Goal: Contribute content: Contribute content

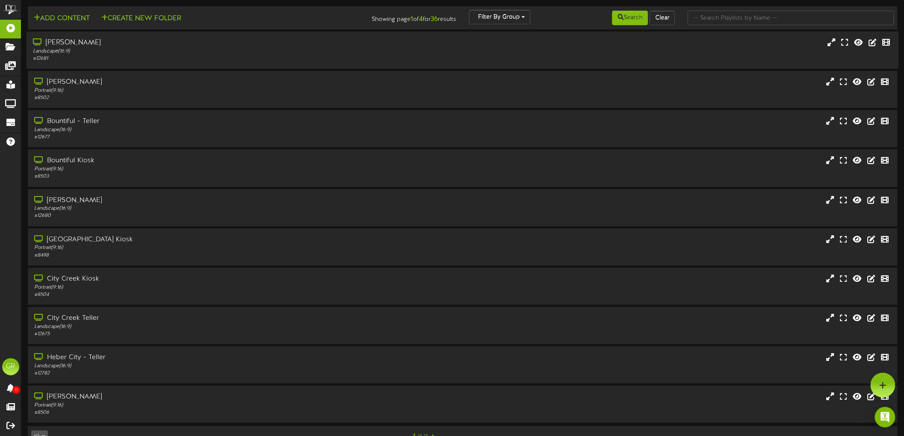
click at [103, 56] on div "# 12681" at bounding box center [208, 58] width 351 height 7
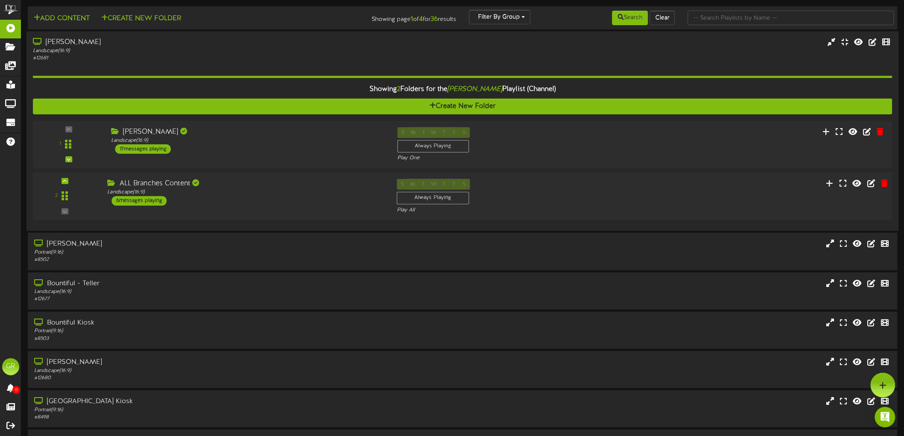
click at [147, 202] on div "6 messages playing" at bounding box center [139, 201] width 55 height 9
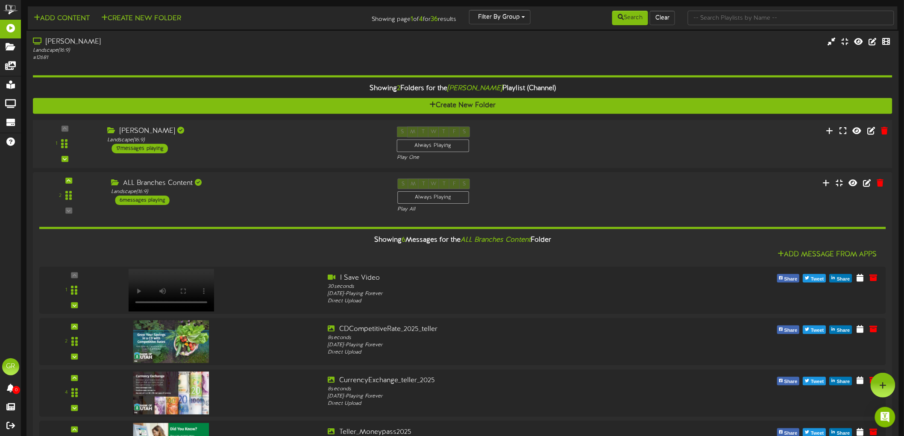
click at [151, 148] on div "17 messages playing" at bounding box center [140, 148] width 56 height 9
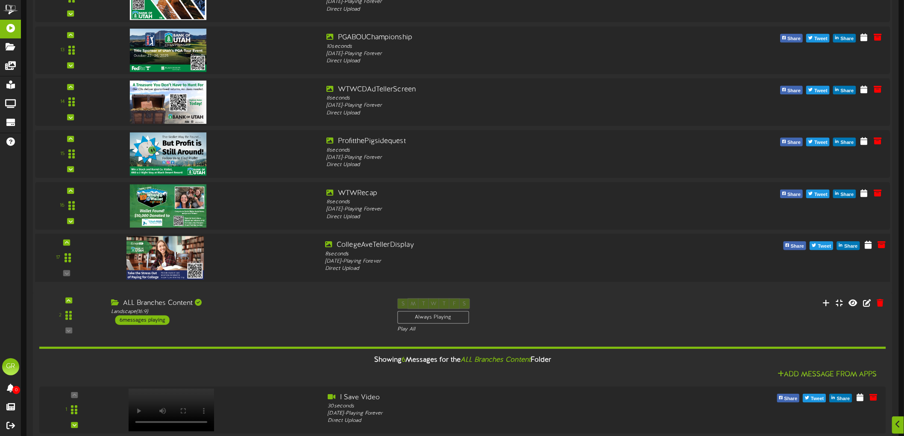
scroll to position [854, 0]
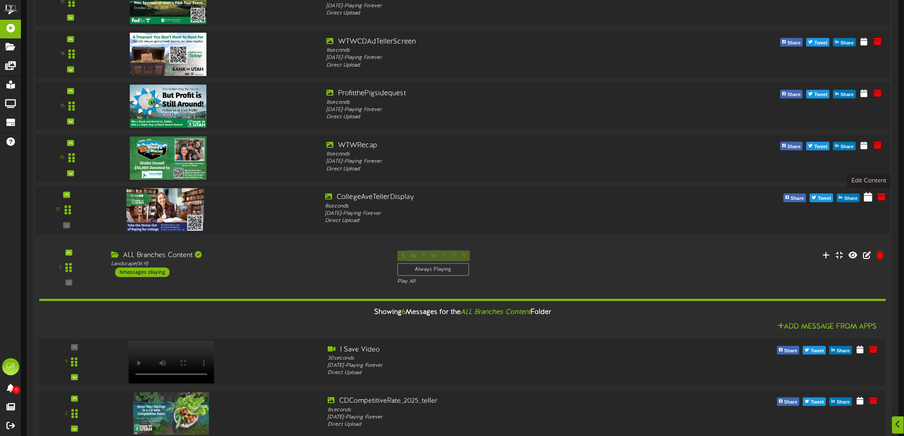
click at [865, 197] on icon at bounding box center [868, 196] width 9 height 9
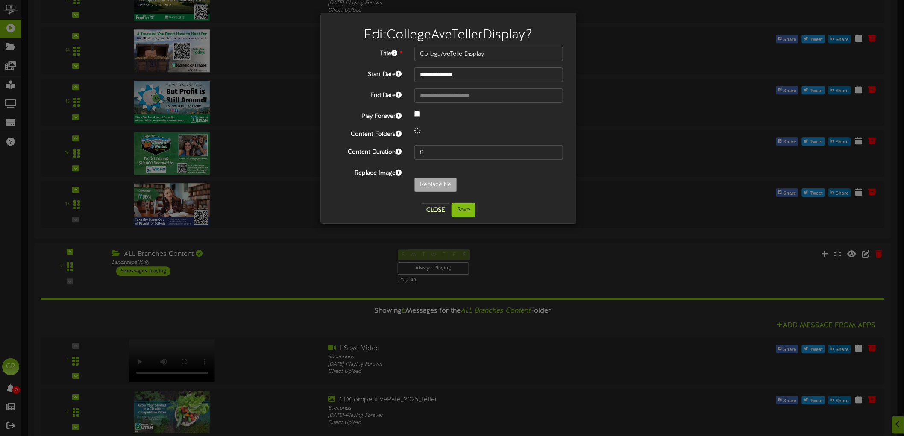
click at [417, 118] on div at bounding box center [489, 114] width 162 height 10
select select "*"
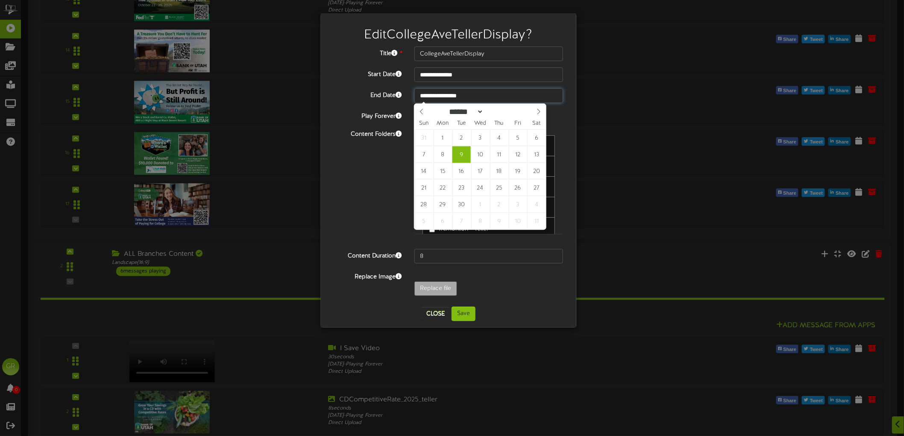
click at [439, 92] on input "**********" at bounding box center [488, 95] width 149 height 15
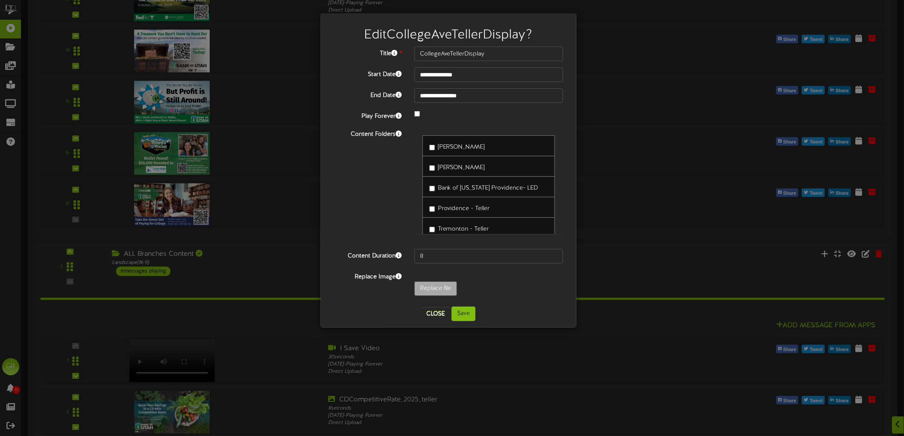
click at [490, 283] on div "Replace file" at bounding box center [489, 291] width 162 height 19
drag, startPoint x: 434, startPoint y: 322, endPoint x: 436, endPoint y: 317, distance: 5.6
click at [434, 320] on div "**********" at bounding box center [448, 170] width 255 height 314
click at [436, 317] on button "Close" at bounding box center [435, 314] width 29 height 14
type input "**********"
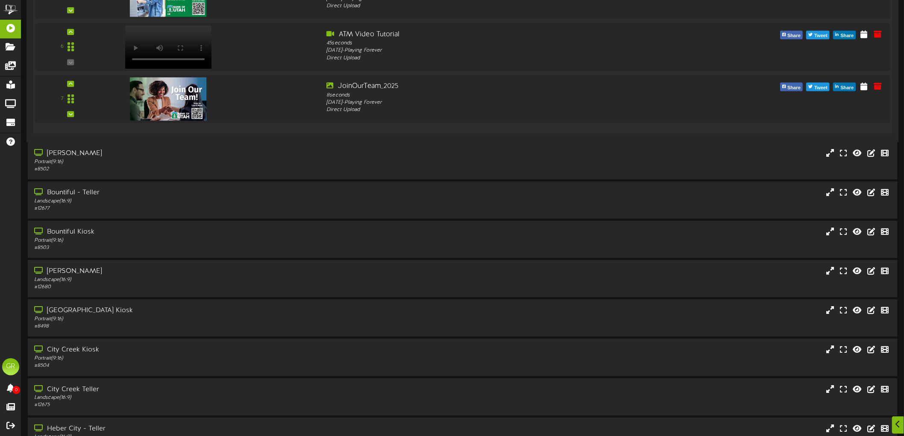
scroll to position [1469, 0]
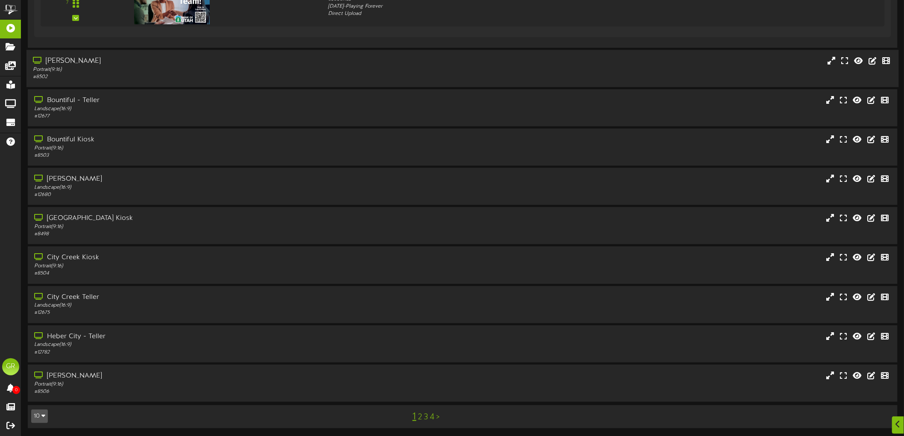
click at [102, 71] on div "Portrait ( 9:16 )" at bounding box center [208, 69] width 351 height 7
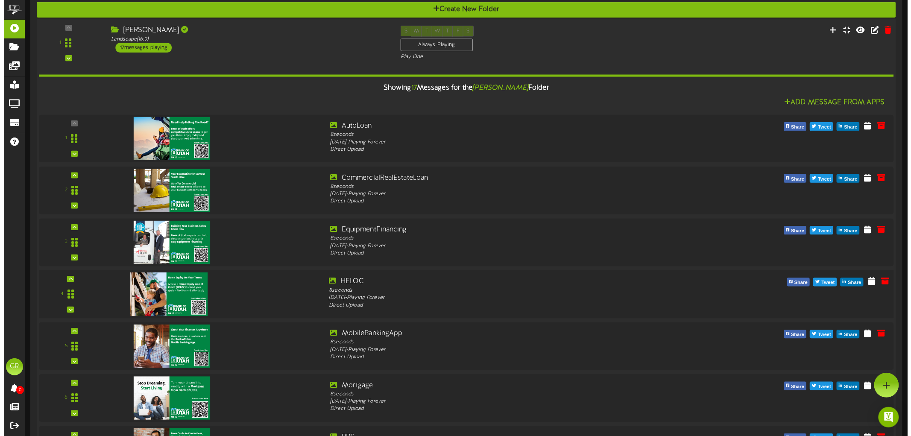
scroll to position [0, 0]
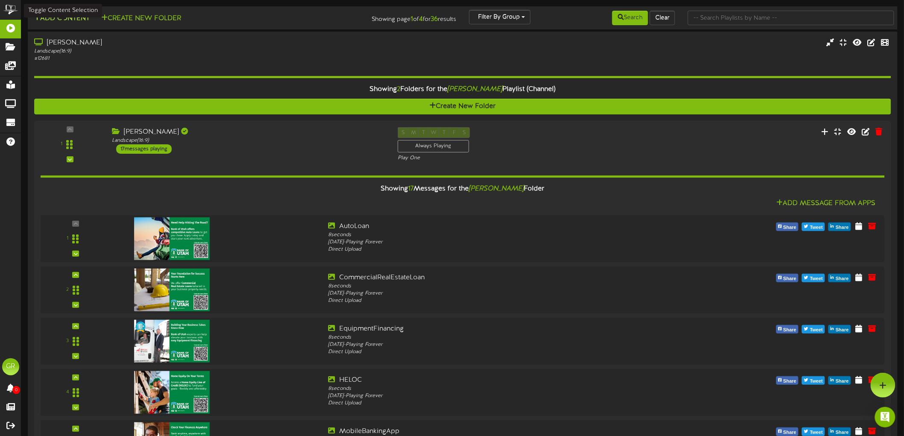
click at [71, 15] on button "Add Content" at bounding box center [61, 18] width 61 height 11
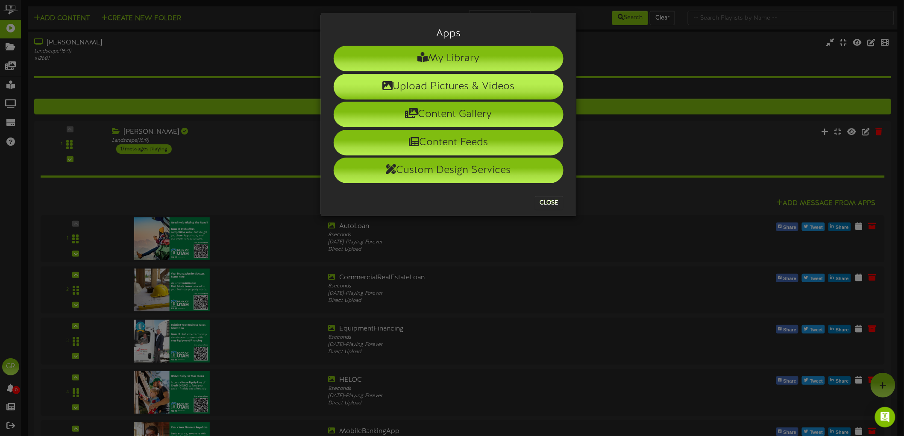
click at [434, 84] on li "Upload Pictures & Videos" at bounding box center [449, 87] width 230 height 26
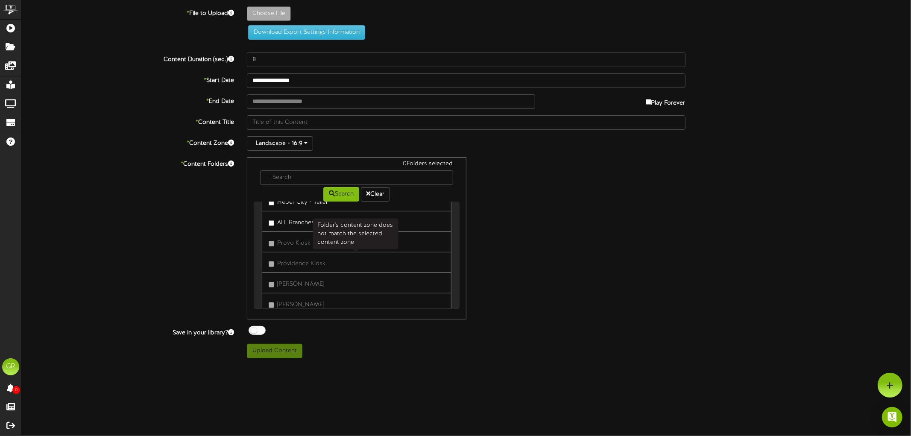
scroll to position [259, 0]
click at [275, 271] on label "ALL Branches Content" at bounding box center [304, 269] width 70 height 12
type input "**********"
type input "PersonalTrust_2025"
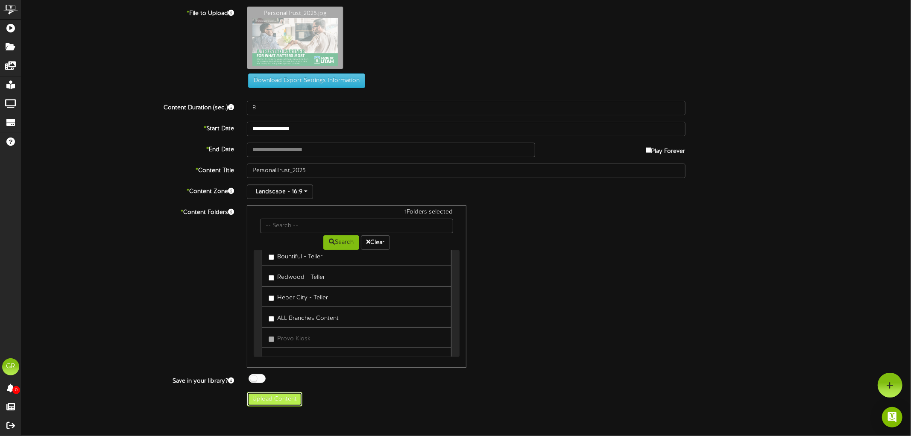
click at [286, 402] on button "Upload Content" at bounding box center [275, 399] width 56 height 15
type input "**********"
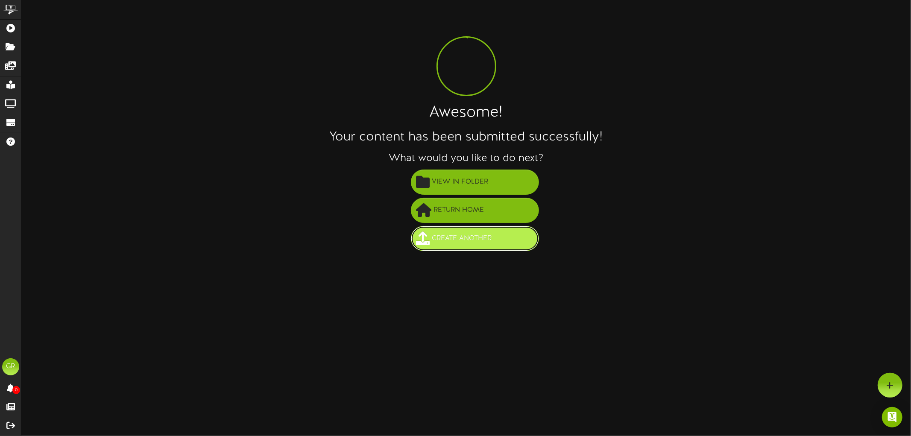
click at [473, 235] on span "Create Another" at bounding box center [462, 239] width 64 height 14
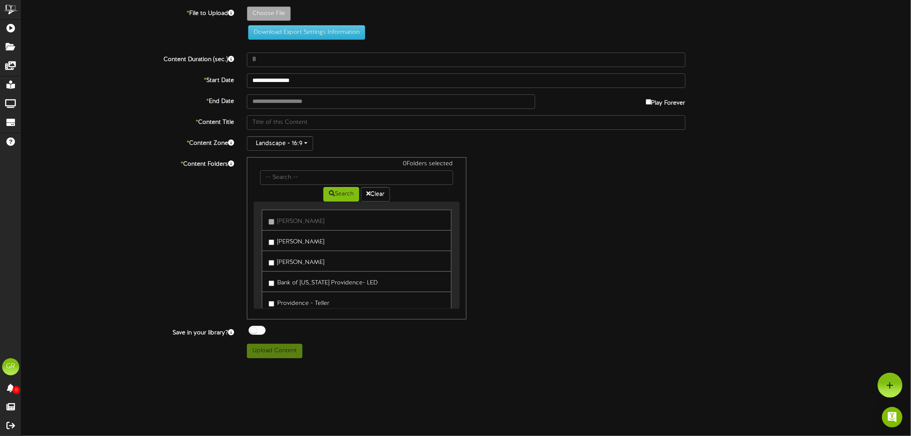
type input "**********"
type input "Vertical_PersonalTrustServices_2025_IvonneTobar"
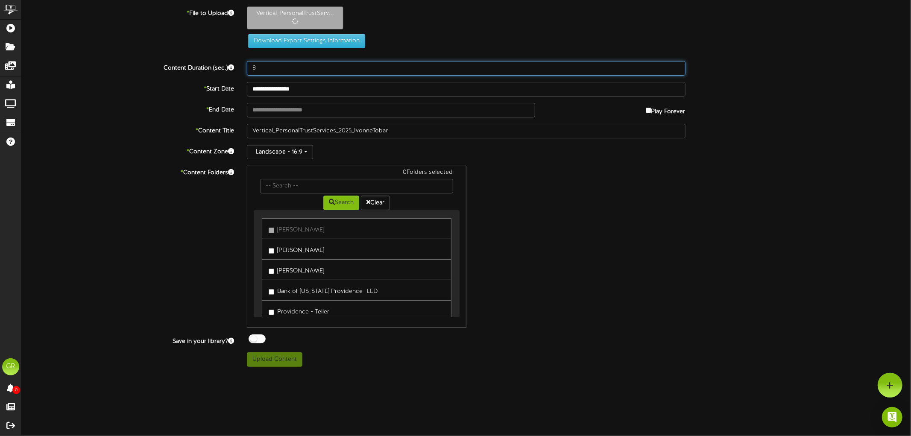
drag, startPoint x: 297, startPoint y: 66, endPoint x: 248, endPoint y: 69, distance: 48.8
click at [248, 69] on input "8" at bounding box center [466, 68] width 439 height 15
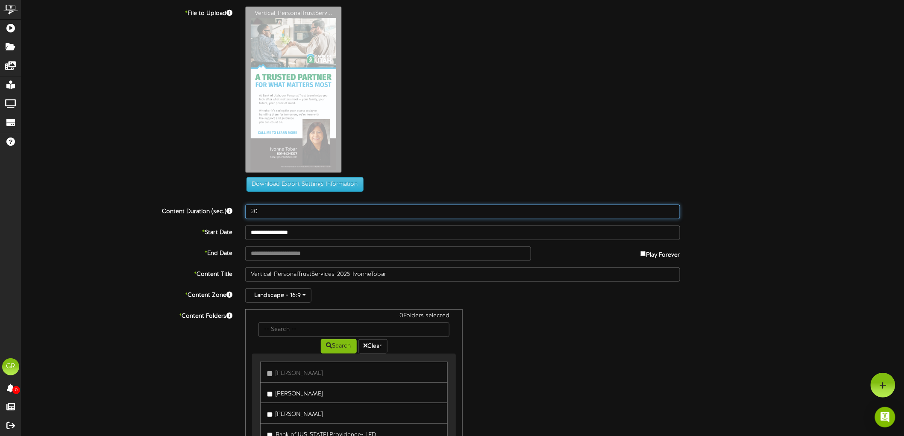
type input "30"
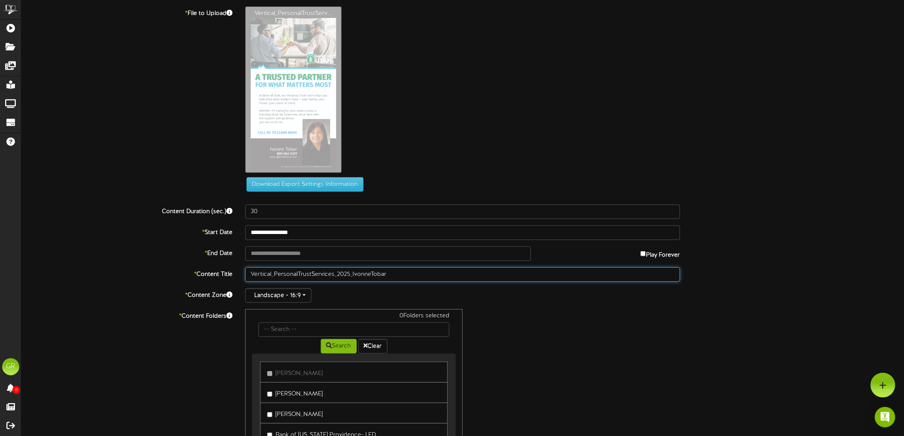
click at [407, 274] on input "Vertical_PersonalTrustServices_2025_IvonneTobar" at bounding box center [462, 274] width 435 height 15
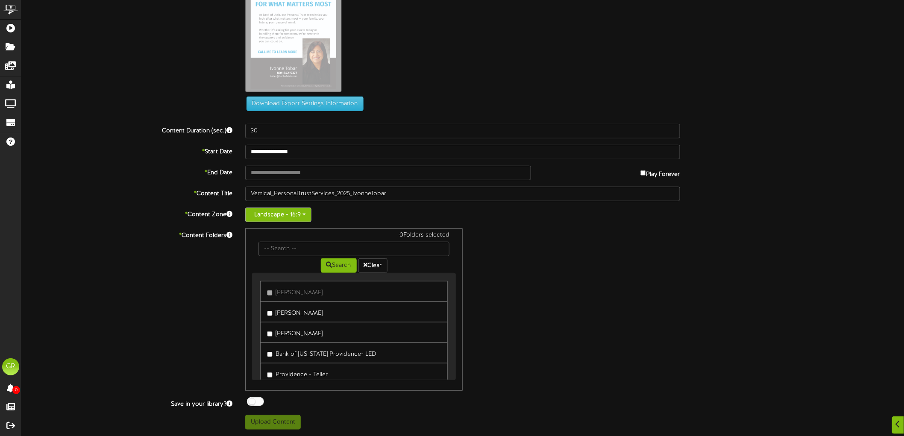
click at [285, 212] on button "Landscape - 16:9" at bounding box center [278, 215] width 66 height 15
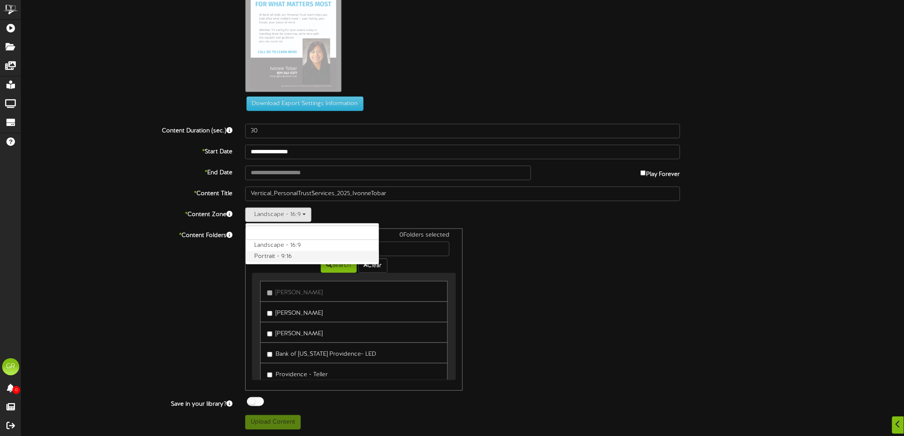
click at [284, 255] on label "Portrait - 9:16" at bounding box center [312, 256] width 133 height 11
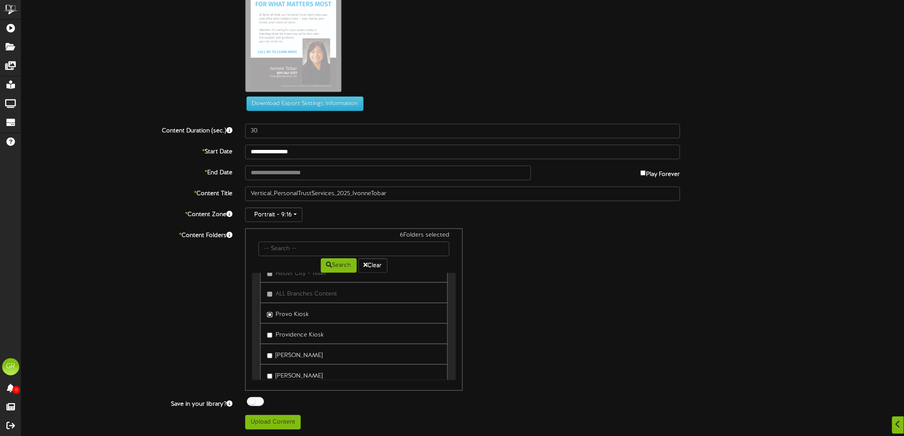
scroll to position [402, 0]
click at [273, 303] on label "Redwood Rd Kiosk" at bounding box center [298, 300] width 62 height 12
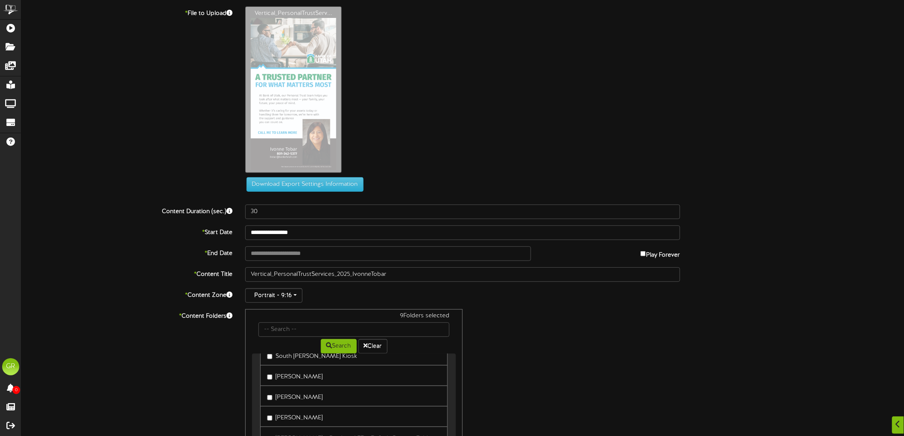
scroll to position [81, 0]
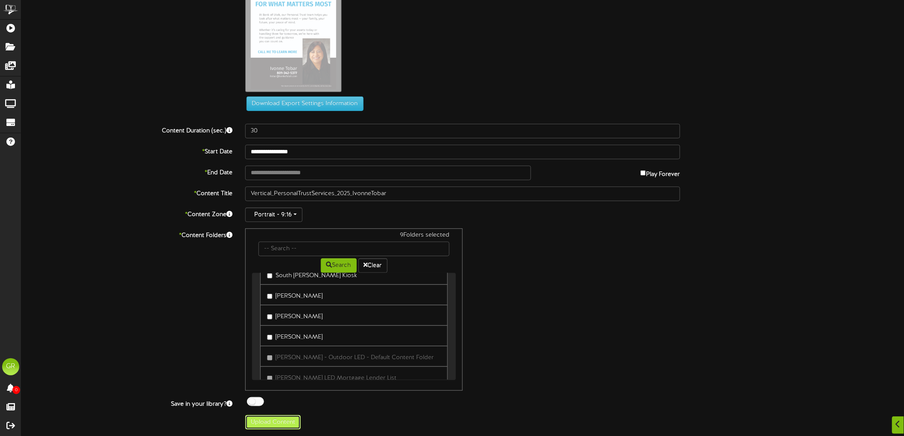
click at [282, 419] on button "Upload Content" at bounding box center [273, 422] width 56 height 15
type input "**********"
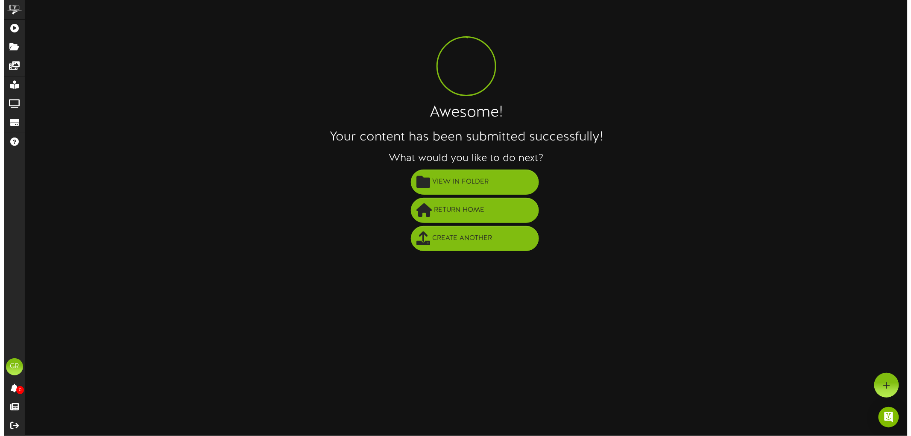
scroll to position [0, 0]
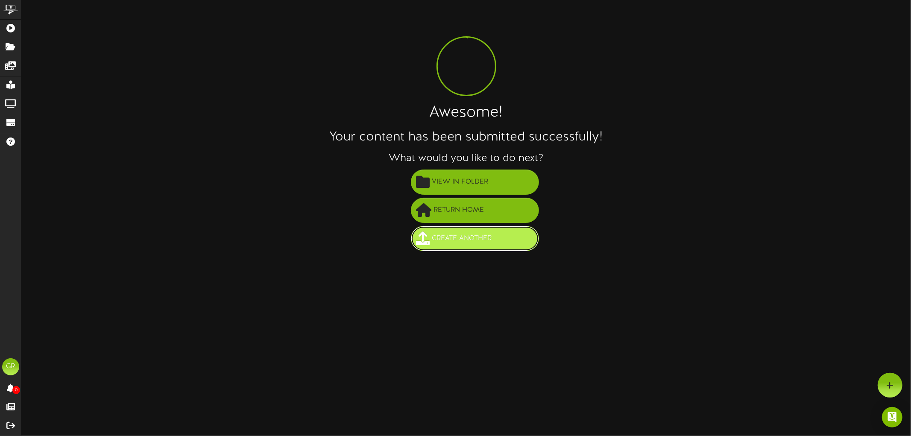
click at [483, 244] on span "Create Another" at bounding box center [462, 239] width 64 height 14
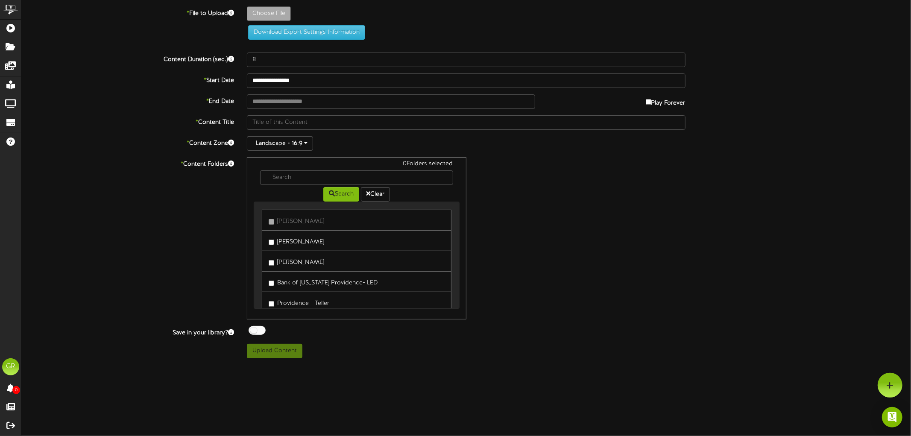
type input "**********"
type input "Vertical_PersonalTrustServices_2025_LoganSmith"
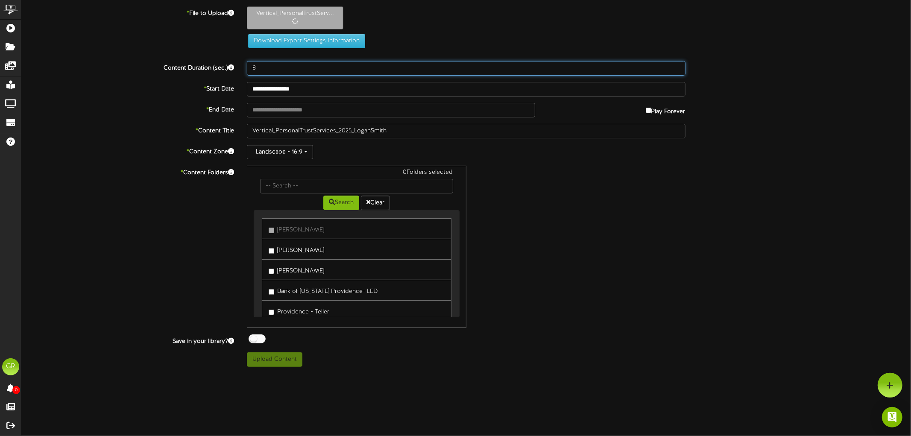
drag, startPoint x: 275, startPoint y: 71, endPoint x: 228, endPoint y: 71, distance: 47.0
click at [229, 71] on div "Content Duration (sec.) 8" at bounding box center [466, 68] width 903 height 15
type input "30"
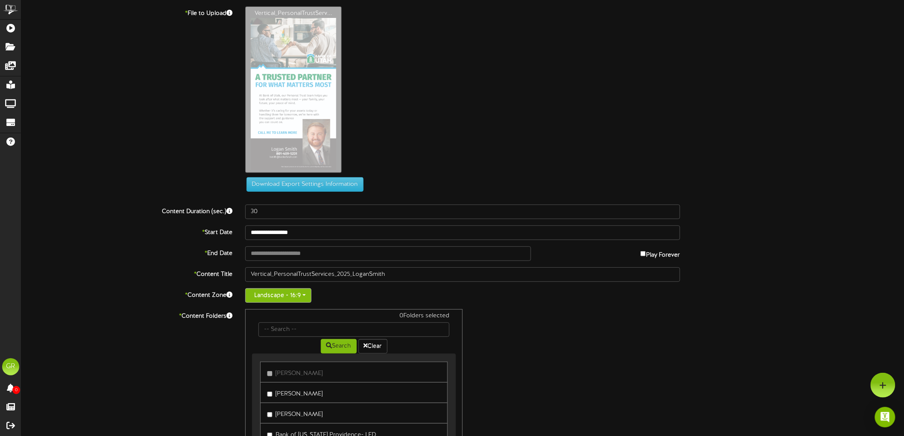
click at [299, 297] on button "Landscape - 16:9" at bounding box center [278, 295] width 66 height 15
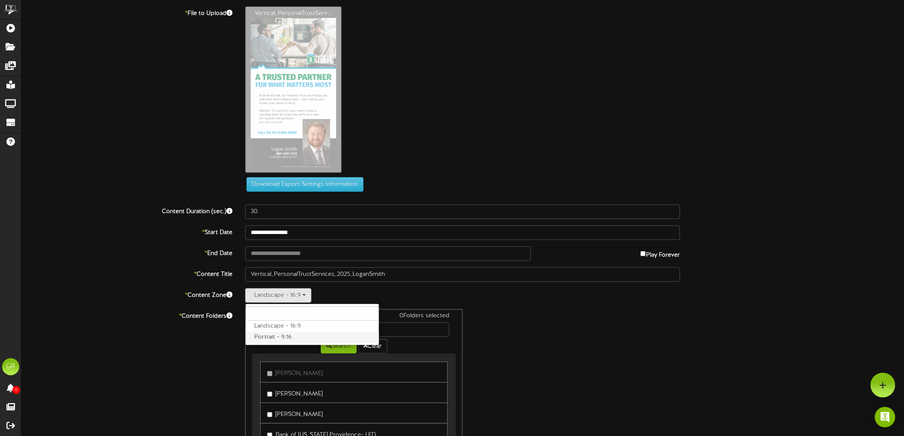
click at [278, 338] on label "Portrait - 9:16" at bounding box center [312, 337] width 133 height 11
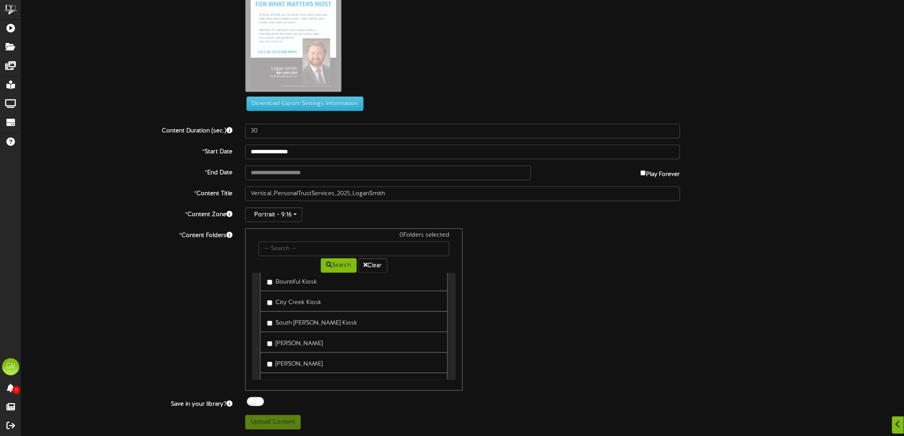
scroll to position [496, 0]
click at [270, 314] on label "[PERSON_NAME]" at bounding box center [295, 308] width 56 height 12
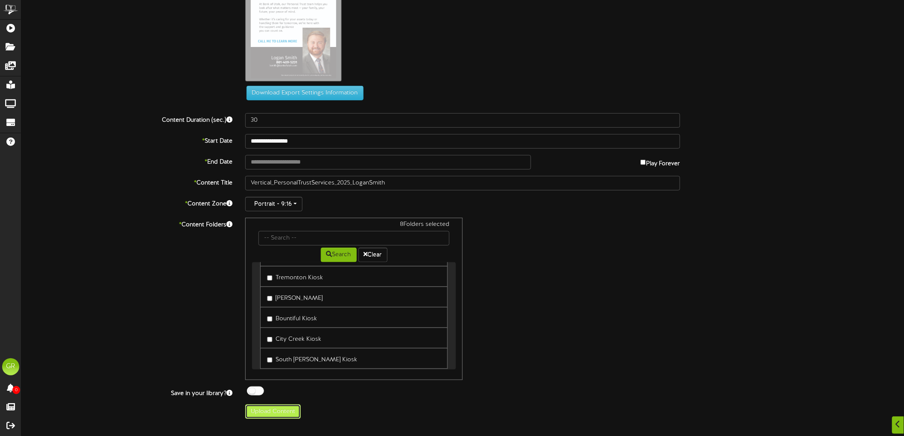
click at [282, 411] on button "Upload Content" at bounding box center [273, 412] width 56 height 15
type input "**********"
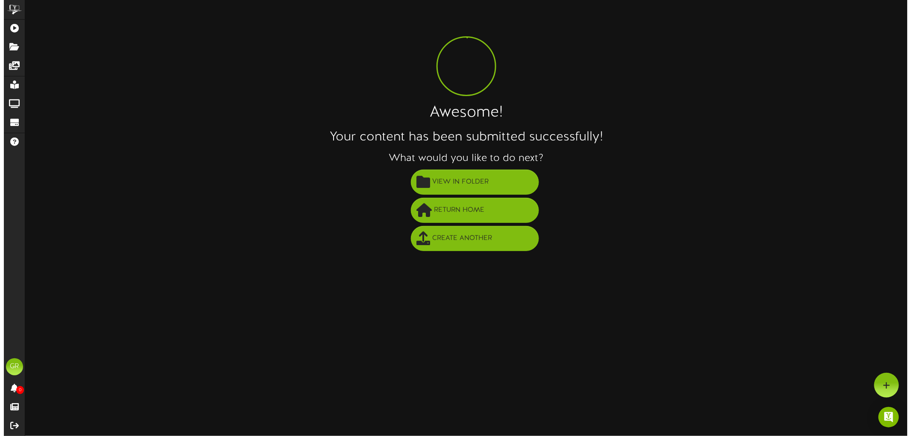
scroll to position [0, 0]
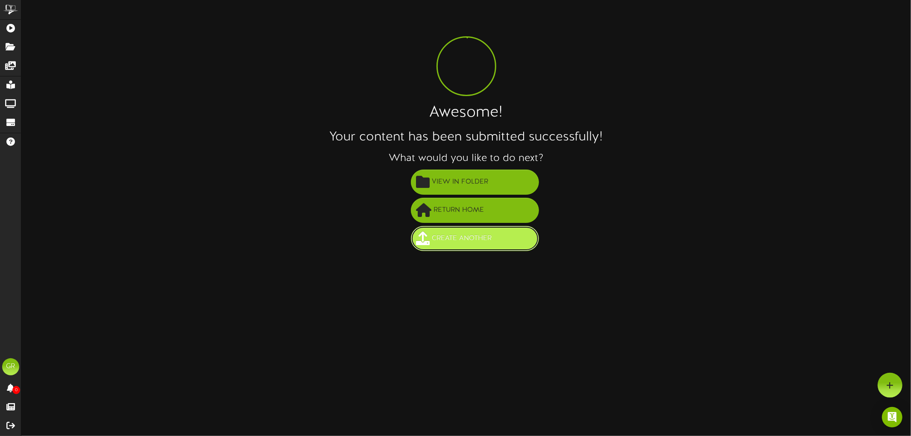
click at [505, 236] on button "Create Another" at bounding box center [475, 238] width 128 height 25
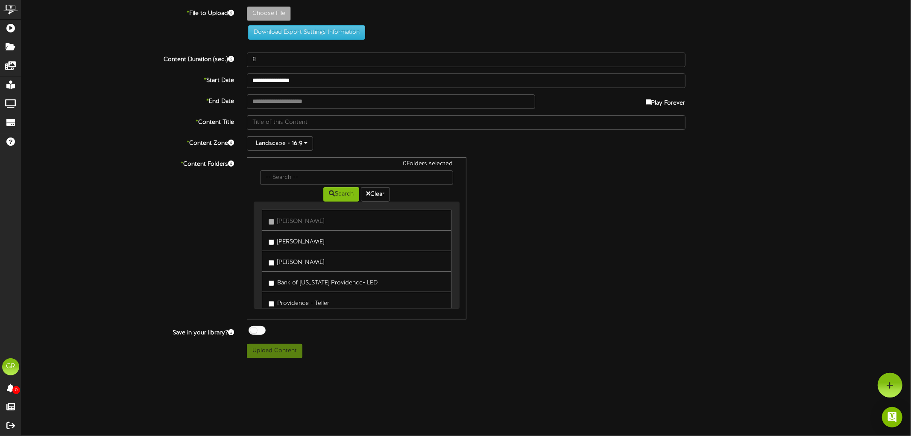
type input "**********"
type input "Vertical_PersonalTrustServices_2025_MichaelDustin"
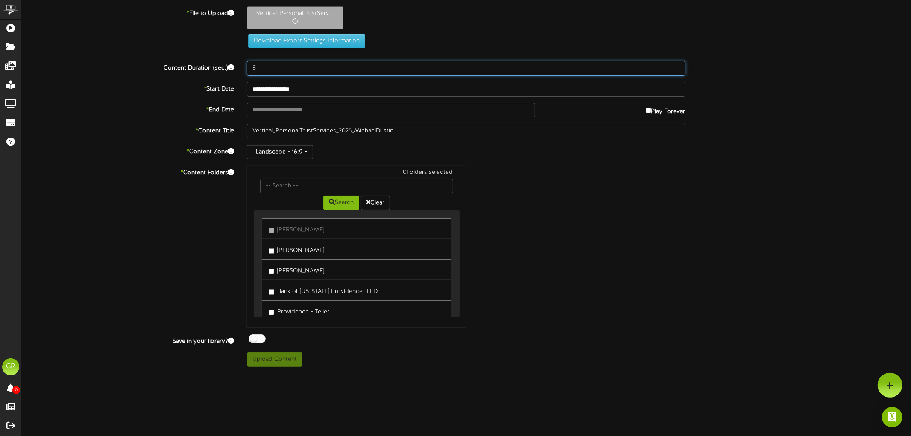
drag, startPoint x: 321, startPoint y: 68, endPoint x: 215, endPoint y: 66, distance: 105.6
click at [222, 67] on div "Content Duration (sec.) 8" at bounding box center [466, 68] width 903 height 15
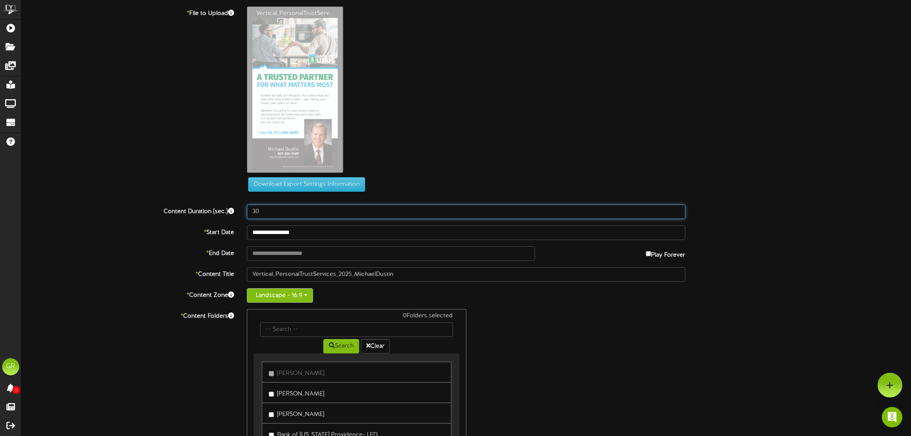
type input "30"
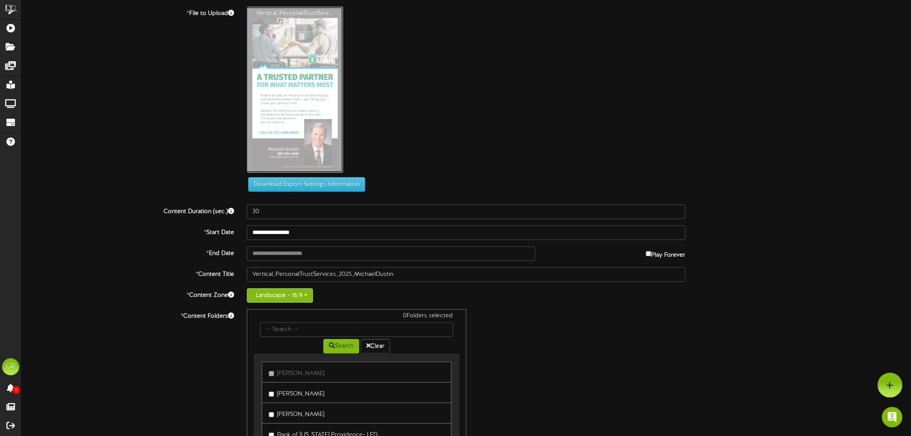
click at [290, 291] on button "Landscape - 16:9" at bounding box center [278, 295] width 66 height 15
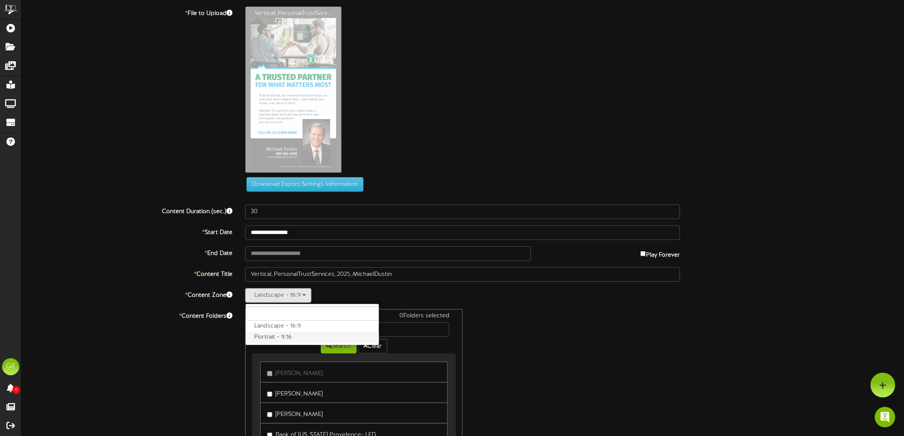
click at [282, 340] on label "Portrait - 9:16" at bounding box center [312, 337] width 133 height 11
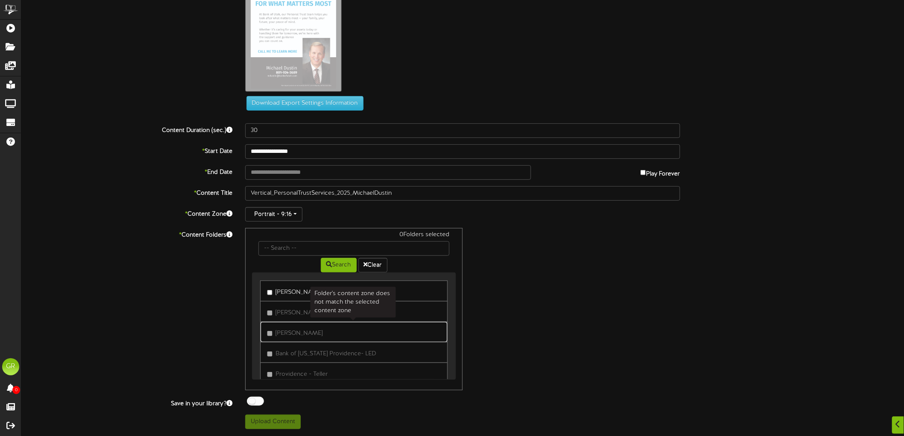
drag, startPoint x: 392, startPoint y: 342, endPoint x: 398, endPoint y: 343, distance: 6.1
click at [392, 342] on link "[PERSON_NAME]" at bounding box center [354, 332] width 188 height 21
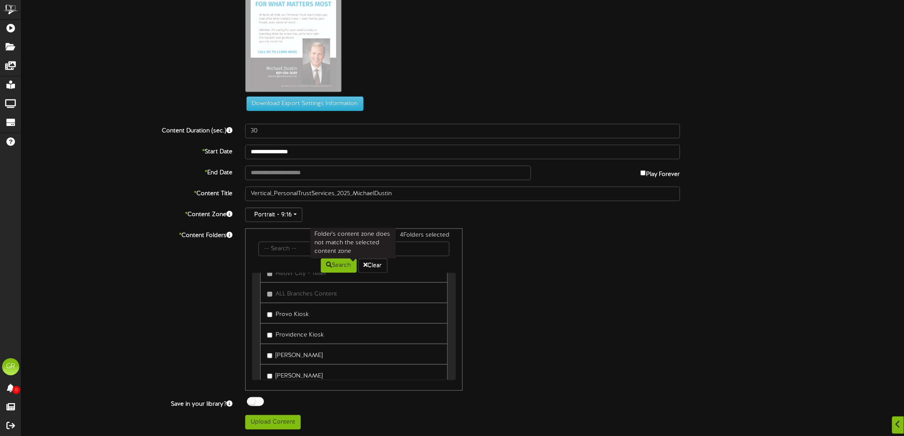
scroll to position [354, 0]
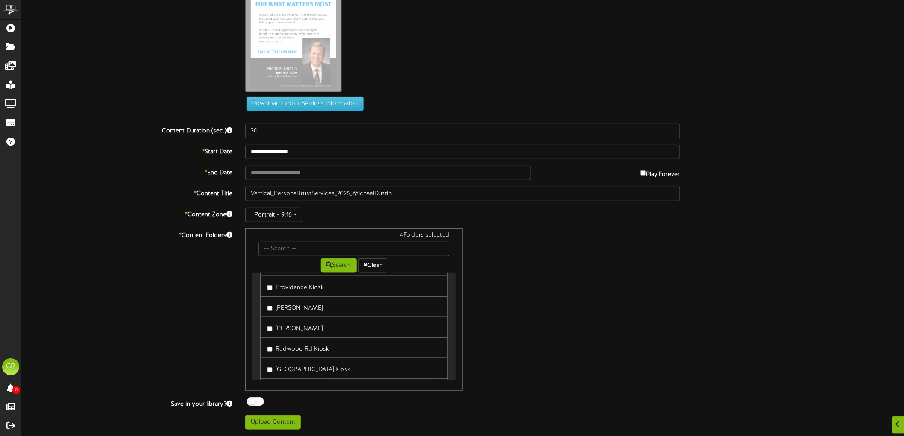
click at [275, 311] on label "[PERSON_NAME]" at bounding box center [295, 307] width 56 height 12
click at [270, 348] on label "City Creek Kiosk" at bounding box center [294, 349] width 54 height 12
click at [287, 417] on button "Upload Content" at bounding box center [273, 422] width 56 height 15
type input "**********"
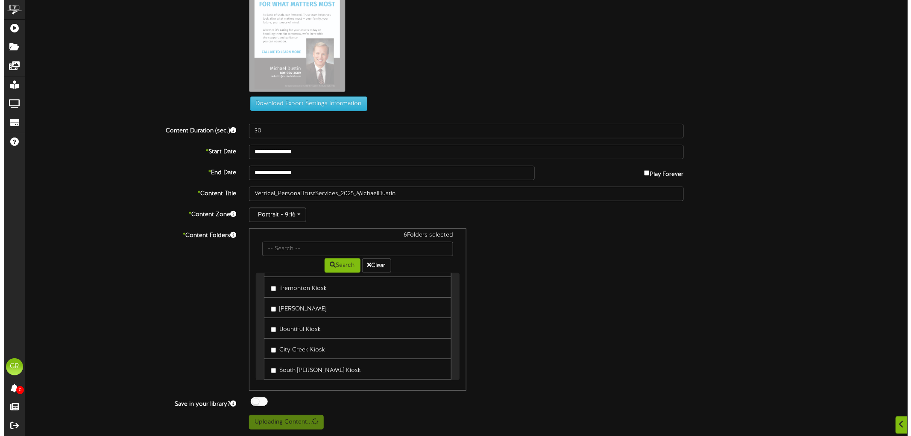
scroll to position [0, 0]
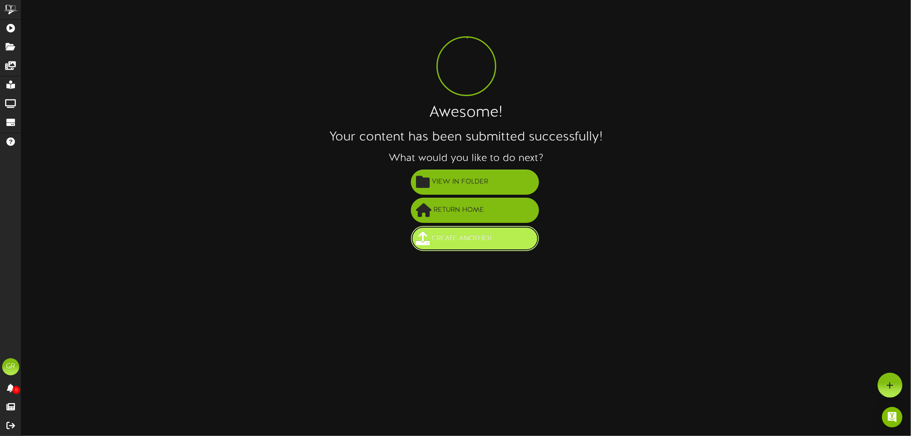
click at [458, 246] on button "Create Another" at bounding box center [475, 238] width 128 height 25
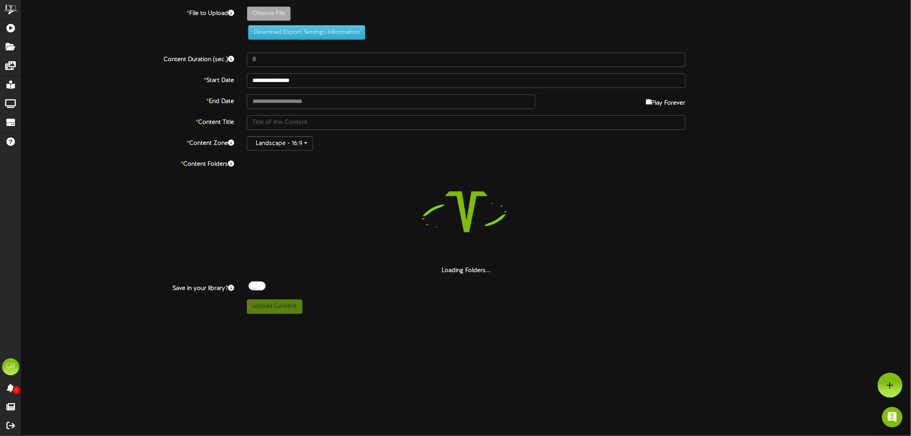
type input "**********"
type input "Vertical_PersonalTrustServices_2025_JodieBuckner"
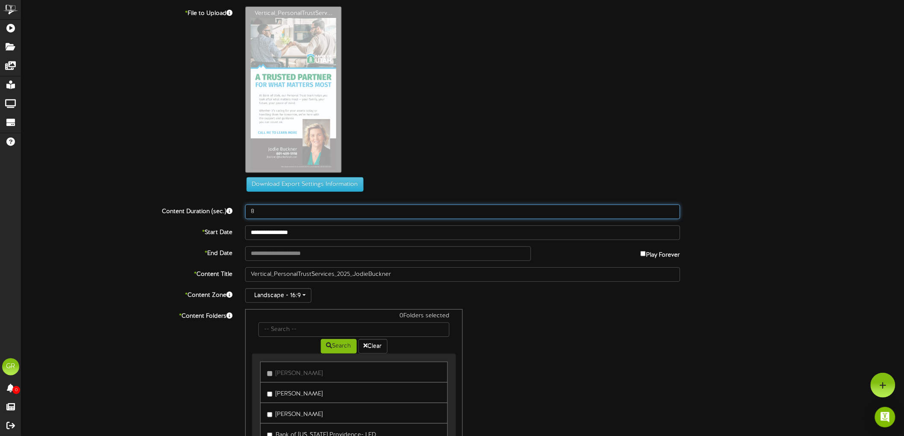
click at [335, 207] on input "8" at bounding box center [462, 212] width 435 height 15
click at [322, 211] on input "8" at bounding box center [462, 212] width 435 height 15
drag, startPoint x: 285, startPoint y: 211, endPoint x: 232, endPoint y: 211, distance: 53.0
click at [232, 211] on div "Content Duration (sec.) 8" at bounding box center [462, 212] width 895 height 15
type input "30"
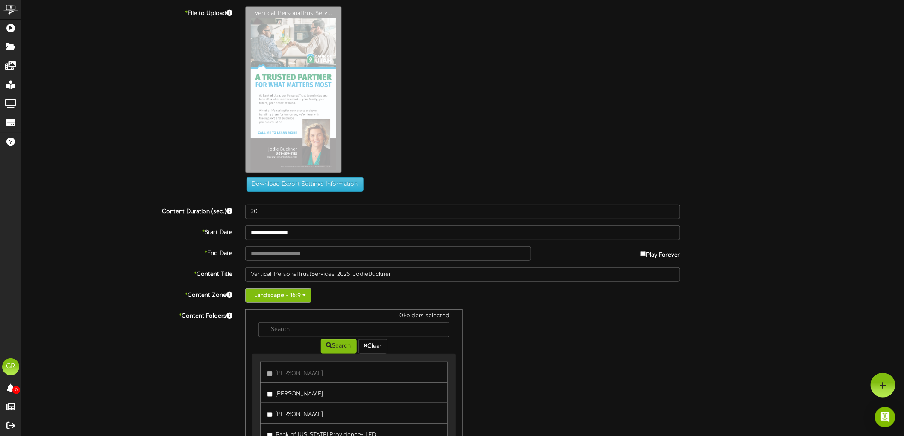
click at [292, 296] on button "Landscape - 16:9" at bounding box center [278, 295] width 66 height 15
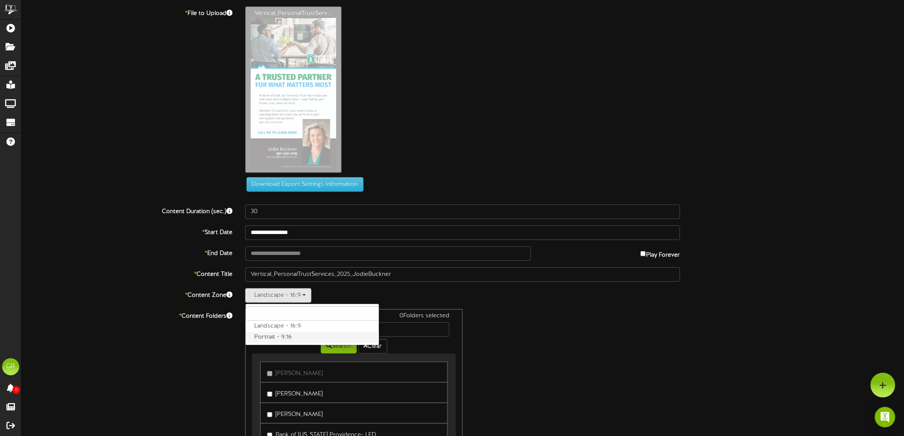
click at [284, 342] on label "Portrait - 9:16" at bounding box center [312, 337] width 133 height 11
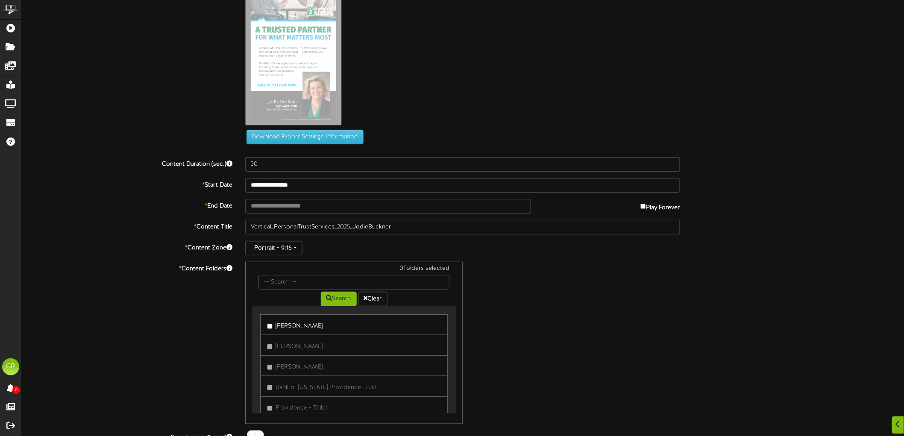
scroll to position [81, 0]
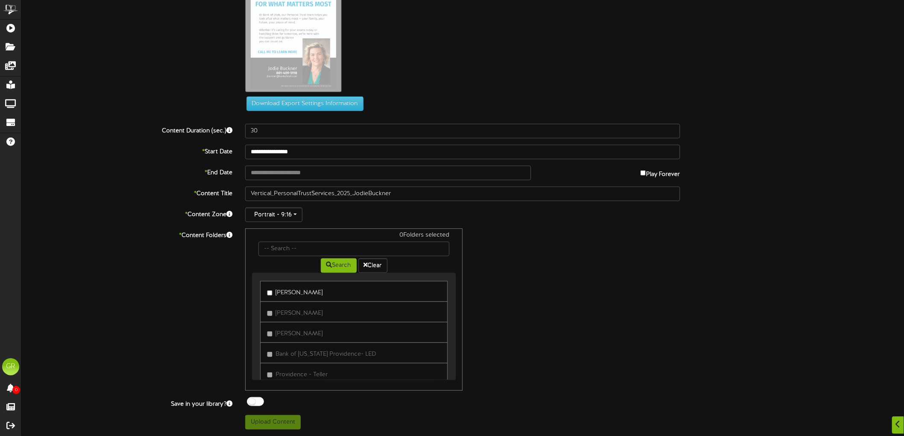
click at [274, 293] on label "[PERSON_NAME]" at bounding box center [295, 292] width 56 height 12
click at [276, 282] on label "Logan Kiosk" at bounding box center [295, 279] width 56 height 12
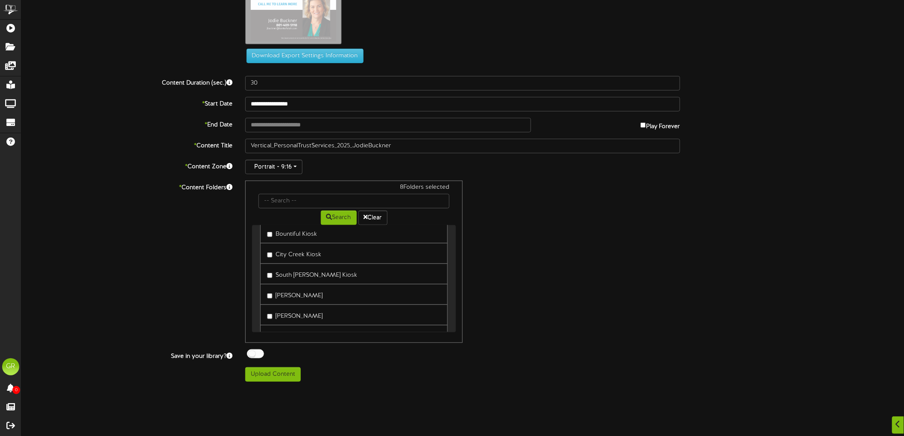
scroll to position [176, 0]
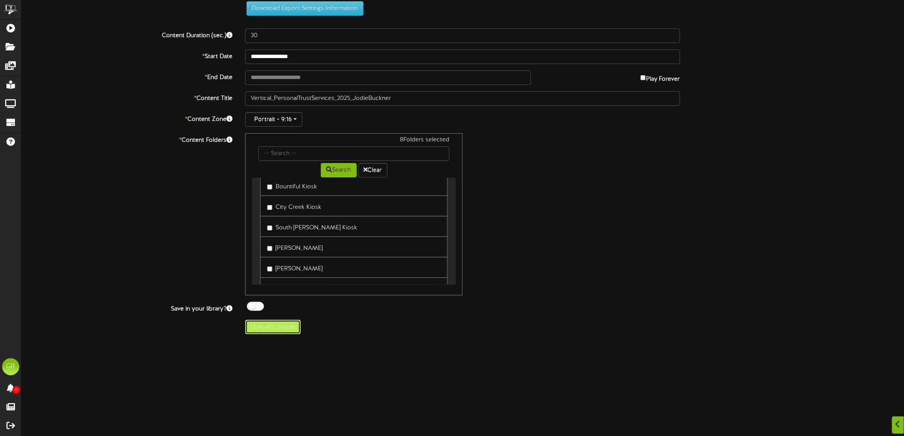
click at [286, 331] on button "Upload Content" at bounding box center [273, 327] width 56 height 15
type input "**********"
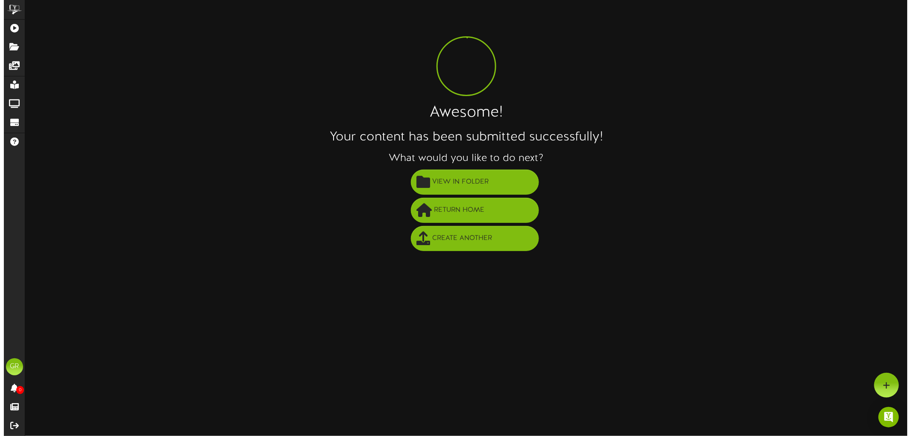
scroll to position [0, 0]
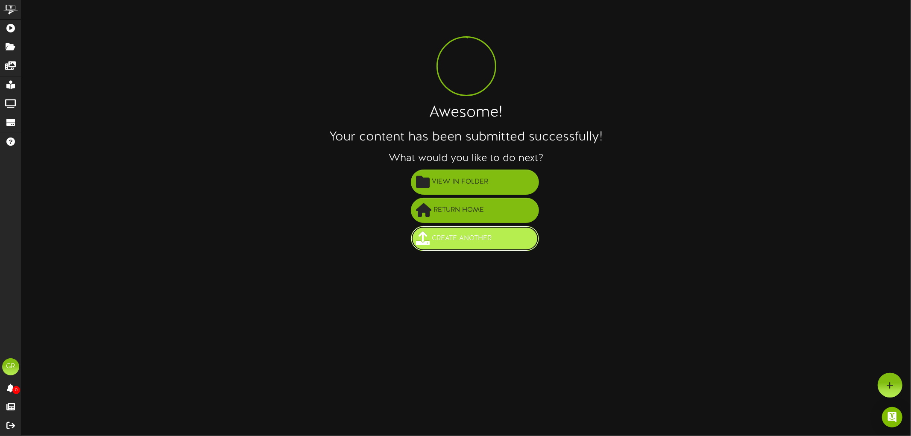
click at [507, 242] on button "Create Another" at bounding box center [475, 238] width 128 height 25
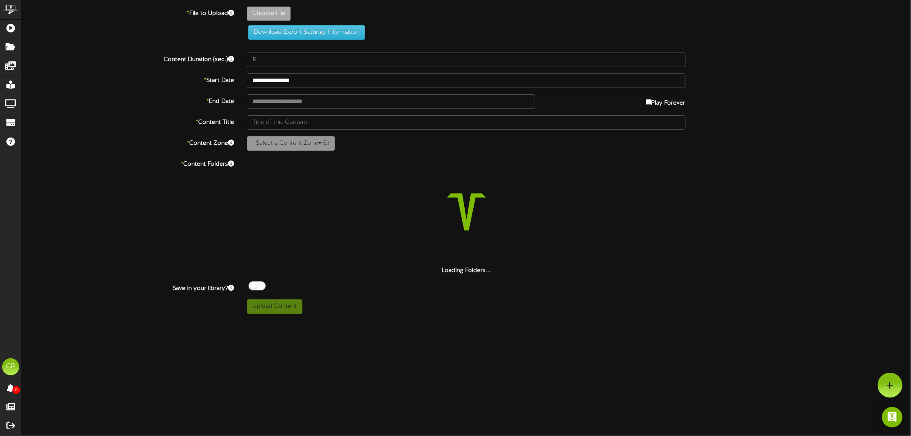
type input "**********"
type input "Vertical_PersonalTrustServices_2025_BrendaLambert"
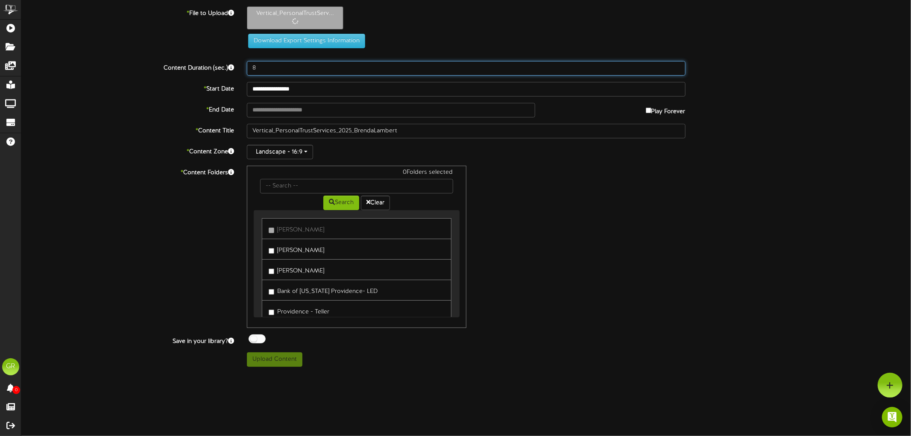
click at [437, 70] on input "8" at bounding box center [466, 68] width 439 height 15
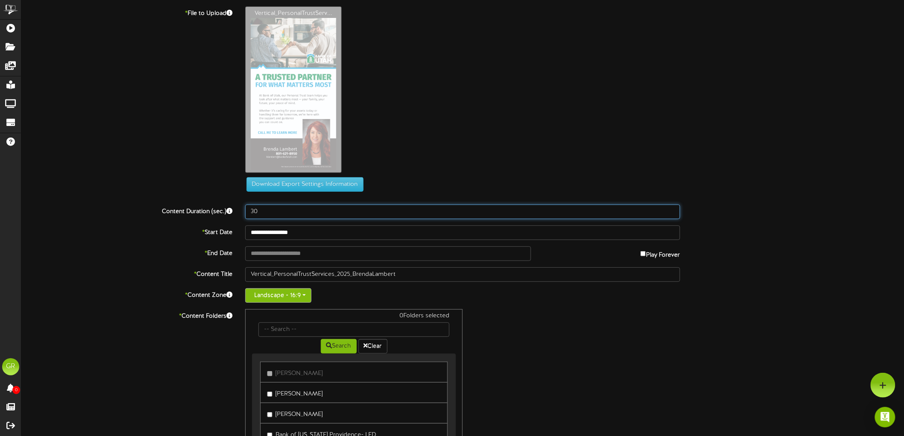
type input "30"
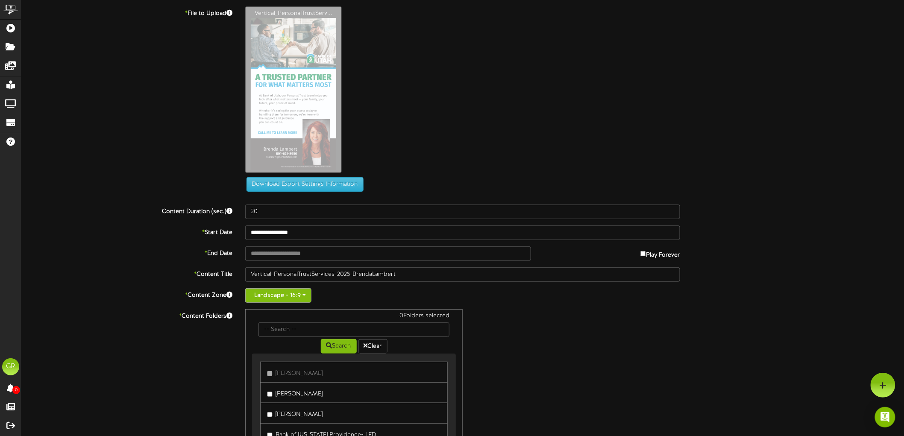
click at [293, 297] on button "Landscape - 16:9" at bounding box center [278, 295] width 66 height 15
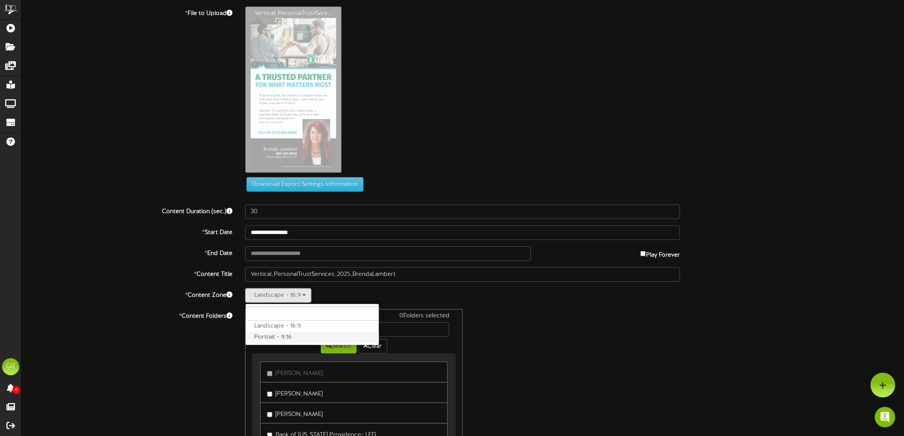
click at [281, 337] on label "Portrait - 9:16" at bounding box center [312, 337] width 133 height 11
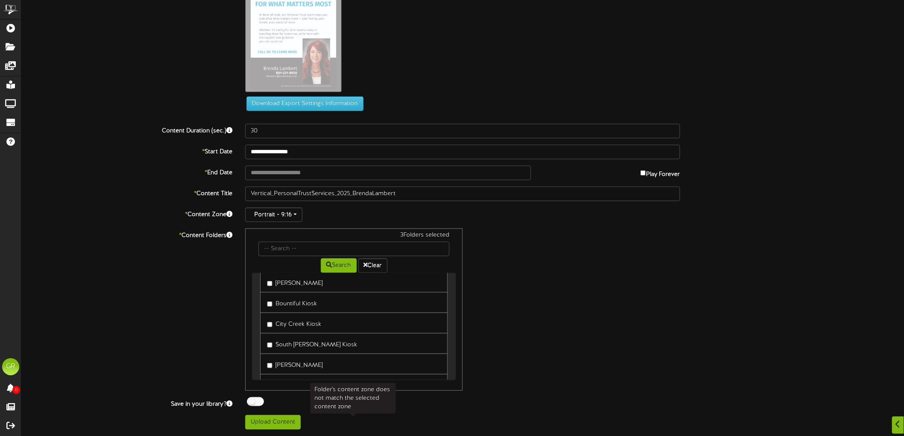
scroll to position [569, 0]
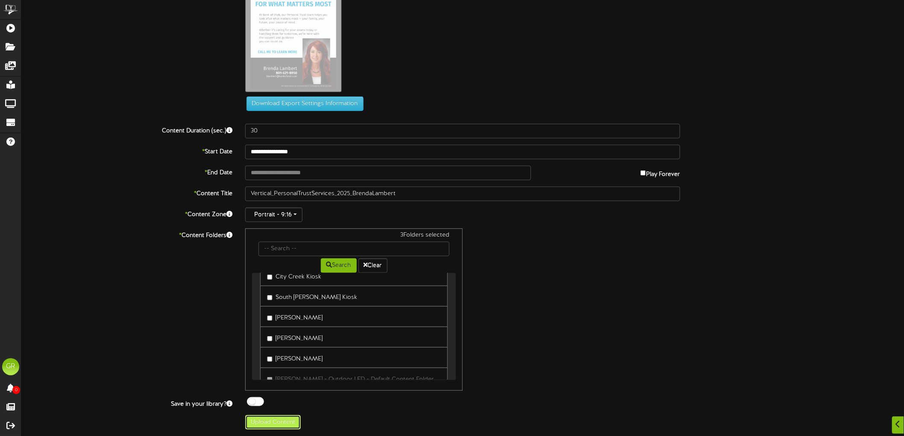
click at [285, 420] on button "Upload Content" at bounding box center [273, 422] width 56 height 15
type input "**********"
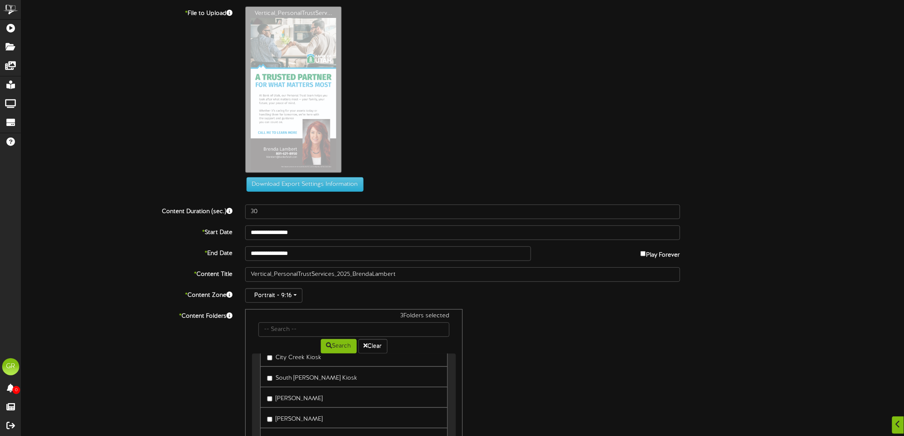
scroll to position [81, 0]
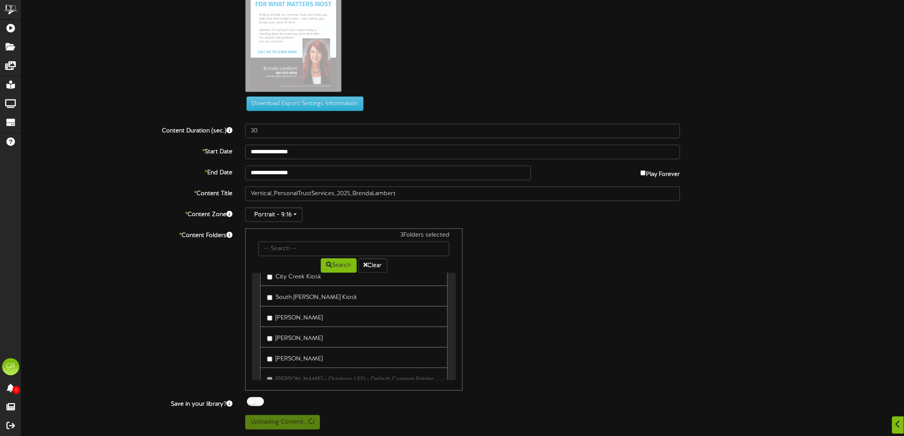
click at [85, 73] on div "Download Export Settings Information" at bounding box center [463, 18] width 908 height 185
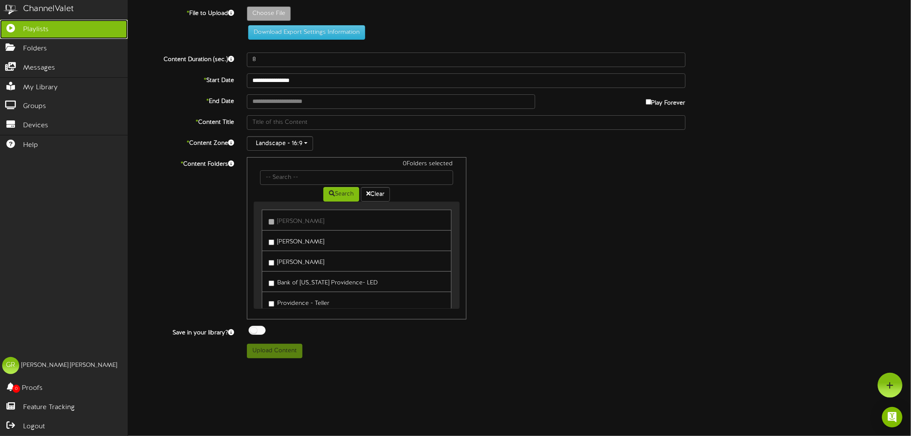
click at [21, 23] on link "Playlists" at bounding box center [64, 29] width 128 height 19
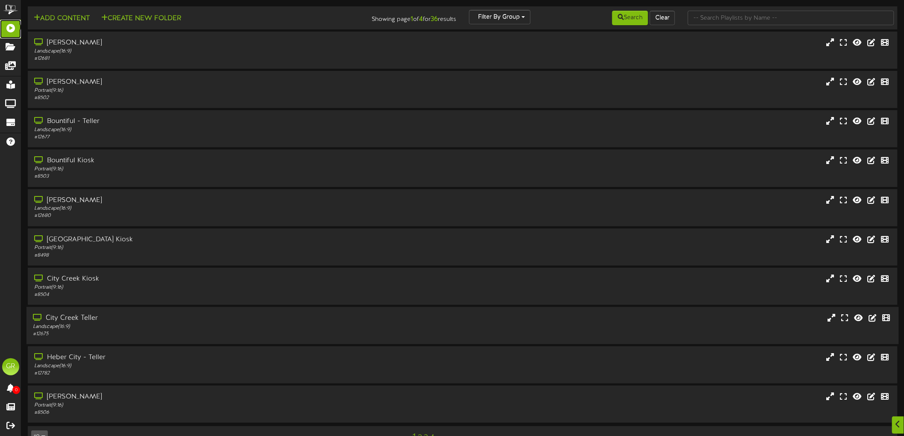
scroll to position [22, 0]
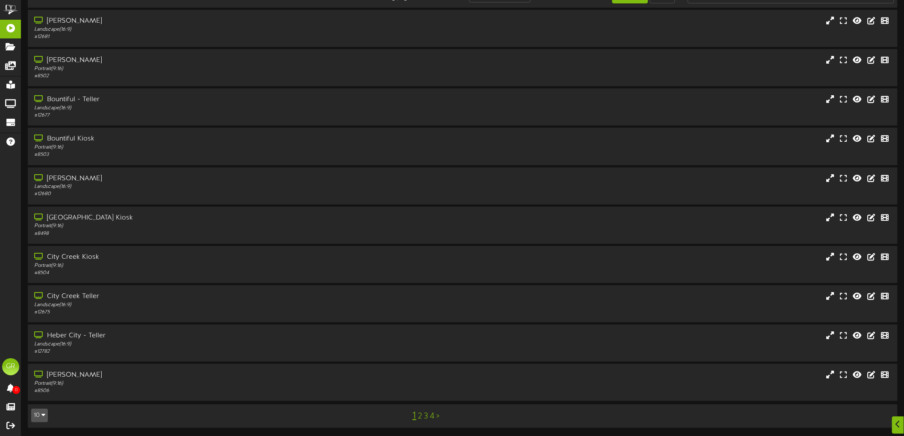
click at [431, 417] on link "4" at bounding box center [432, 416] width 5 height 9
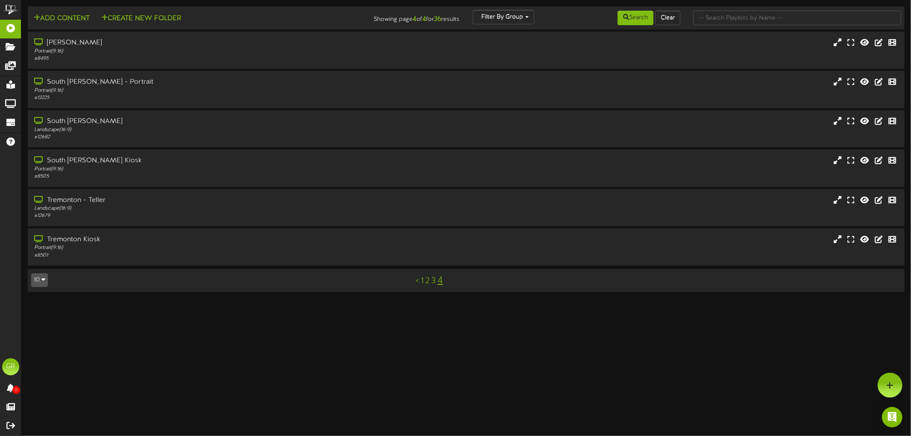
click at [163, 301] on html "ChannelValet Playlists Folders Messages My Library Groups Devices Help GR Gabri…" at bounding box center [455, 150] width 911 height 301
click at [425, 281] on div "< 1 2 3 4" at bounding box center [429, 281] width 221 height 16
click at [424, 281] on div "< 1 2 3 4" at bounding box center [429, 281] width 221 height 16
click at [422, 281] on link "1" at bounding box center [422, 280] width 3 height 9
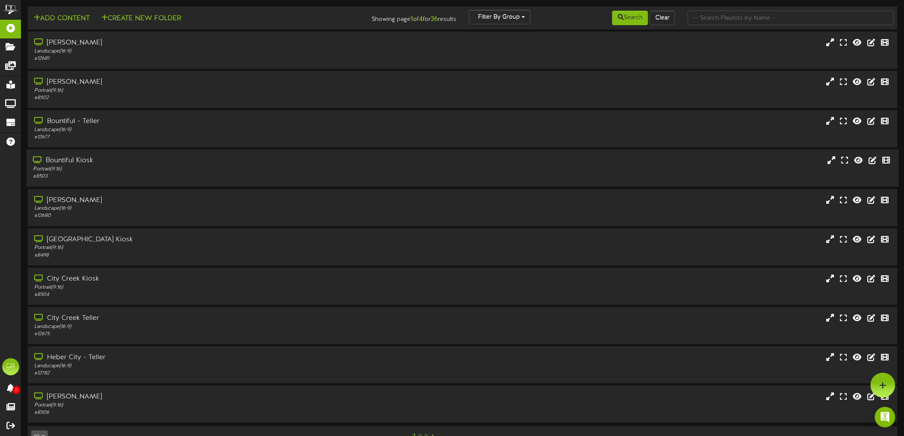
click at [102, 177] on div "# 8503" at bounding box center [208, 176] width 351 height 7
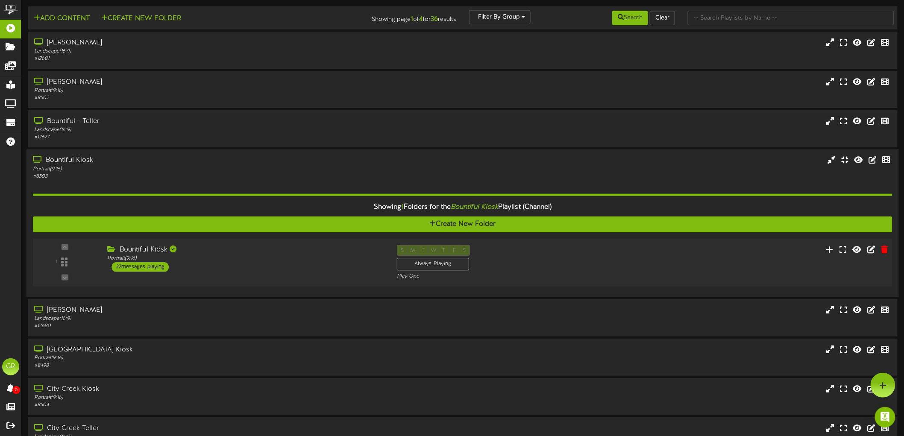
click at [150, 266] on div "22 messages playing" at bounding box center [140, 266] width 57 height 9
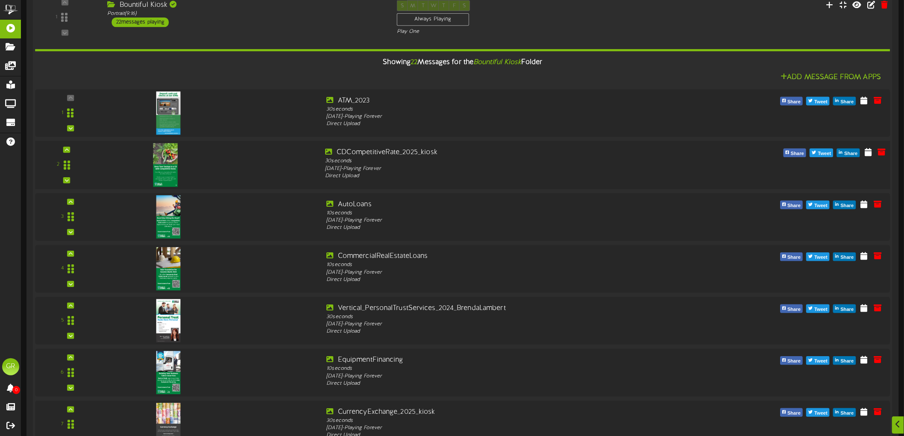
scroll to position [285, 0]
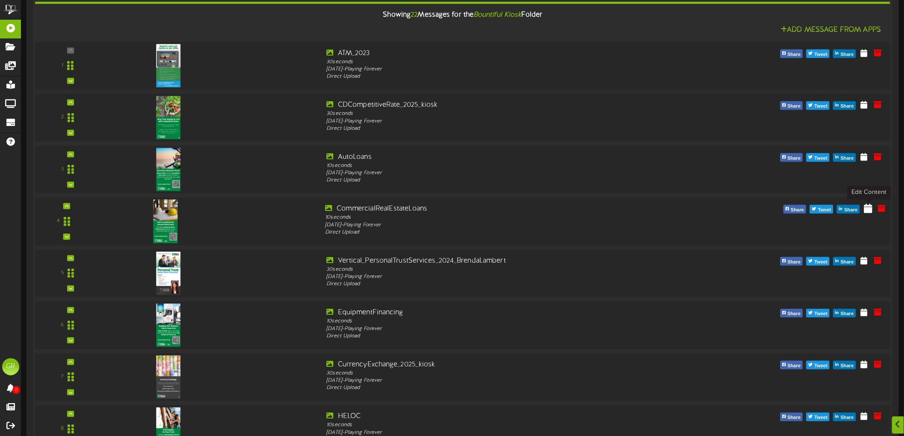
click at [868, 210] on icon at bounding box center [868, 208] width 9 height 9
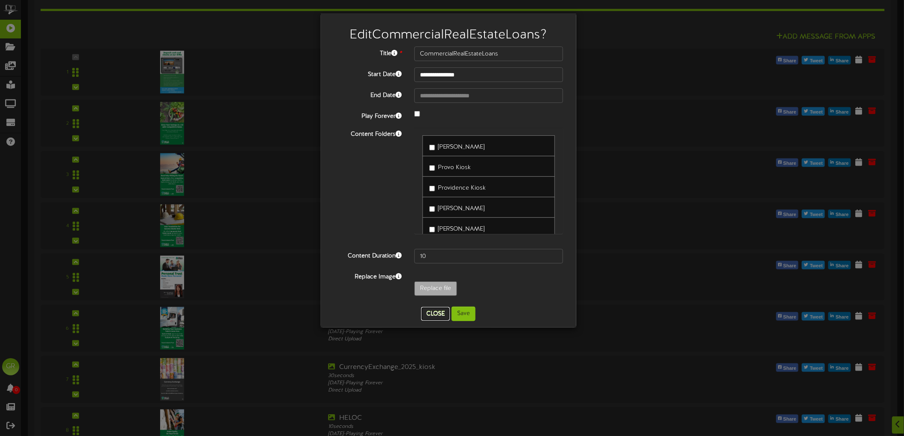
click at [431, 211] on div "**********" at bounding box center [448, 171] width 243 height 302
click at [436, 320] on button "Close" at bounding box center [435, 314] width 29 height 14
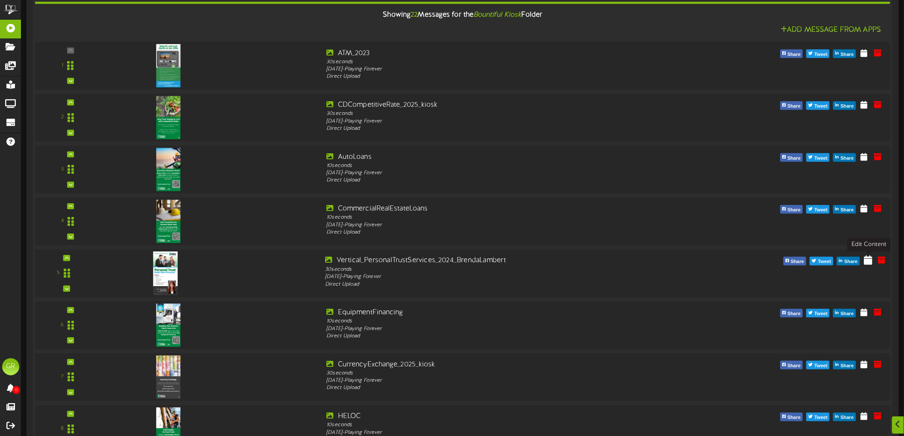
click at [873, 259] on icon at bounding box center [868, 259] width 9 height 9
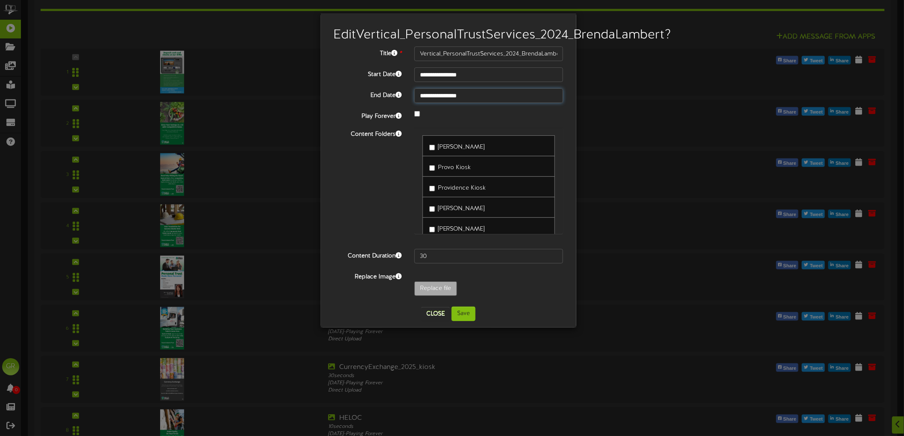
click at [436, 103] on input "**********" at bounding box center [488, 95] width 149 height 15
type input "**********"
click at [464, 321] on button "Save" at bounding box center [464, 314] width 24 height 15
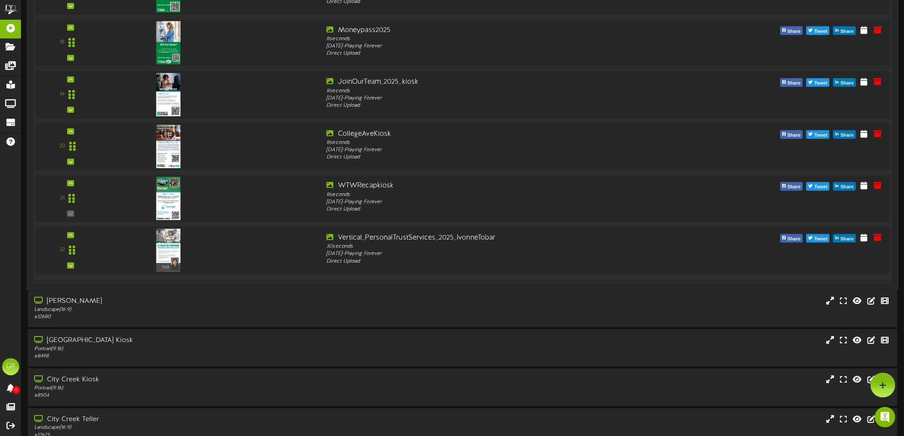
scroll to position [1092, 0]
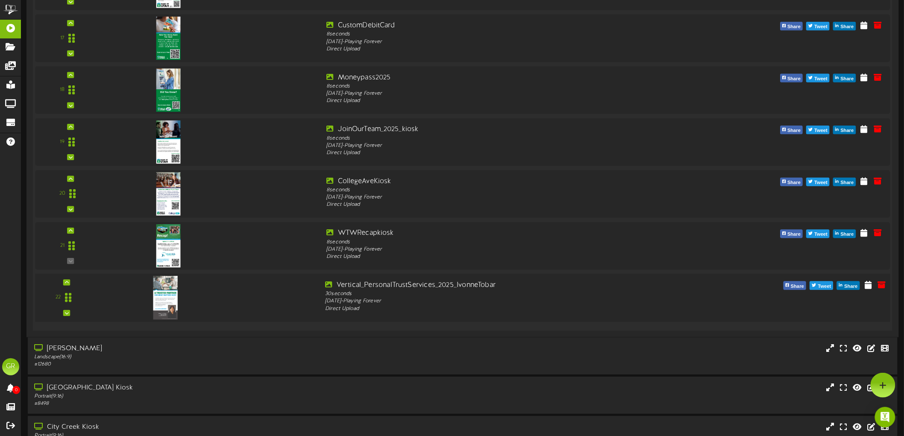
click at [181, 301] on div at bounding box center [164, 289] width 100 height 44
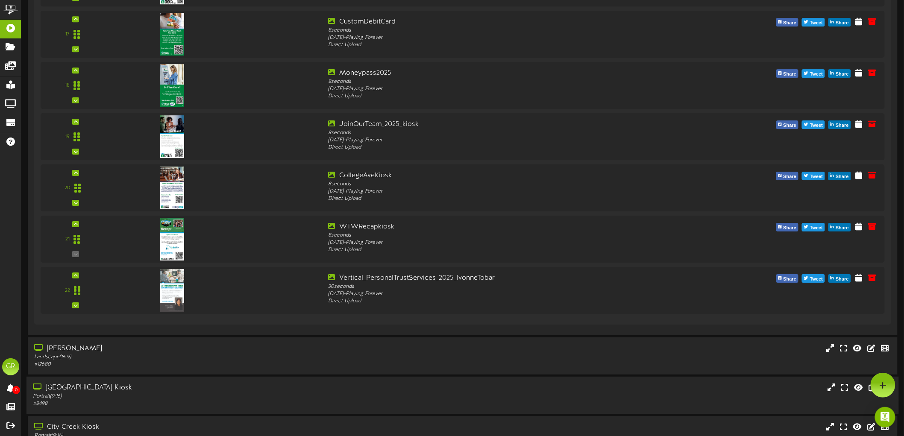
click at [159, 390] on div "[GEOGRAPHIC_DATA] Kiosk" at bounding box center [208, 388] width 351 height 10
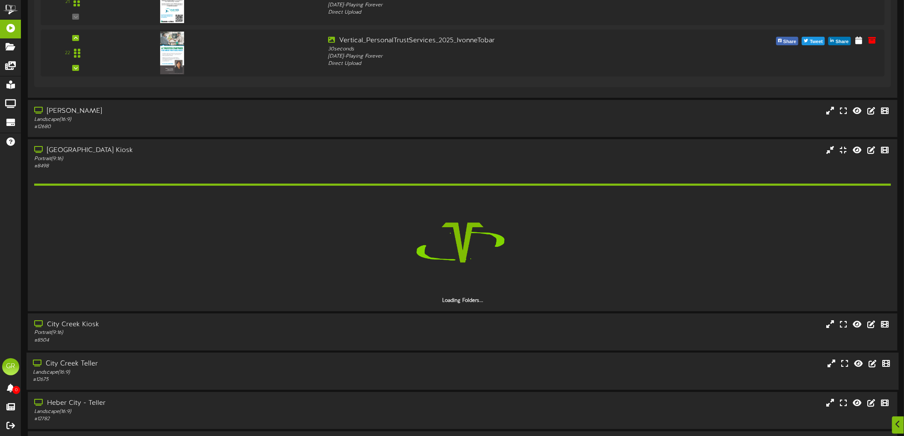
scroll to position [1396, 0]
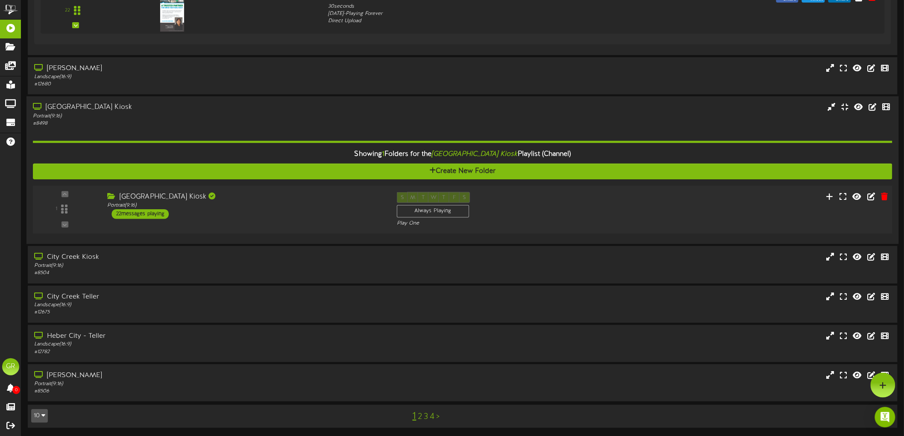
click at [143, 217] on div "22 messages playing" at bounding box center [140, 213] width 57 height 9
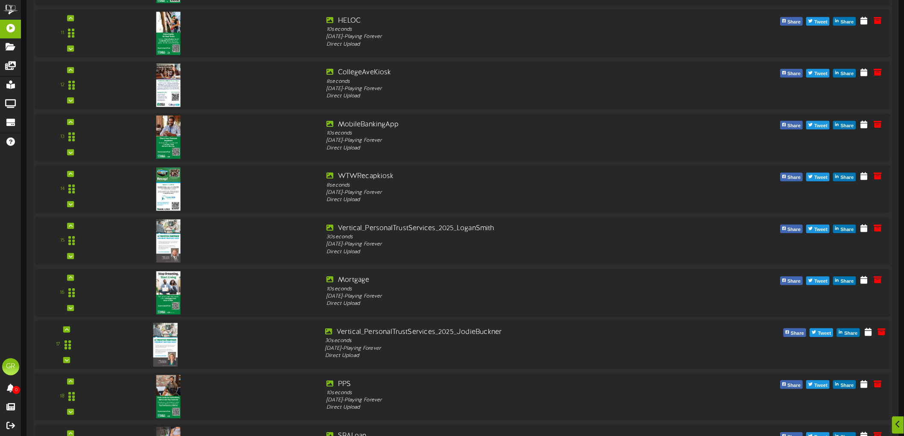
scroll to position [2298, 0]
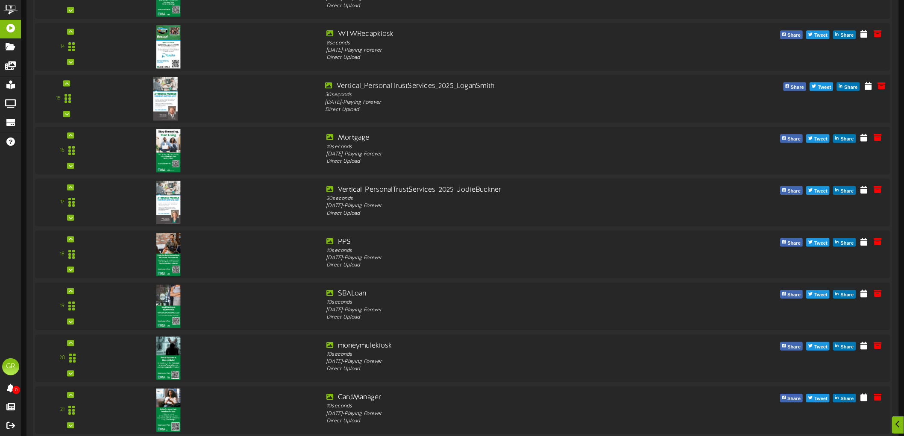
click at [170, 103] on img at bounding box center [165, 99] width 25 height 44
click at [172, 208] on img at bounding box center [165, 203] width 25 height 44
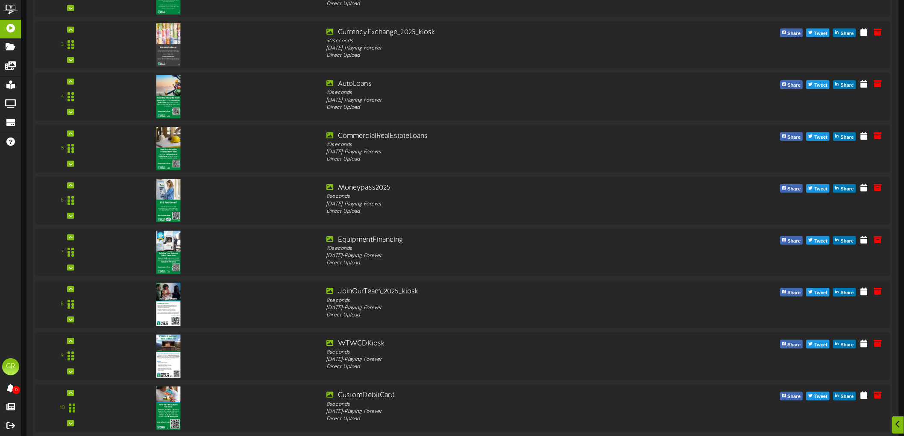
scroll to position [1918, 0]
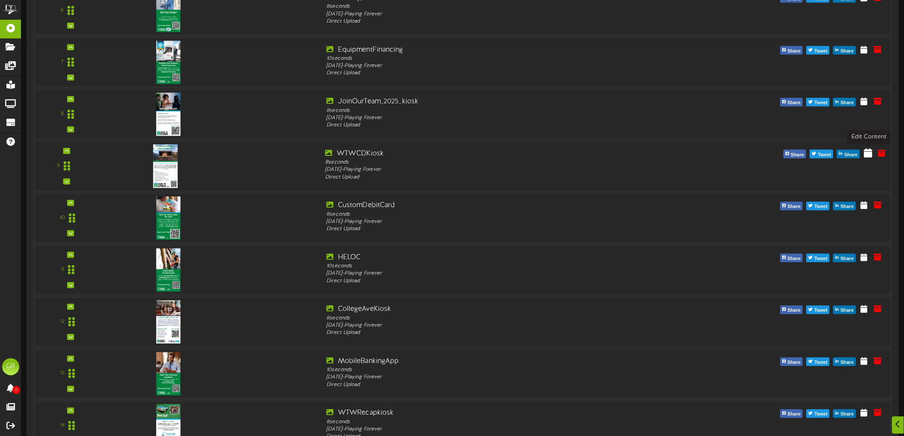
click at [871, 151] on icon at bounding box center [868, 152] width 9 height 9
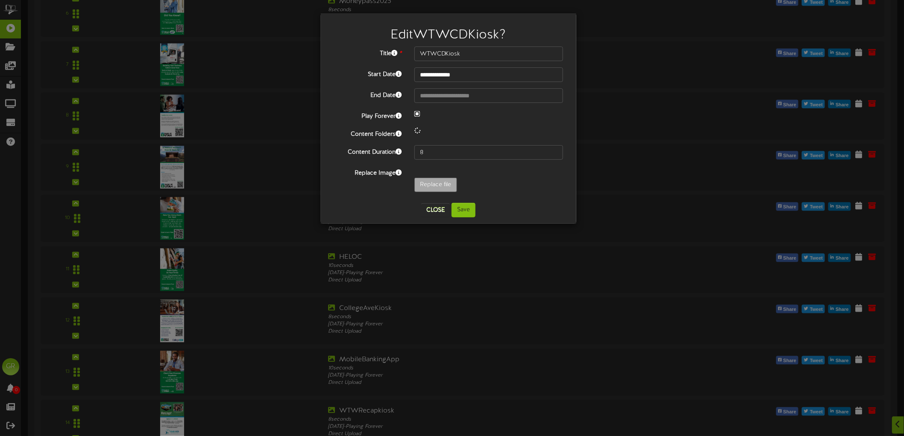
select select "*"
click at [436, 97] on input "**********" at bounding box center [488, 95] width 149 height 15
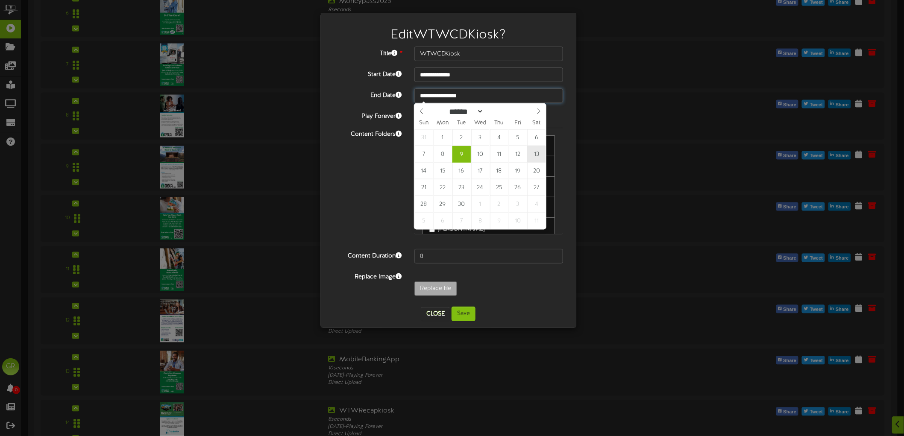
type input "**********"
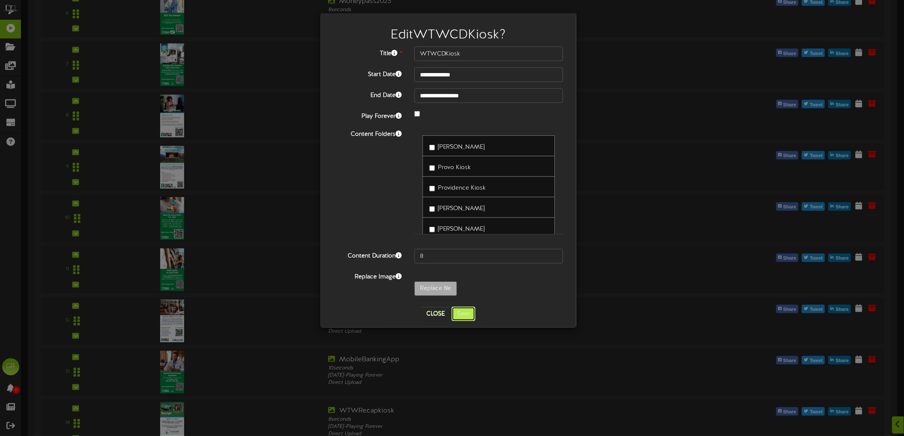
click at [467, 314] on button "Save" at bounding box center [464, 314] width 24 height 15
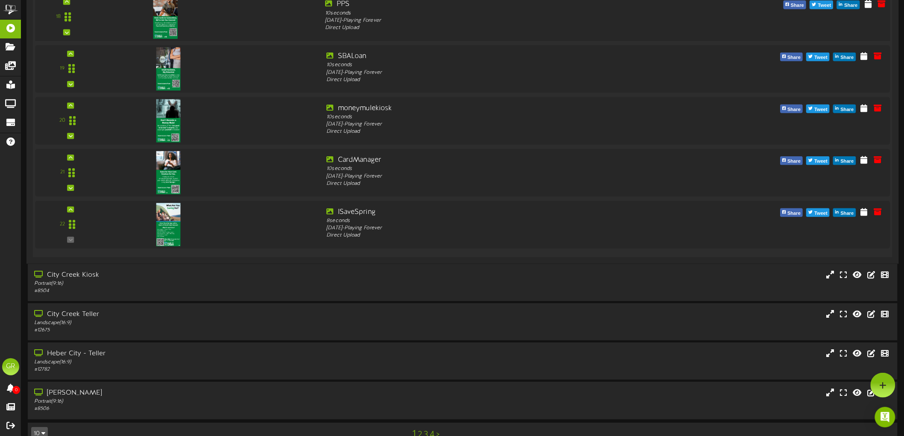
scroll to position [2345, 0]
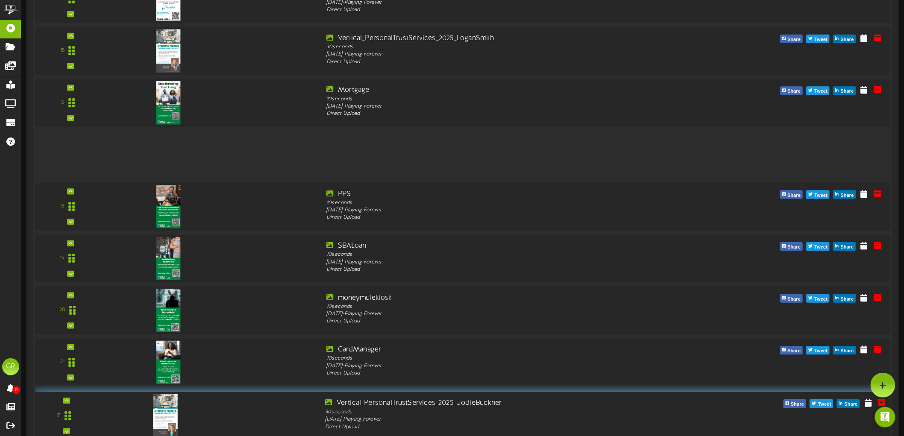
drag, startPoint x: 70, startPoint y: 154, endPoint x: 101, endPoint y: 412, distance: 259.9
click at [101, 412] on div "17" at bounding box center [67, 416] width 72 height 35
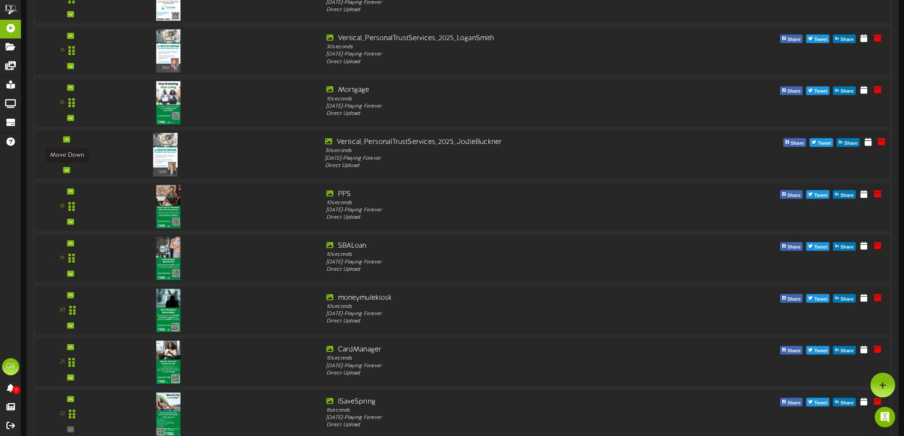
click at [69, 171] on icon at bounding box center [67, 170] width 4 height 4
click at [69, 171] on div "17" at bounding box center [66, 154] width 59 height 35
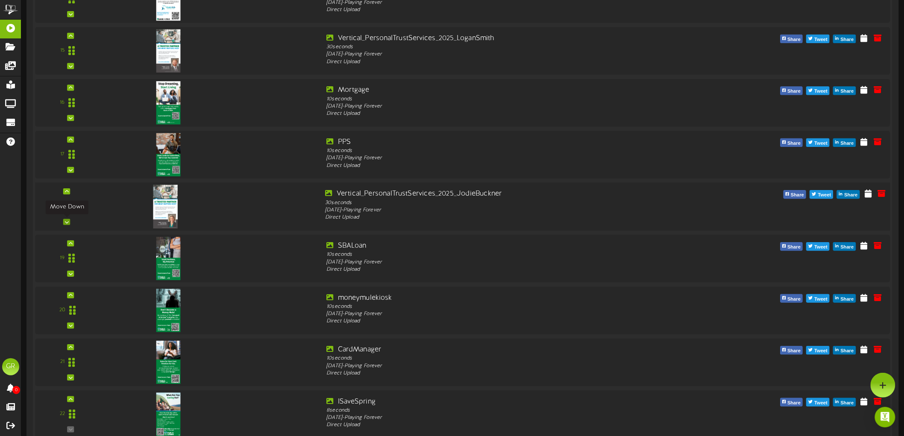
click at [67, 223] on icon at bounding box center [67, 222] width 4 height 4
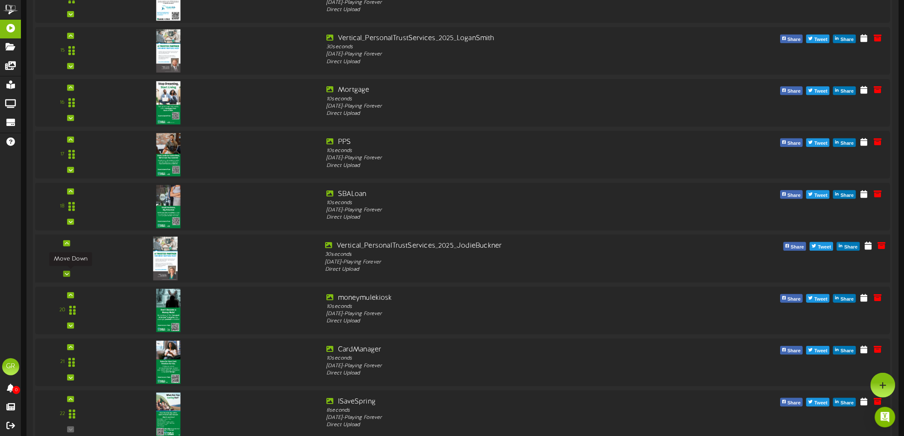
click at [70, 273] on div at bounding box center [66, 274] width 7 height 6
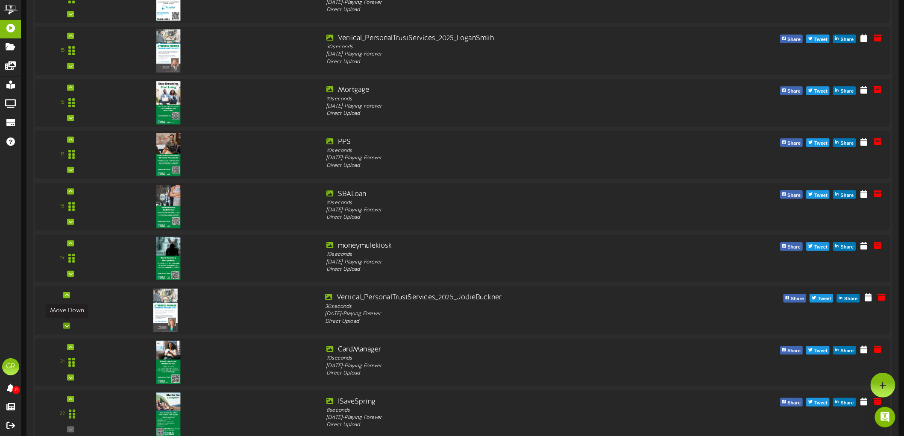
click at [65, 325] on div at bounding box center [66, 326] width 7 height 6
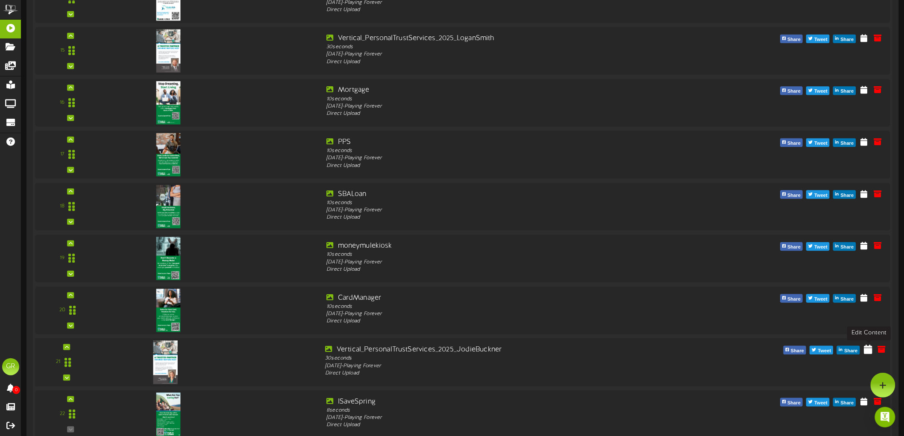
click at [870, 349] on icon at bounding box center [868, 348] width 9 height 9
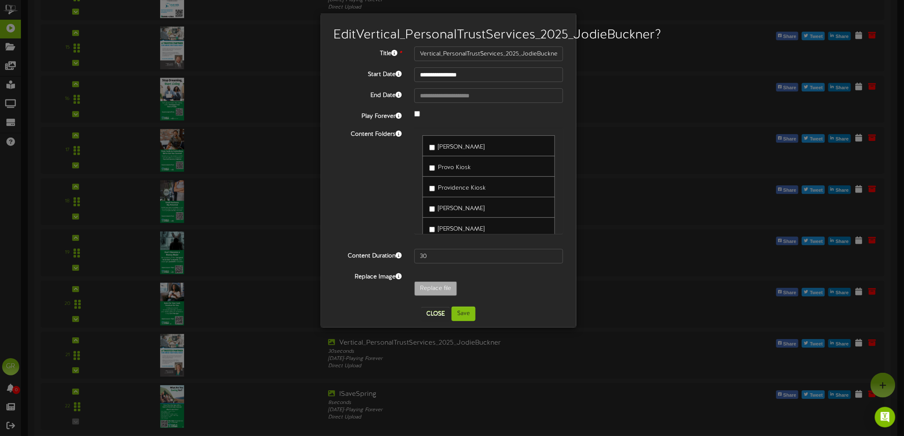
type input "**********"
type input "Vertical_PersonalTrustServices_2025_JodieBuckner2"
click at [467, 321] on button "Save" at bounding box center [464, 314] width 24 height 15
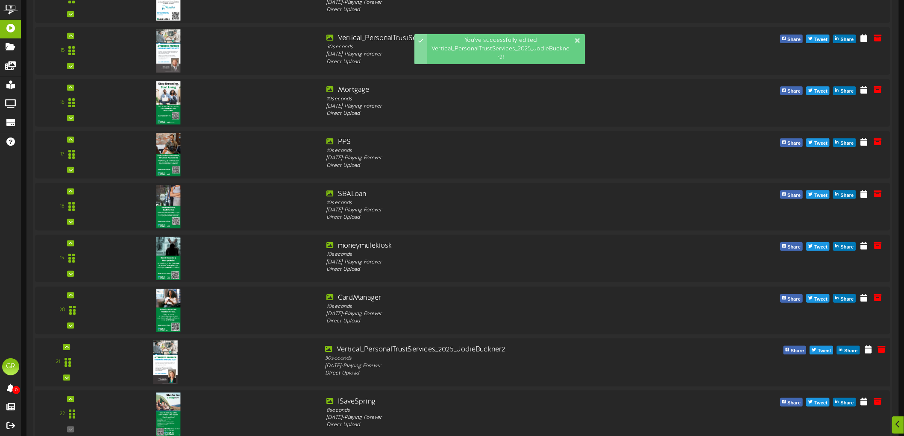
click at [173, 357] on div at bounding box center [164, 354] width 100 height 44
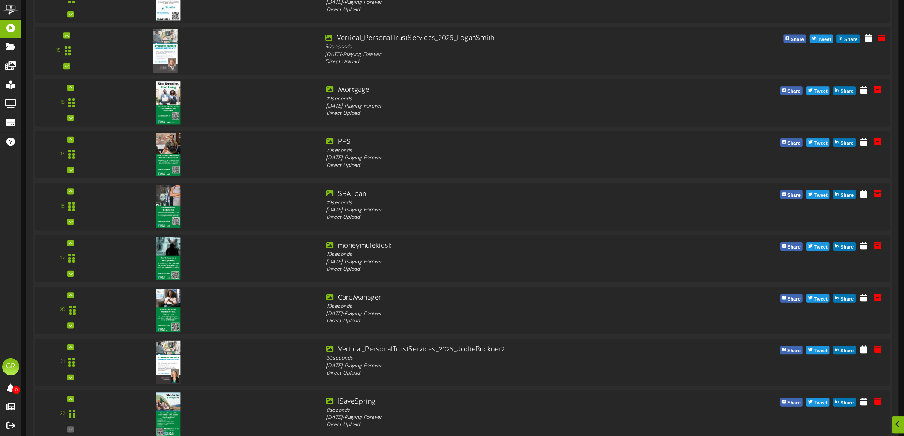
click at [180, 53] on div at bounding box center [164, 42] width 100 height 44
click at [866, 348] on icon at bounding box center [868, 348] width 9 height 9
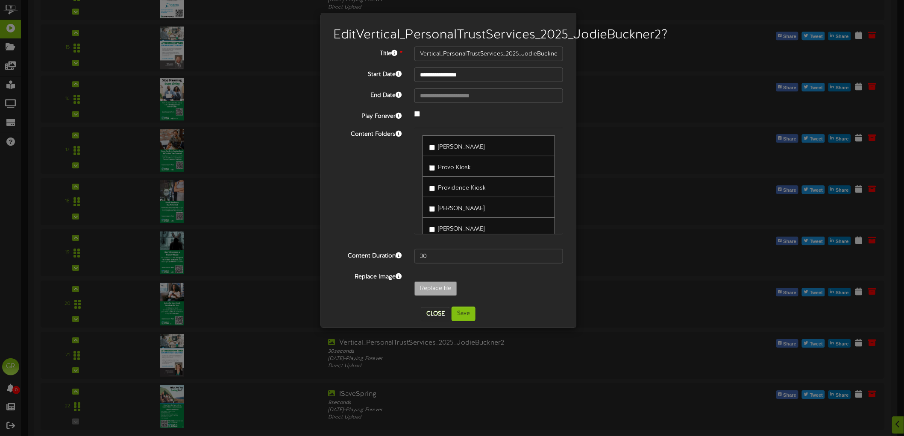
type input "**********"
type input "Vertical_PersonalTrustServices_2025_JodieBuckner"
click at [465, 321] on button "Save" at bounding box center [464, 314] width 24 height 15
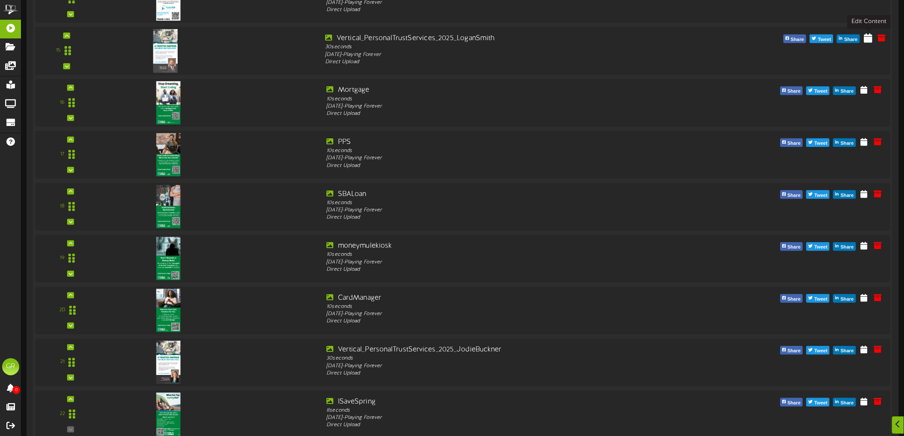
click at [869, 38] on icon at bounding box center [868, 37] width 9 height 9
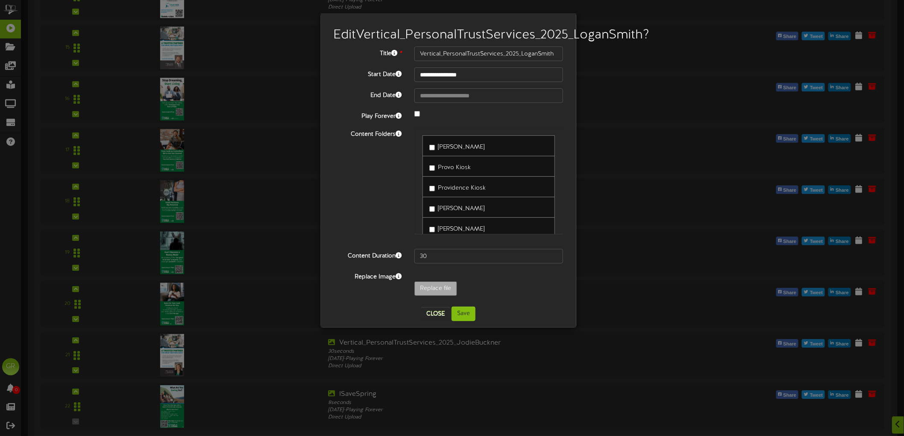
type input "**********"
click at [464, 321] on button "Save" at bounding box center [464, 314] width 24 height 15
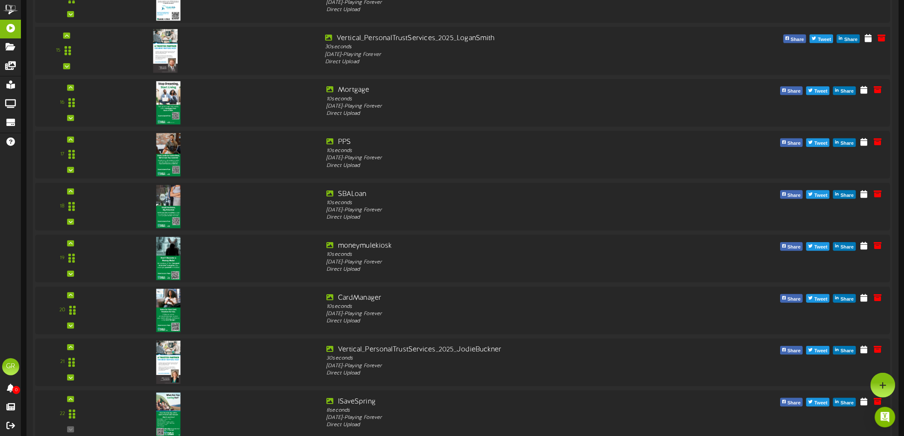
click at [176, 57] on img at bounding box center [165, 51] width 25 height 44
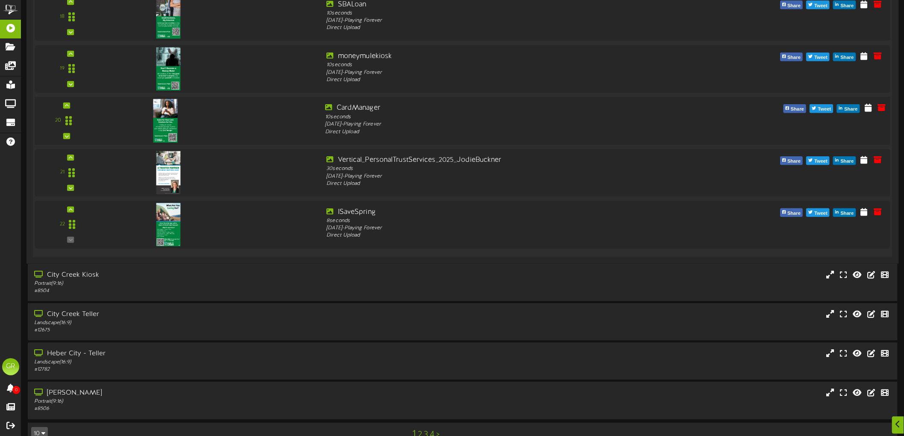
scroll to position [2553, 0]
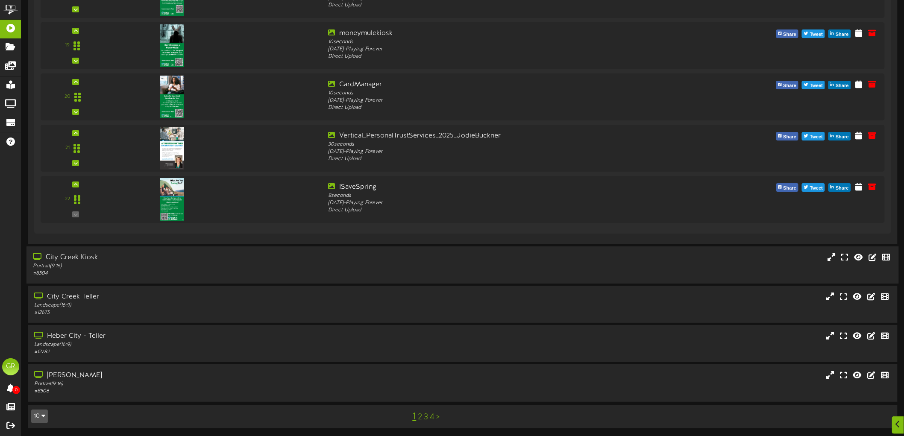
click at [125, 270] on div "# 8504" at bounding box center [208, 273] width 351 height 7
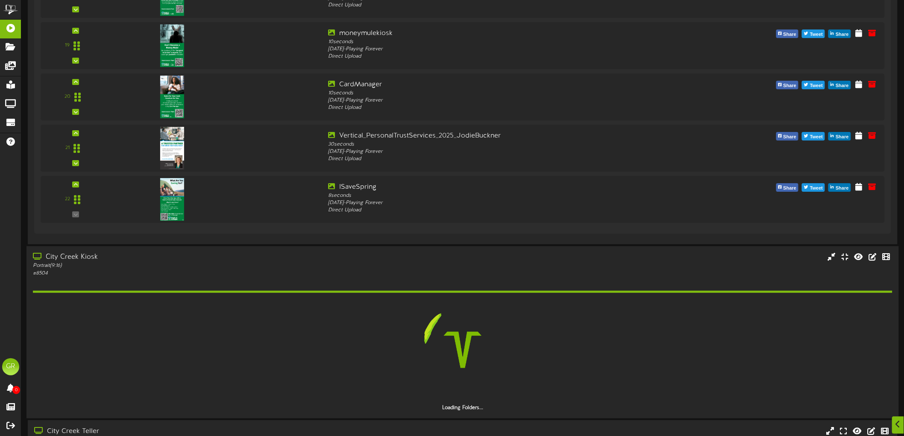
scroll to position [2600, 0]
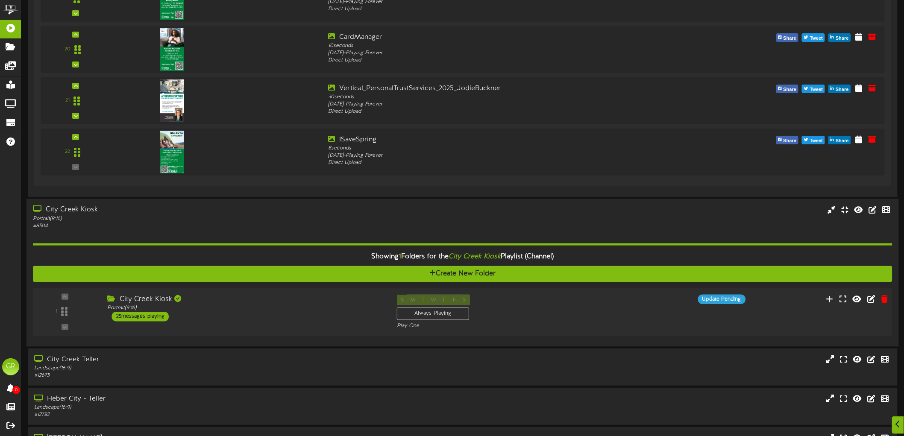
click at [163, 316] on div "25 messages playing" at bounding box center [140, 316] width 57 height 9
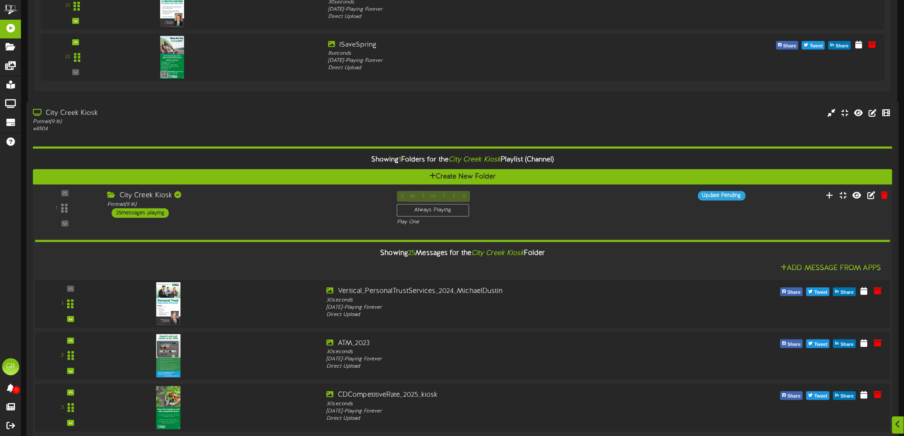
scroll to position [2743, 0]
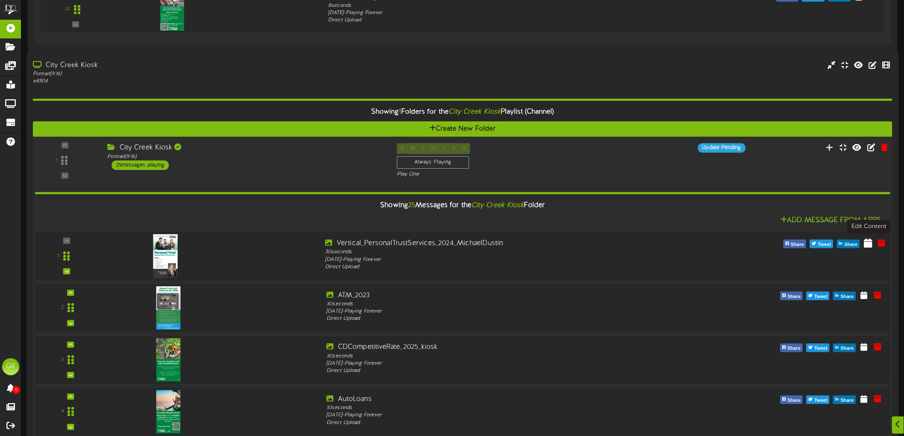
click at [867, 242] on icon at bounding box center [868, 242] width 9 height 9
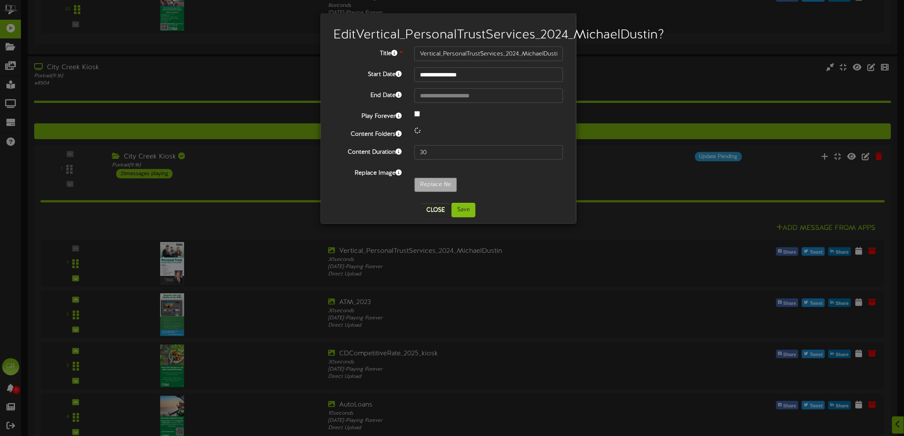
type input "**********"
type input "Vertical_PersonalTrustServices_2025_MichaelDustin"
click at [466, 217] on button "Save" at bounding box center [464, 210] width 24 height 15
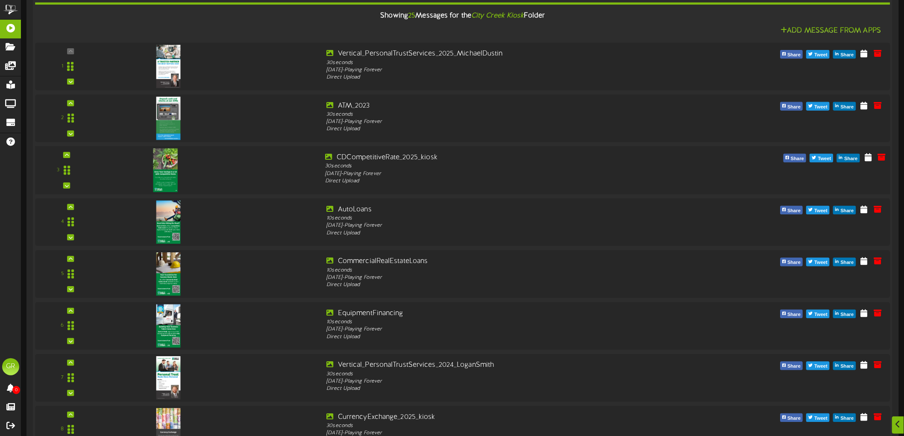
scroll to position [2980, 0]
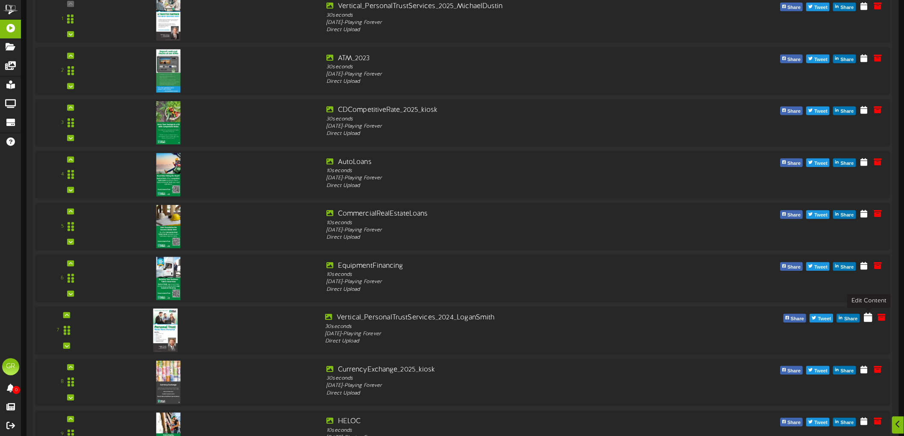
click at [869, 315] on icon at bounding box center [868, 317] width 9 height 9
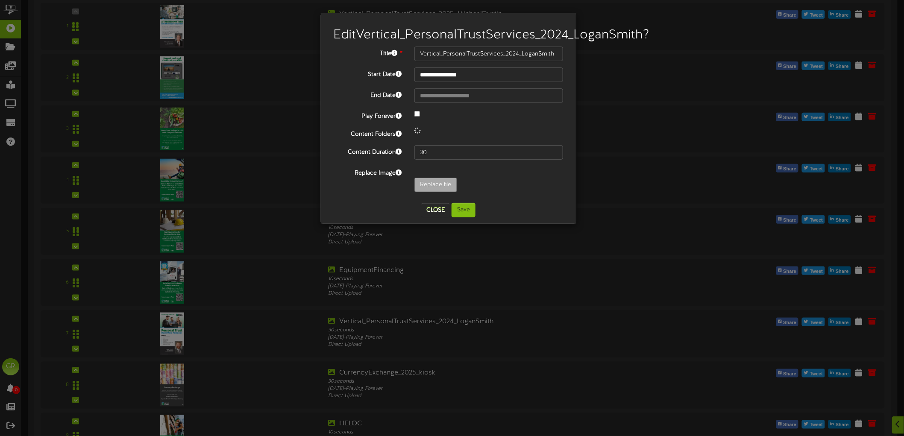
click at [412, 120] on div at bounding box center [489, 114] width 162 height 10
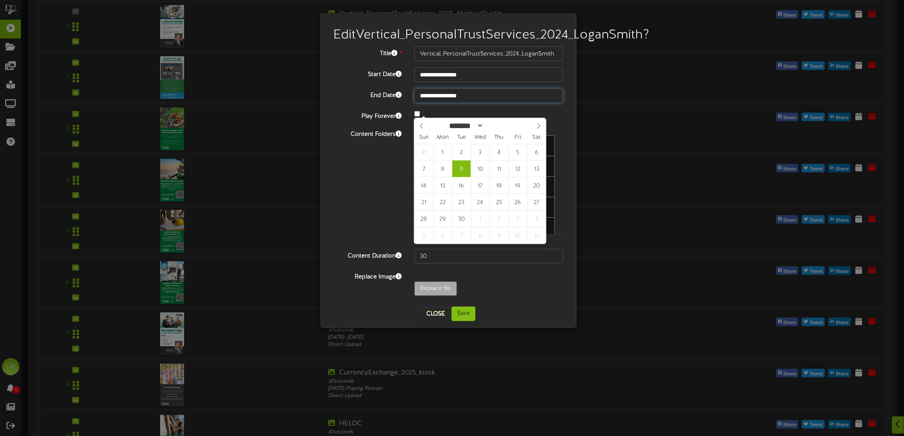
click at [455, 103] on input "**********" at bounding box center [488, 95] width 149 height 15
type input "**********"
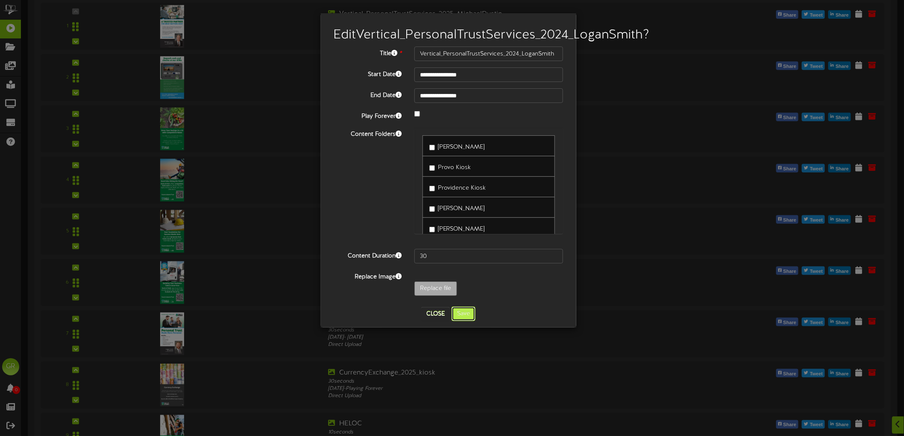
click at [466, 321] on button "Save" at bounding box center [464, 314] width 24 height 15
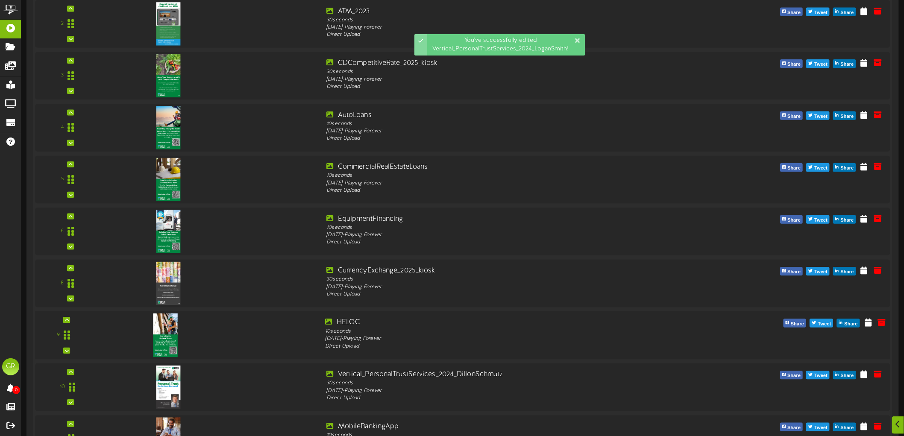
scroll to position [3075, 0]
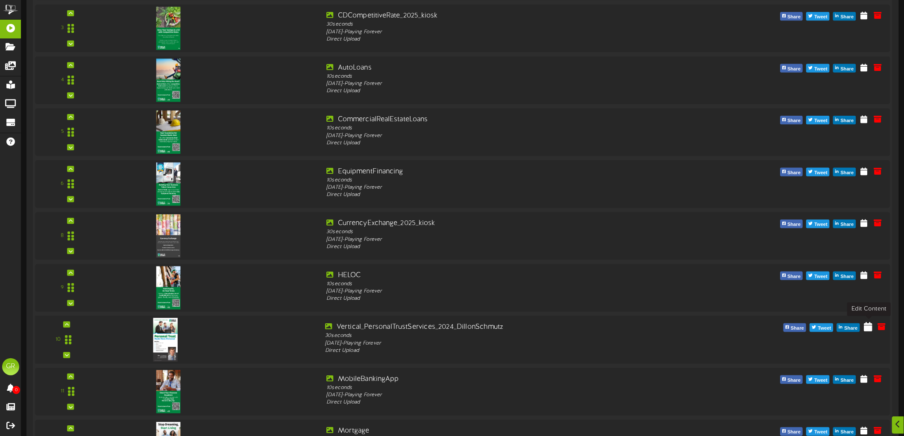
click at [869, 329] on icon at bounding box center [868, 326] width 9 height 9
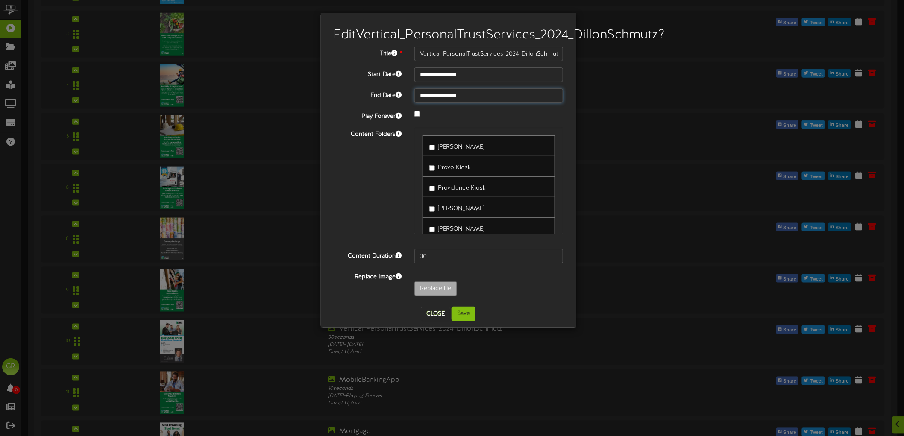
click at [457, 103] on input "**********" at bounding box center [488, 95] width 149 height 15
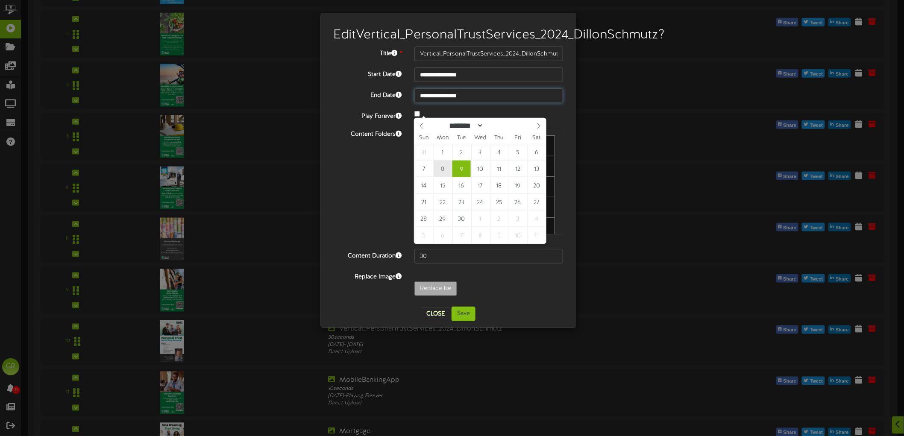
type input "**********"
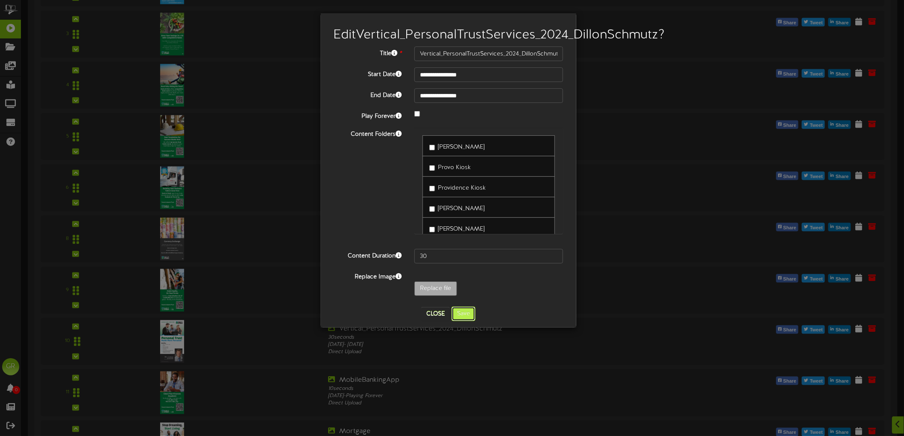
click at [464, 321] on button "Save" at bounding box center [464, 314] width 24 height 15
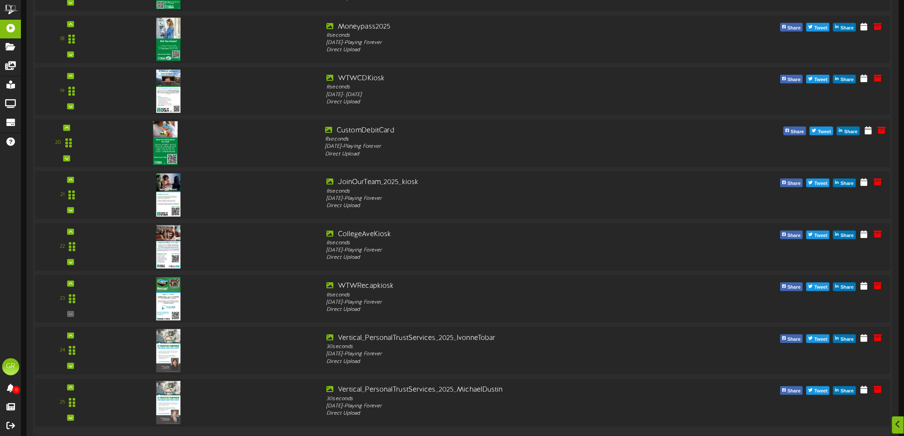
scroll to position [3787, 0]
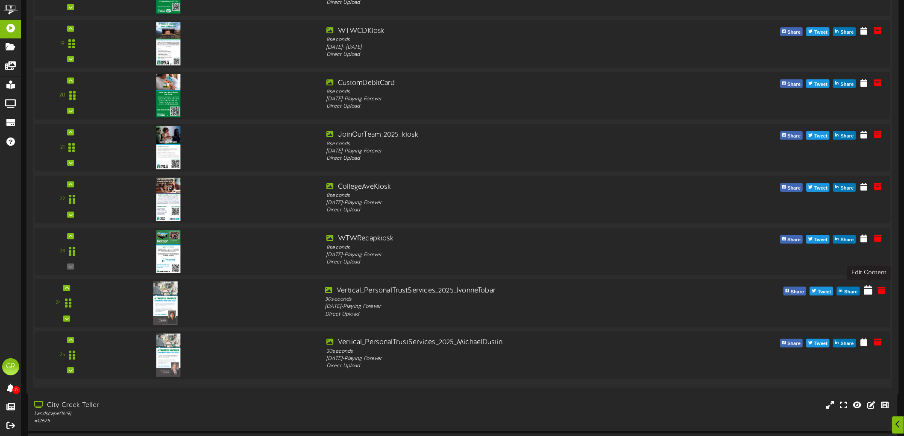
click at [874, 291] on button at bounding box center [869, 292] width 14 height 14
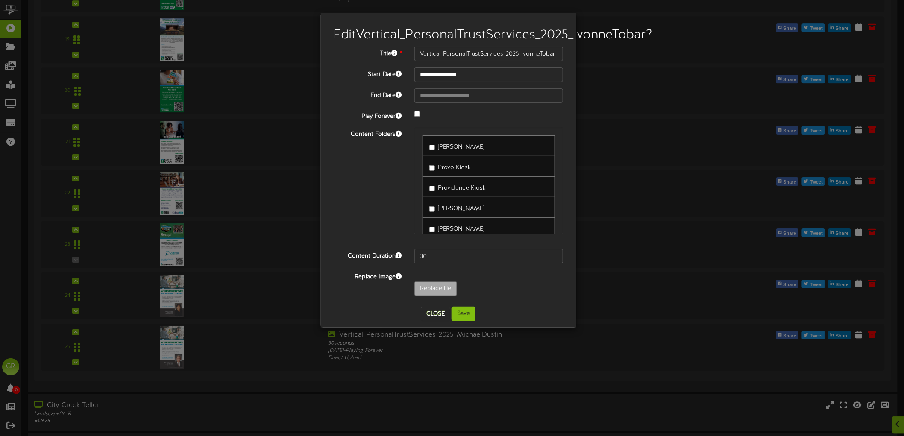
type input "**********"
click at [472, 321] on button "Save" at bounding box center [464, 314] width 24 height 15
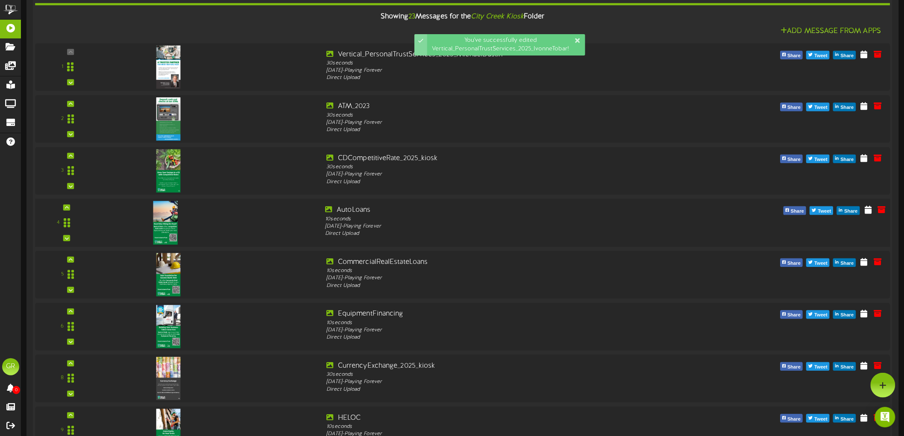
scroll to position [2837, 0]
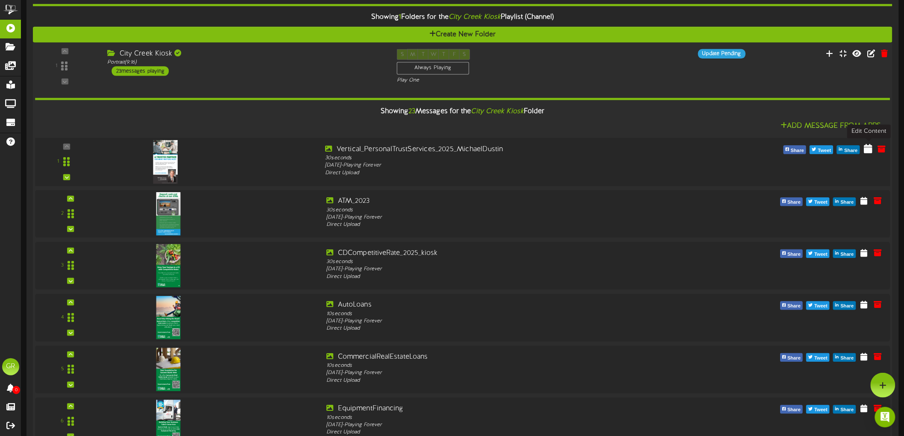
click at [872, 145] on icon at bounding box center [868, 148] width 9 height 9
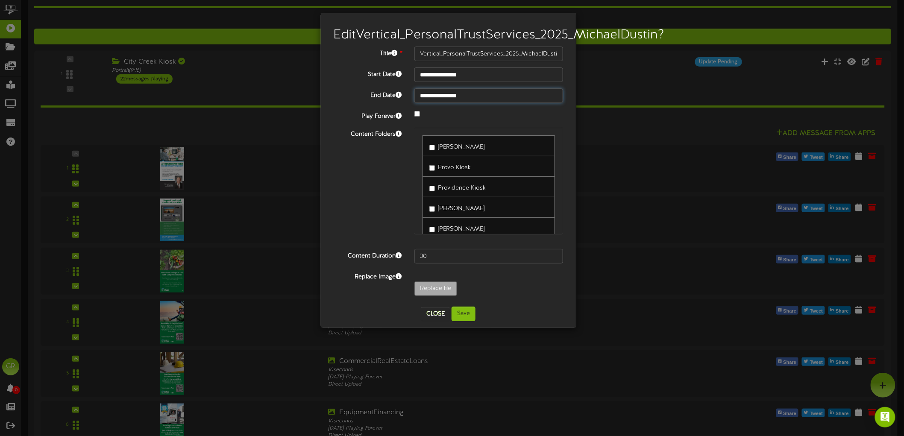
click at [438, 103] on input "**********" at bounding box center [488, 95] width 149 height 15
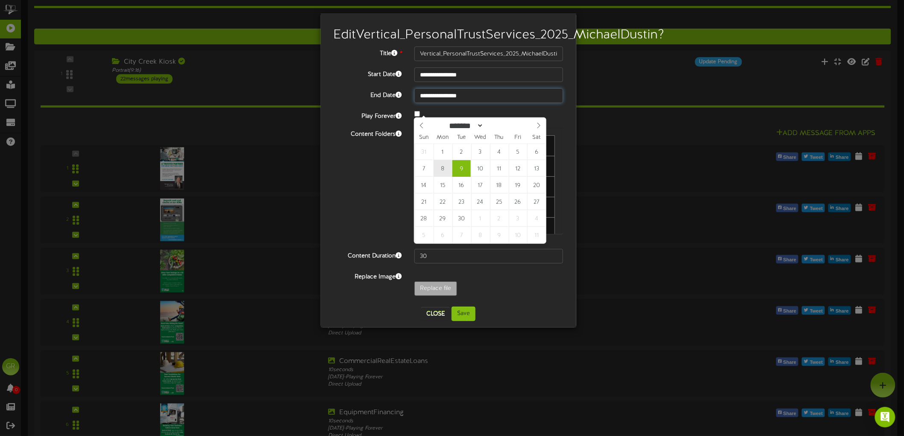
type input "**********"
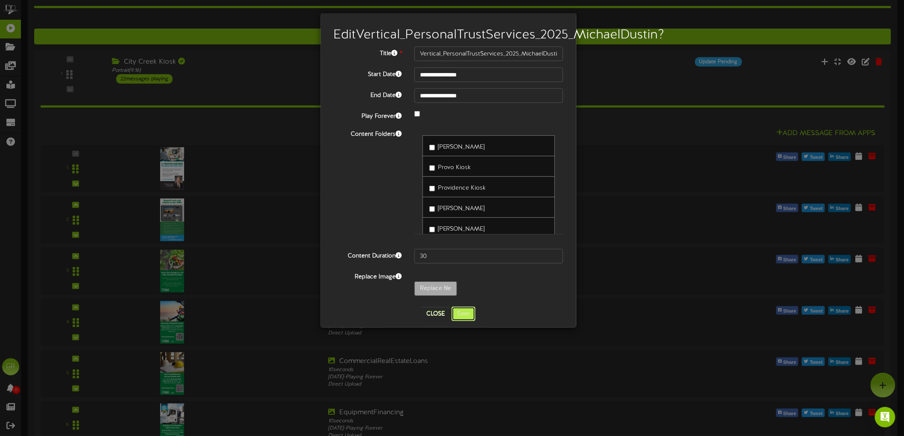
click at [464, 321] on button "Save" at bounding box center [464, 314] width 24 height 15
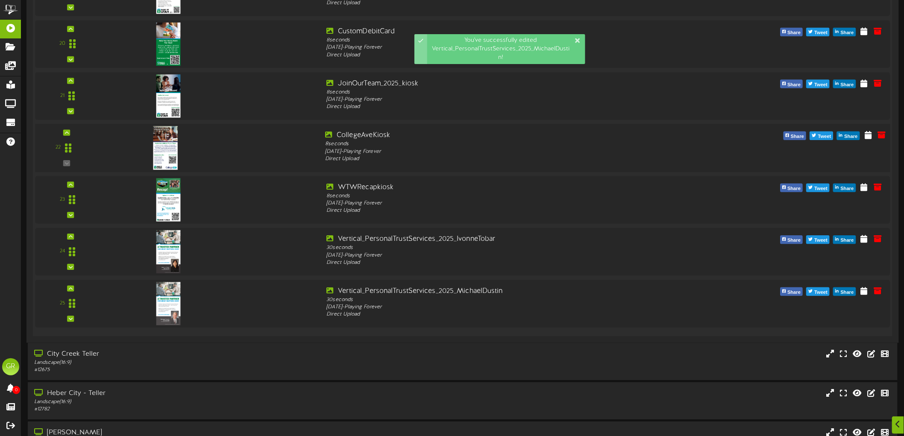
scroll to position [3844, 0]
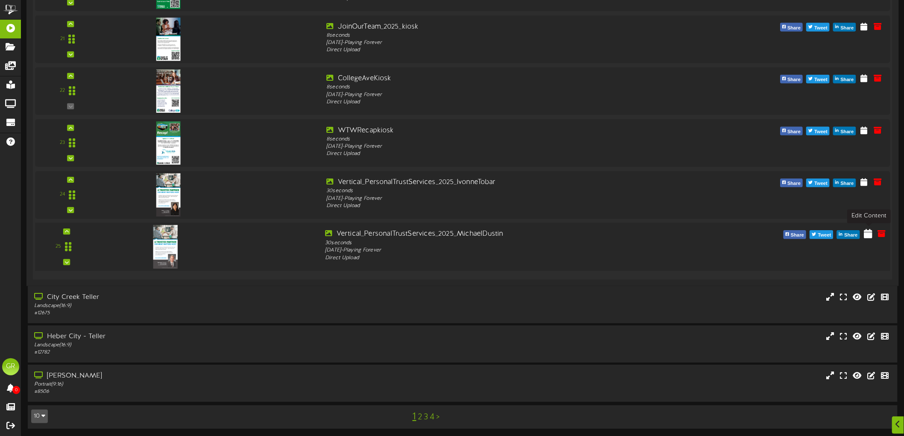
click at [868, 235] on icon at bounding box center [868, 233] width 9 height 9
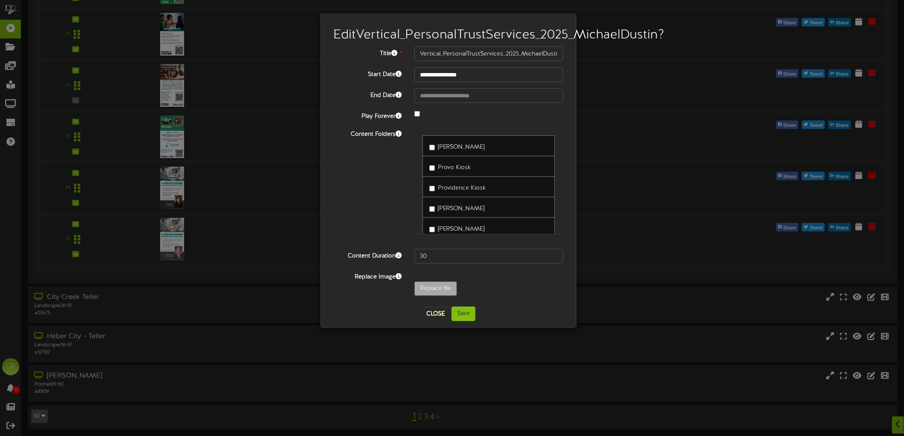
type input "**********"
click at [464, 321] on button "Save" at bounding box center [464, 314] width 24 height 15
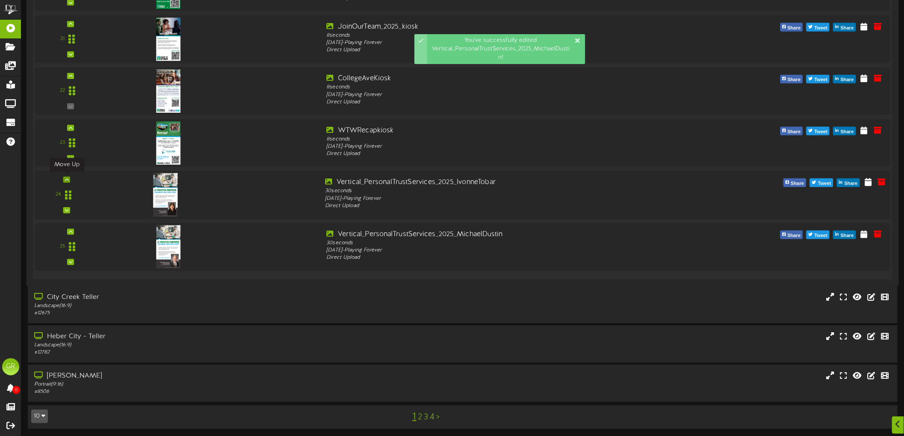
click at [67, 180] on icon at bounding box center [67, 179] width 4 height 4
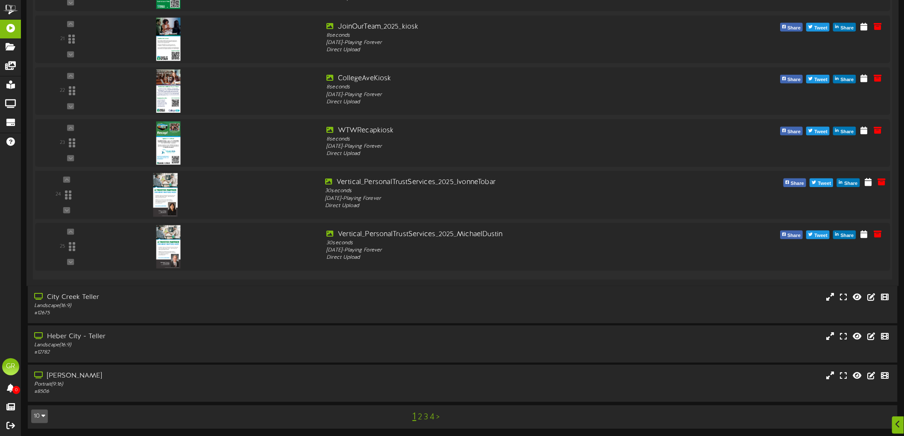
scroll to position [3749, 0]
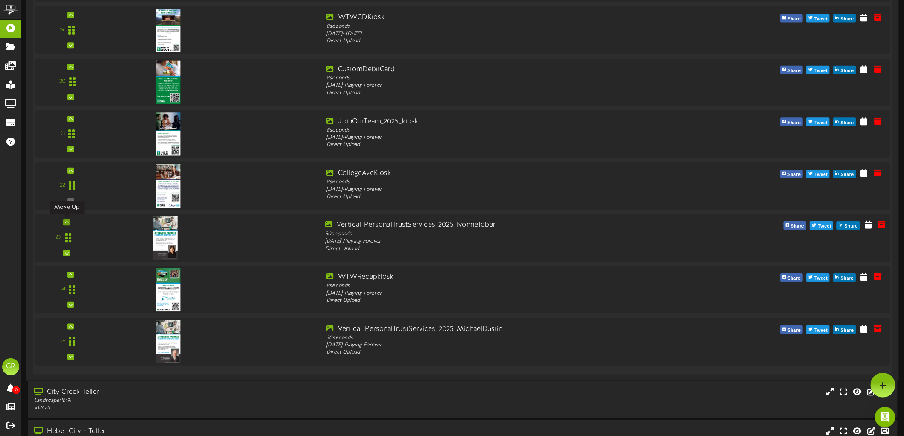
click at [67, 223] on icon at bounding box center [67, 222] width 4 height 4
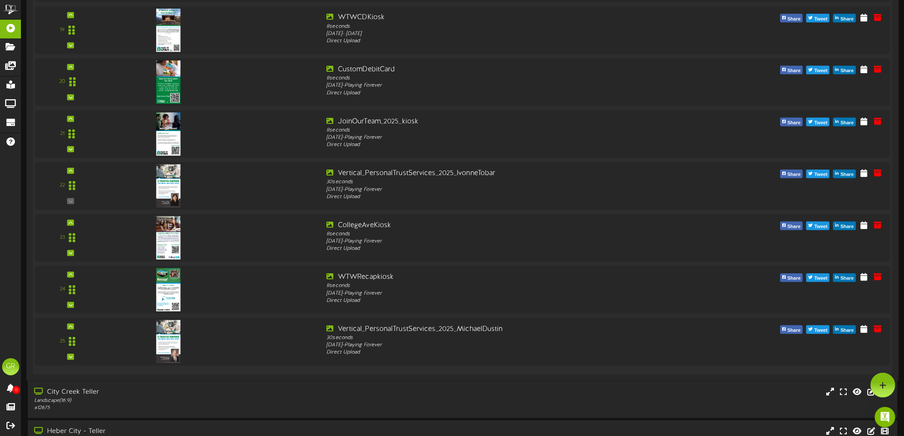
scroll to position [3701, 0]
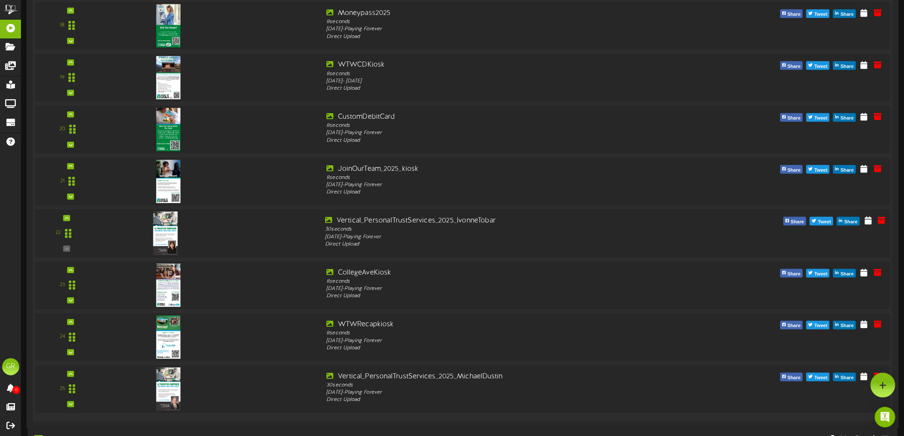
click at [67, 212] on div "22" at bounding box center [463, 233] width 864 height 48
click at [68, 217] on icon at bounding box center [67, 218] width 4 height 4
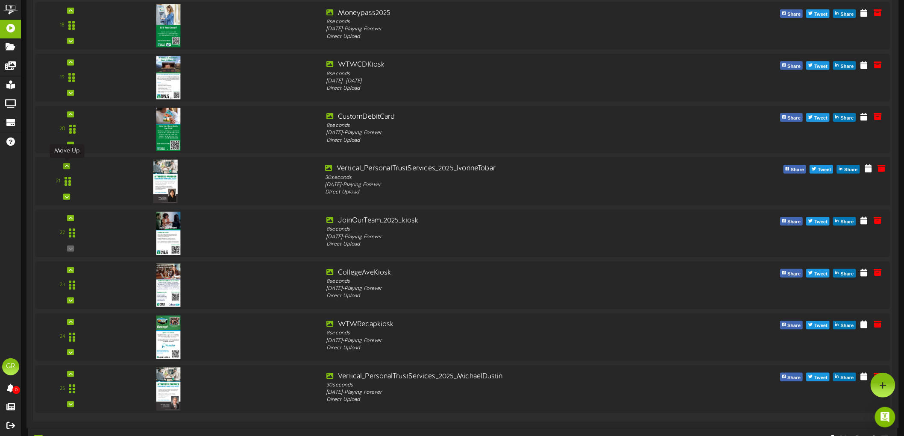
click at [68, 167] on icon at bounding box center [67, 166] width 4 height 4
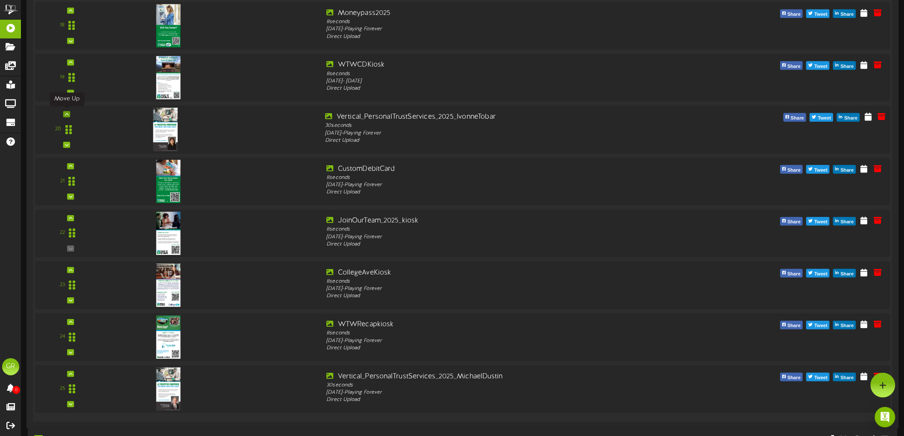
click at [67, 113] on icon at bounding box center [67, 114] width 4 height 4
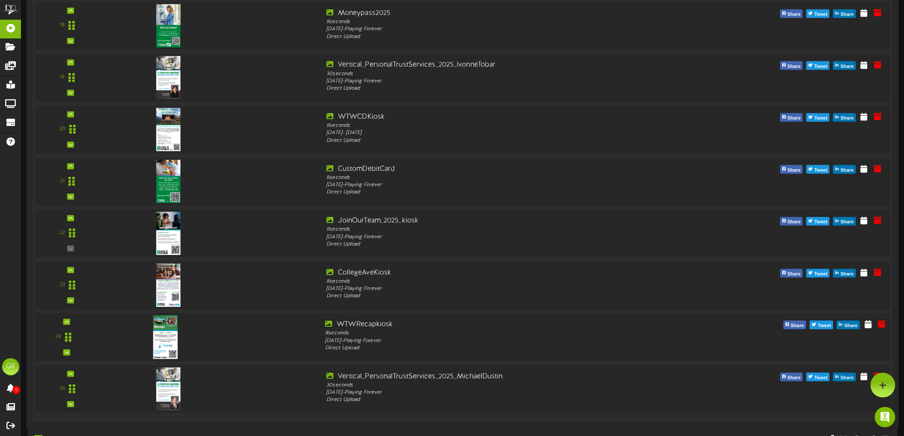
click at [161, 330] on img at bounding box center [165, 337] width 25 height 44
click at [872, 323] on icon at bounding box center [868, 323] width 9 height 9
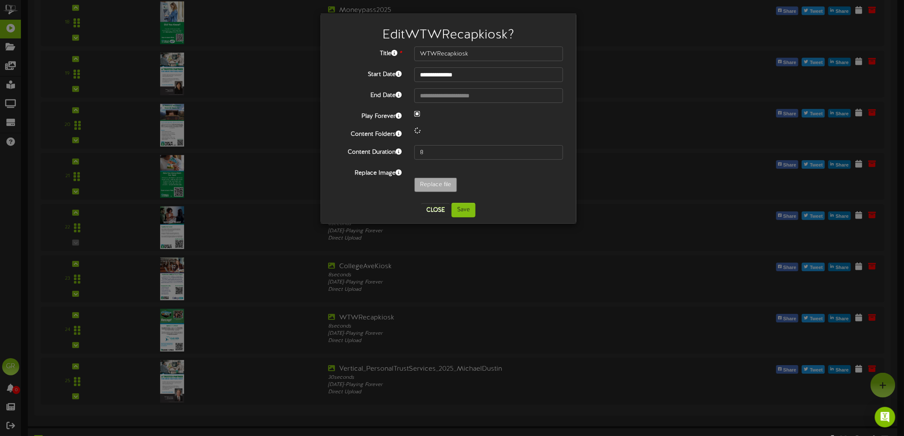
select select "*"
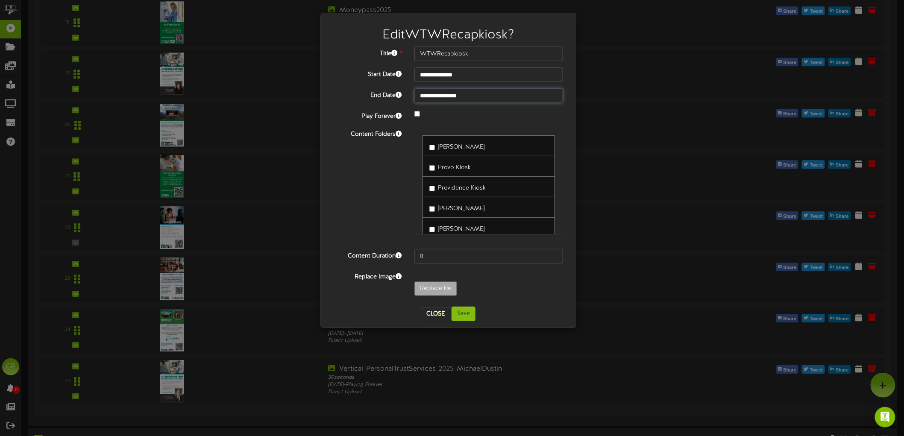
click at [478, 96] on input "**********" at bounding box center [488, 95] width 149 height 15
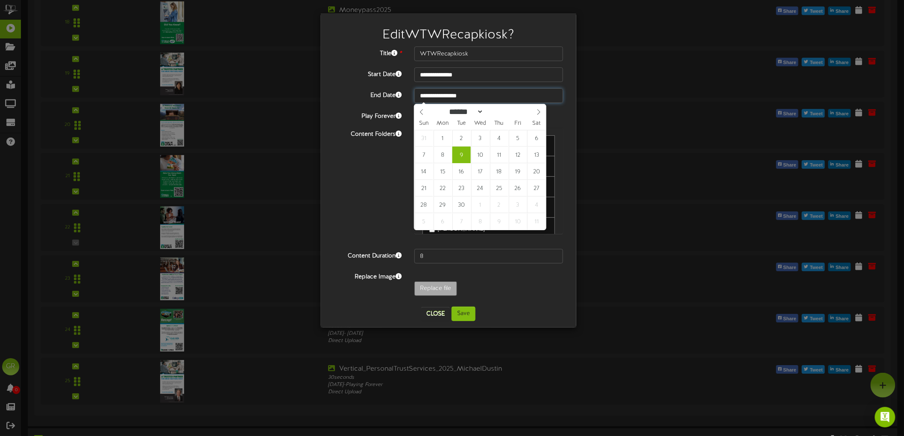
click at [478, 96] on input "**********" at bounding box center [488, 95] width 149 height 15
type input "**********"
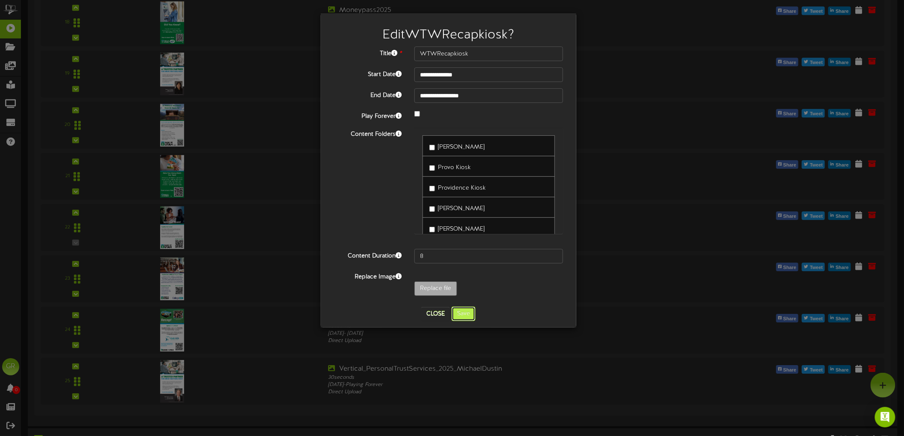
click at [470, 313] on button "Save" at bounding box center [464, 314] width 24 height 15
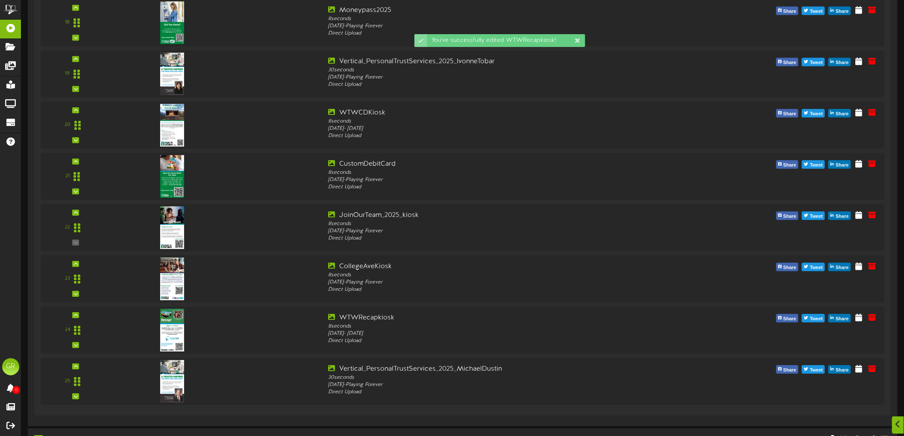
scroll to position [3844, 0]
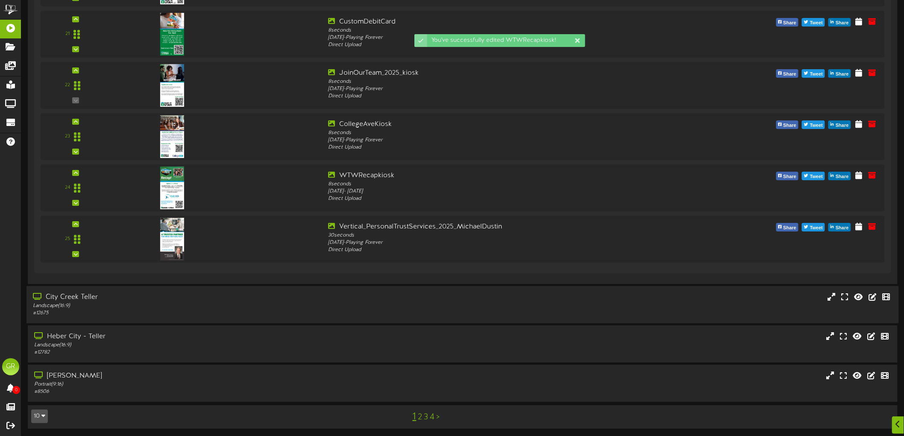
click at [161, 299] on div "City Creek Teller" at bounding box center [208, 298] width 351 height 10
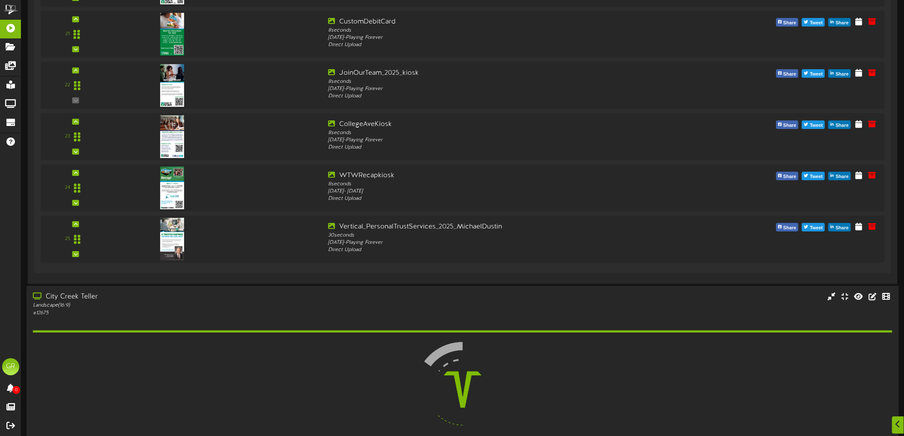
scroll to position [3939, 0]
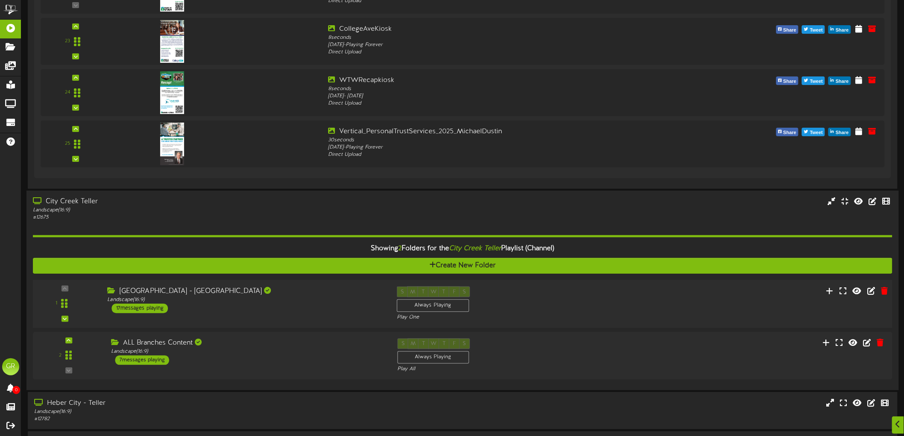
click at [131, 310] on div "17 messages playing" at bounding box center [140, 308] width 56 height 9
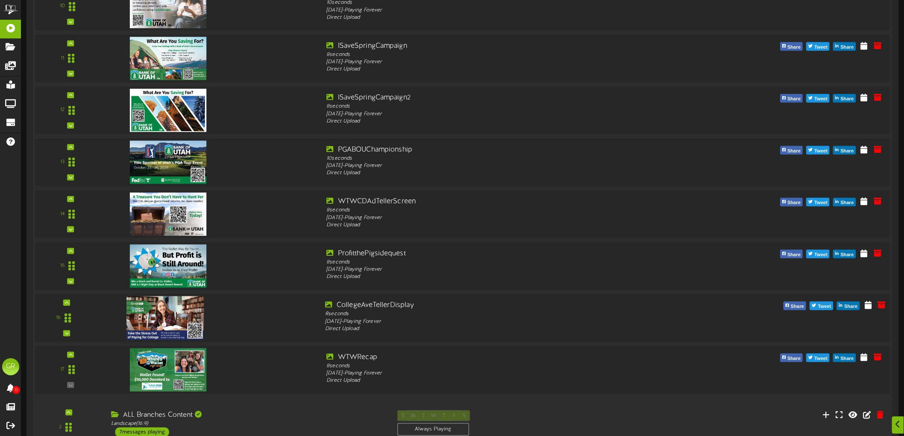
scroll to position [4841, 0]
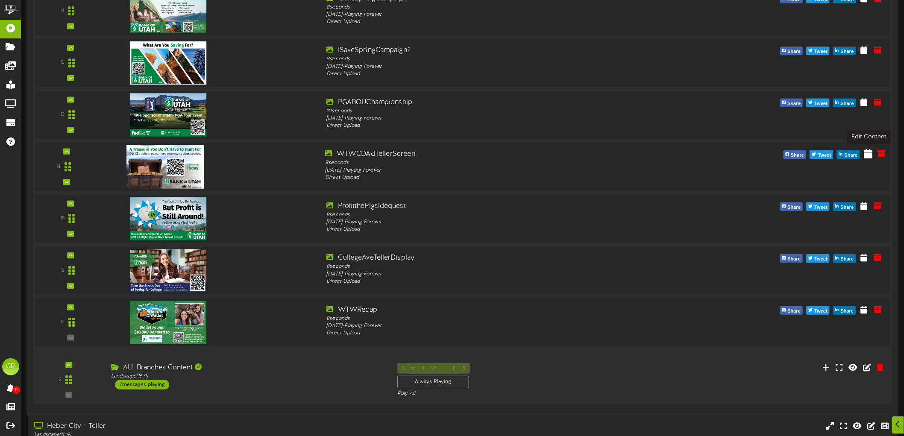
click at [867, 155] on icon at bounding box center [868, 152] width 9 height 9
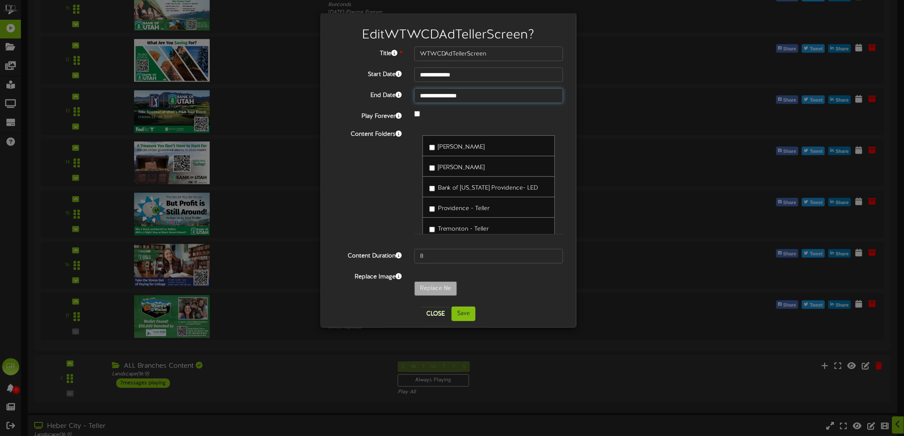
click at [431, 96] on input "**********" at bounding box center [488, 95] width 149 height 15
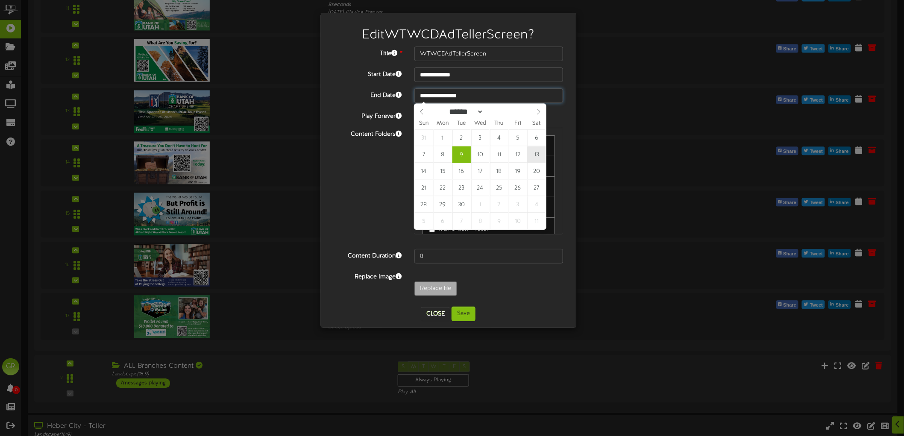
type input "**********"
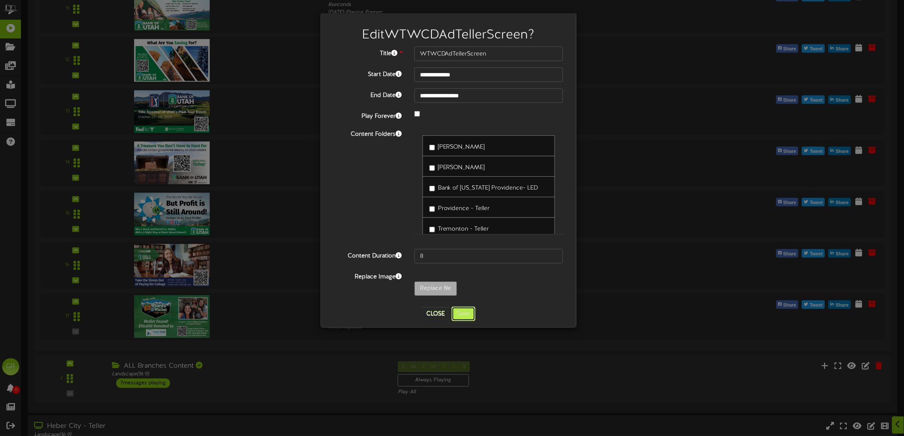
click at [473, 308] on button "Save" at bounding box center [464, 314] width 24 height 15
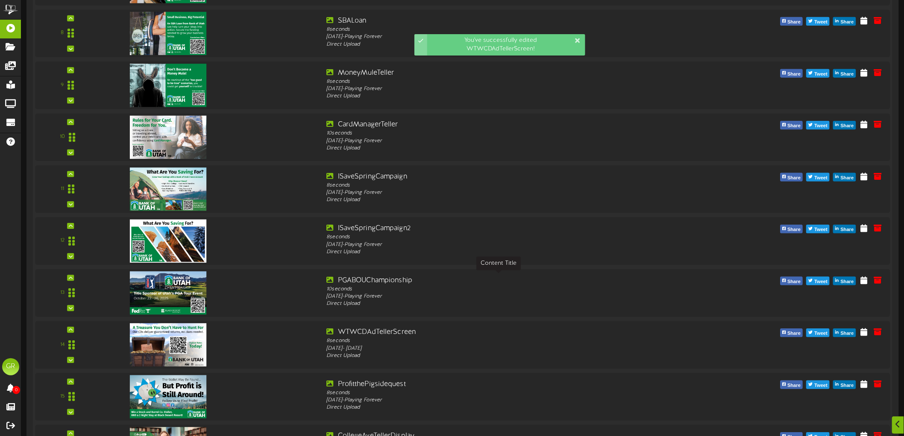
scroll to position [4757, 0]
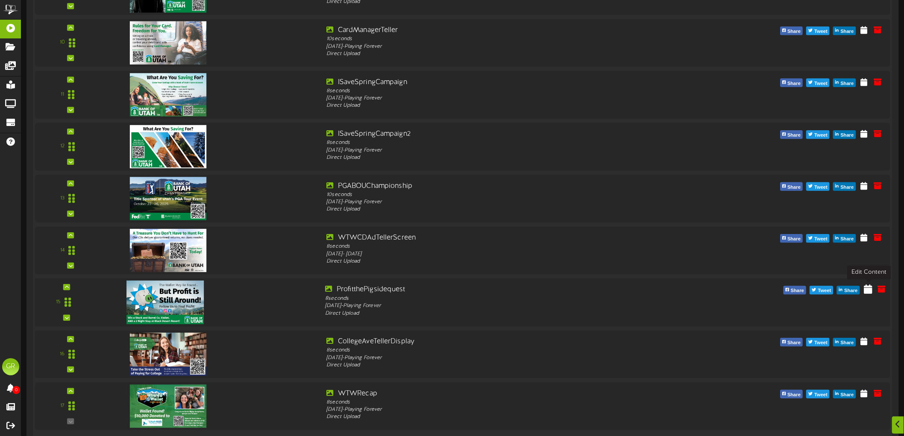
click at [871, 289] on icon at bounding box center [868, 288] width 9 height 9
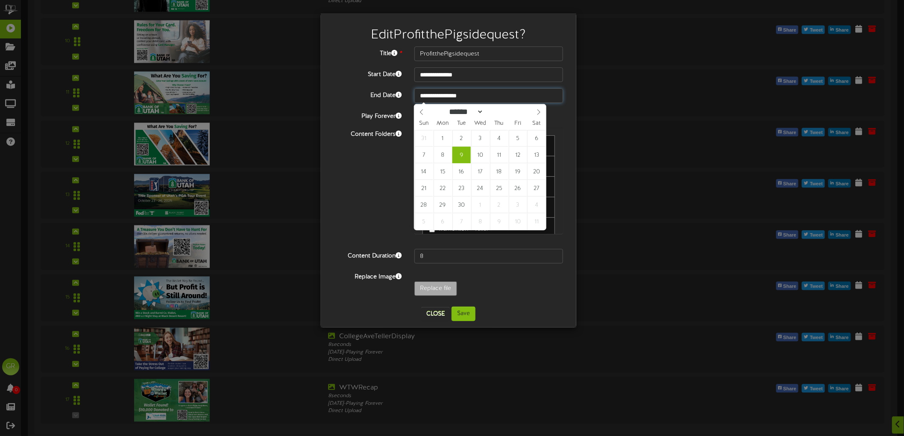
click at [475, 98] on input "**********" at bounding box center [488, 95] width 149 height 15
type input "**********"
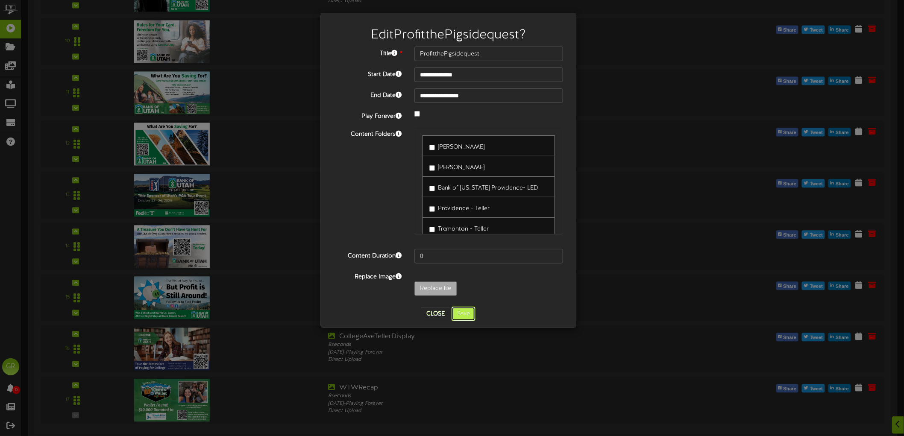
click at [467, 317] on button "Save" at bounding box center [464, 314] width 24 height 15
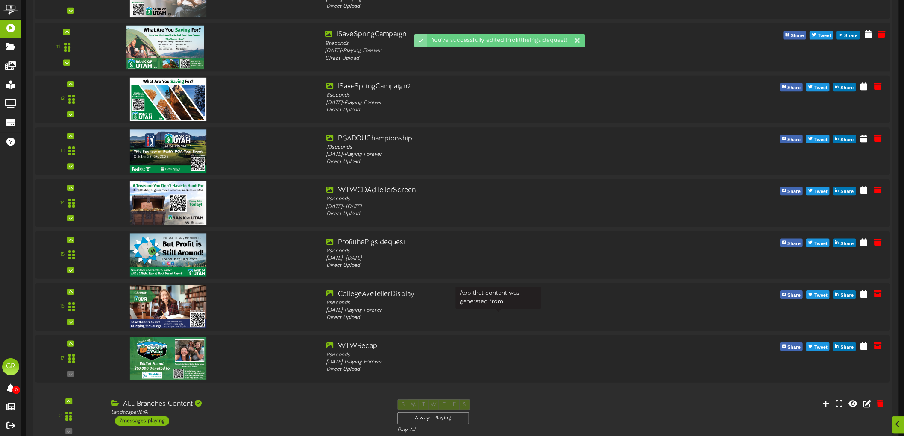
scroll to position [4852, 0]
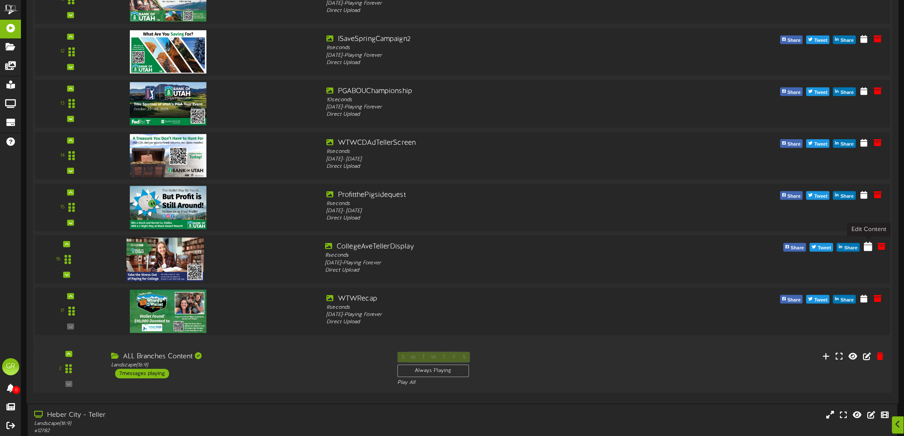
click at [872, 246] on icon at bounding box center [868, 245] width 9 height 9
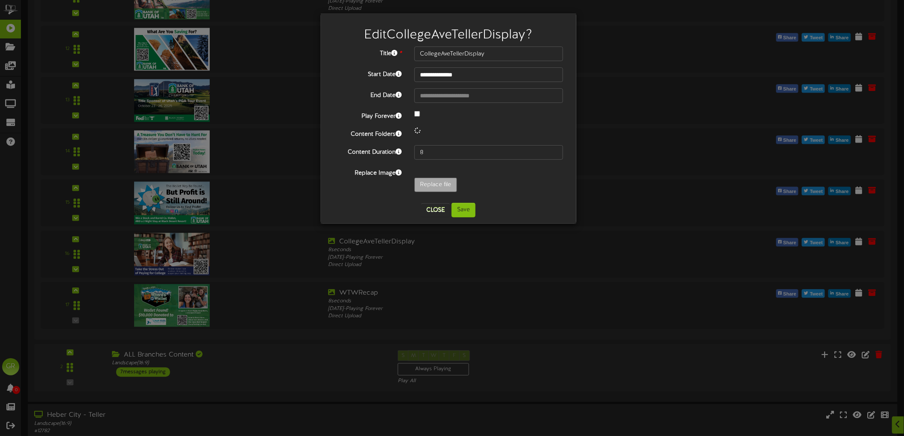
click at [420, 113] on div at bounding box center [489, 114] width 162 height 10
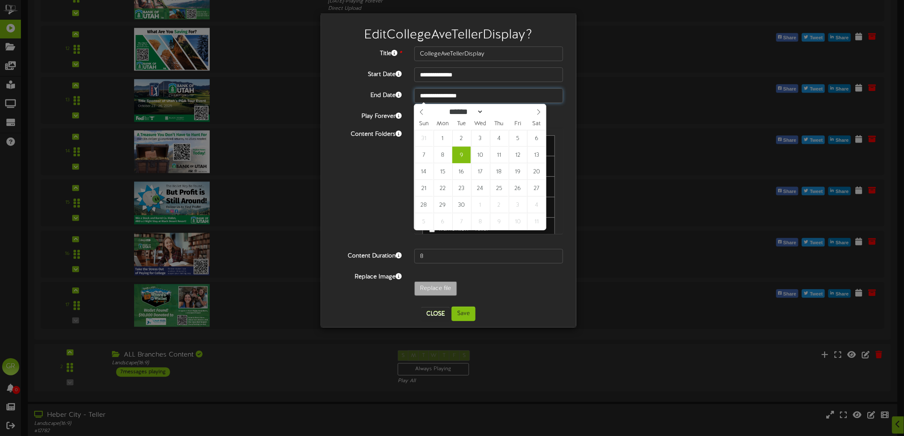
click at [483, 99] on input "**********" at bounding box center [488, 95] width 149 height 15
type input "**********"
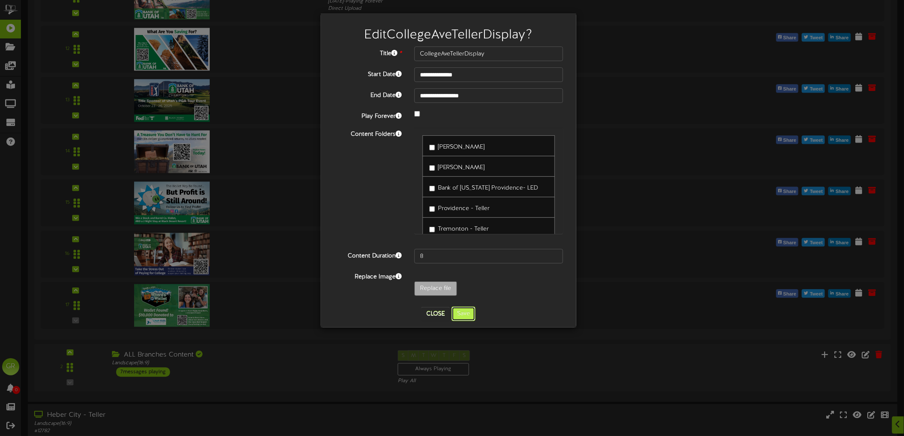
click at [459, 314] on button "Save" at bounding box center [464, 314] width 24 height 15
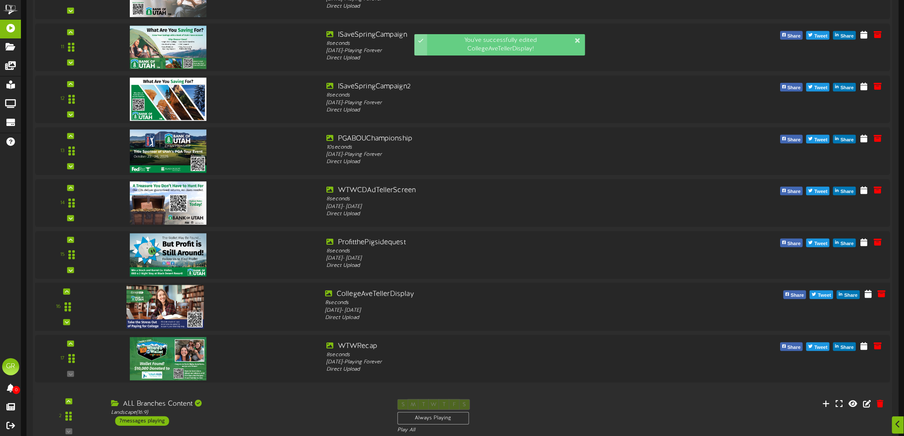
scroll to position [4899, 0]
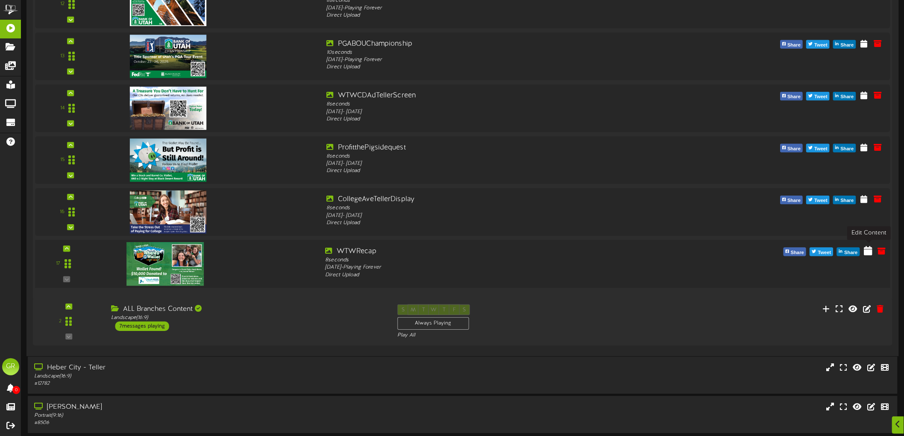
click at [869, 249] on icon at bounding box center [868, 250] width 9 height 9
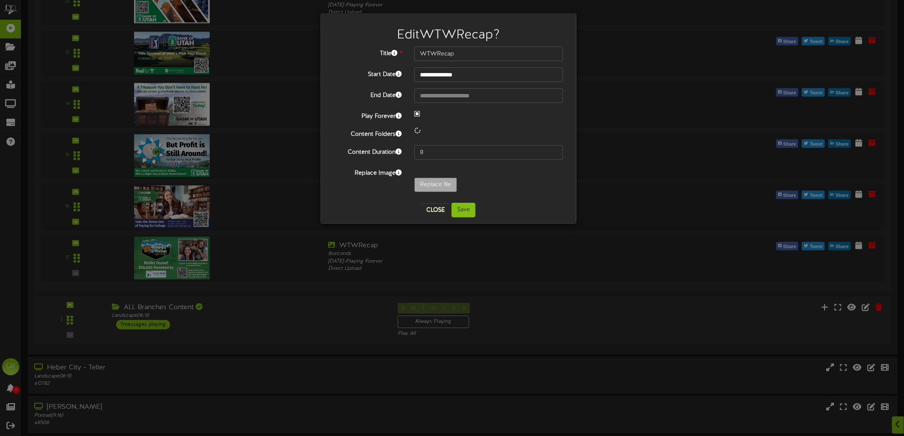
select select "*"
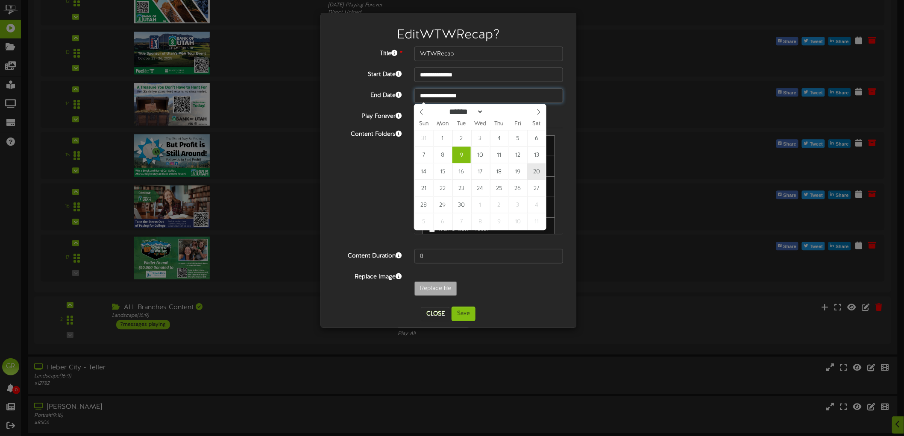
type input "**********"
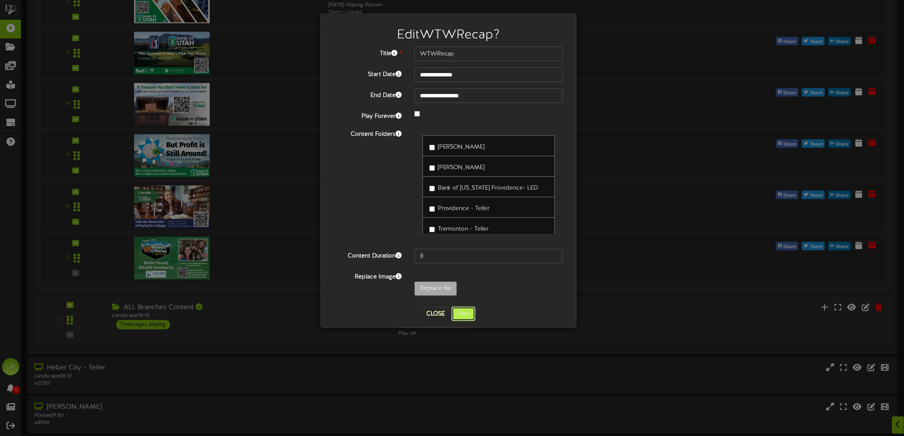
click at [472, 313] on button "Save" at bounding box center [464, 314] width 24 height 15
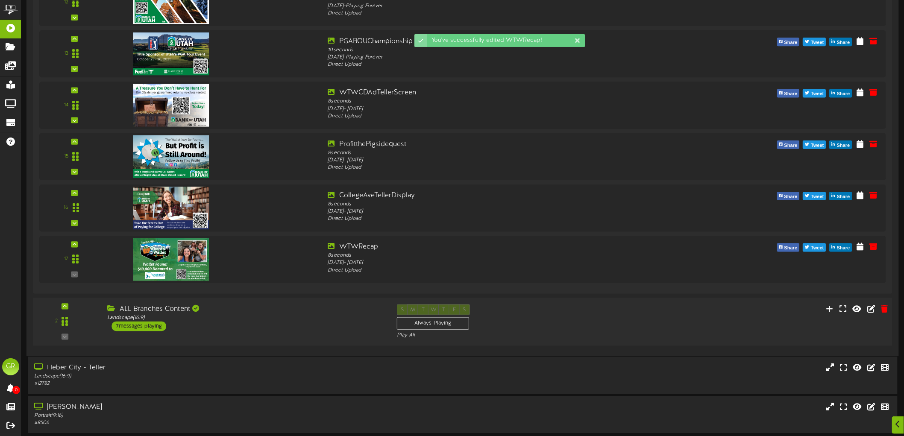
click at [155, 326] on div "7 messages playing" at bounding box center [139, 325] width 55 height 9
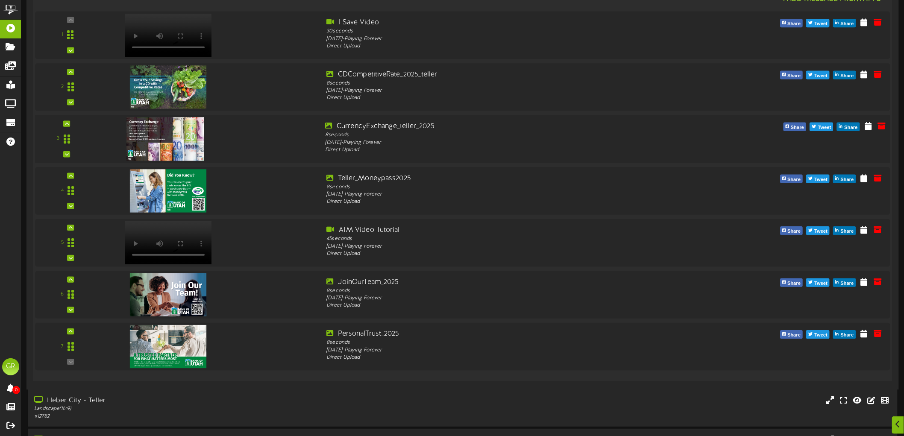
scroll to position [5342, 0]
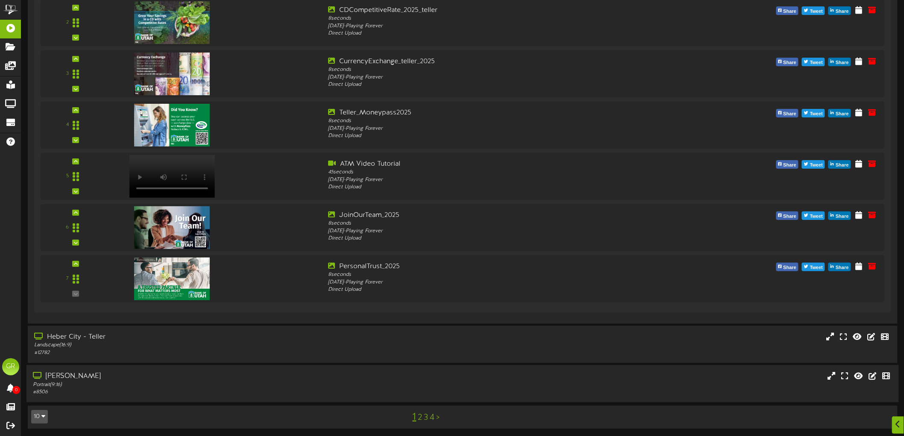
click at [106, 382] on div "Portrait ( 9:16 )" at bounding box center [208, 384] width 351 height 7
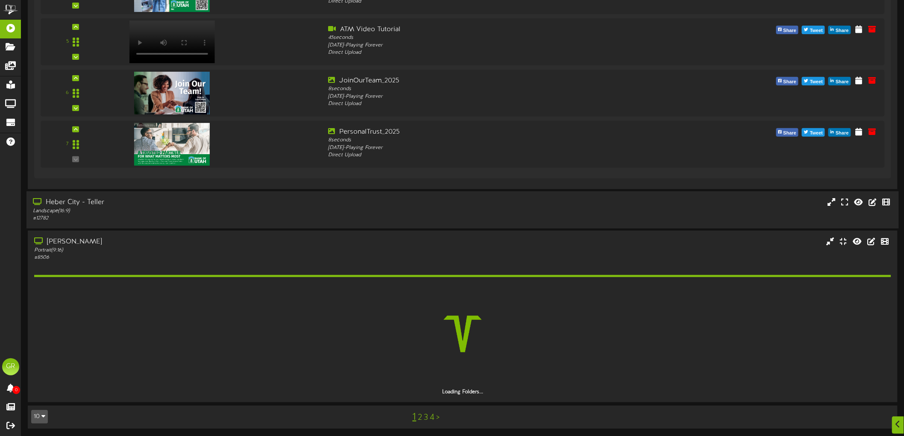
scroll to position [5452, 0]
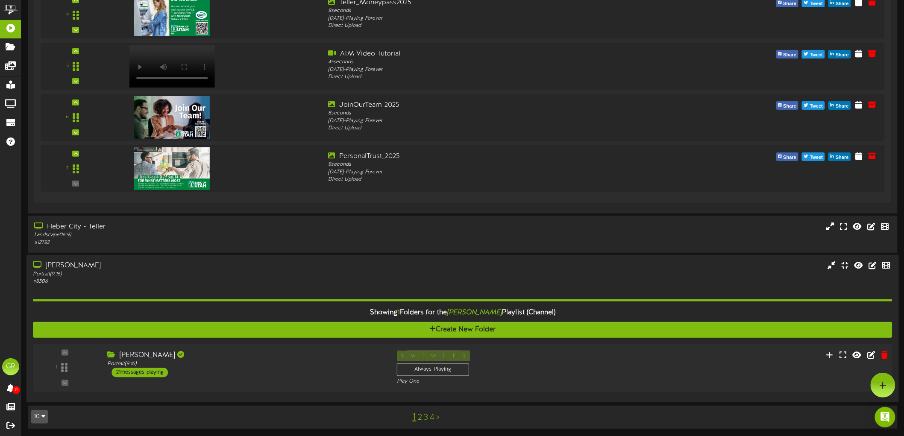
click at [150, 368] on div "21 messages playing" at bounding box center [140, 372] width 56 height 9
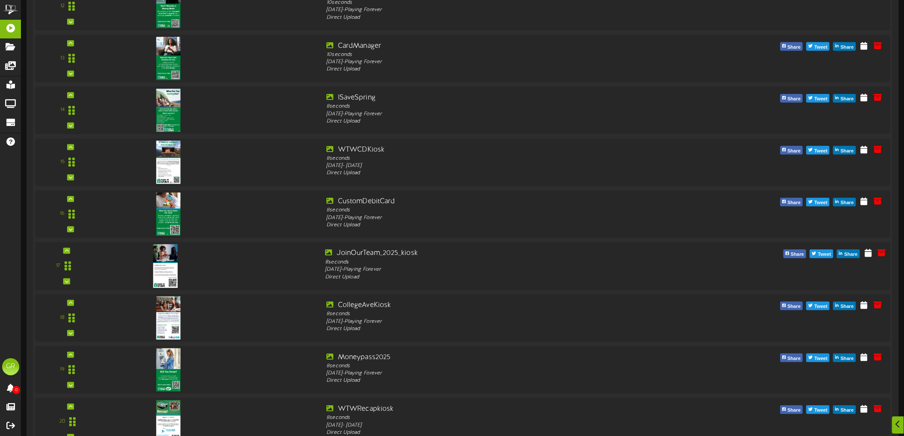
scroll to position [6521, 0]
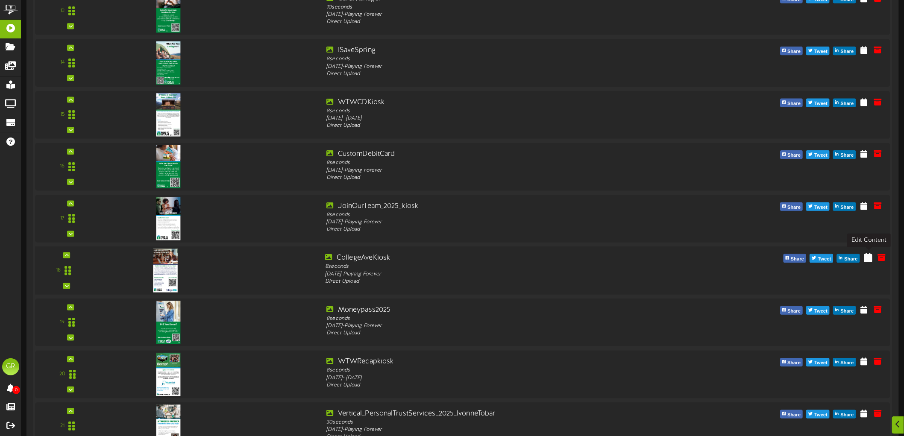
click at [868, 256] on icon at bounding box center [868, 256] width 9 height 9
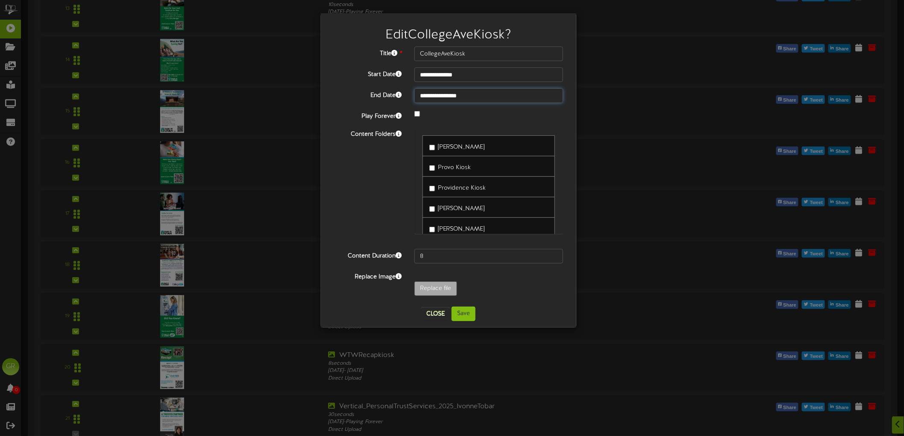
click at [454, 96] on input "**********" at bounding box center [488, 95] width 149 height 15
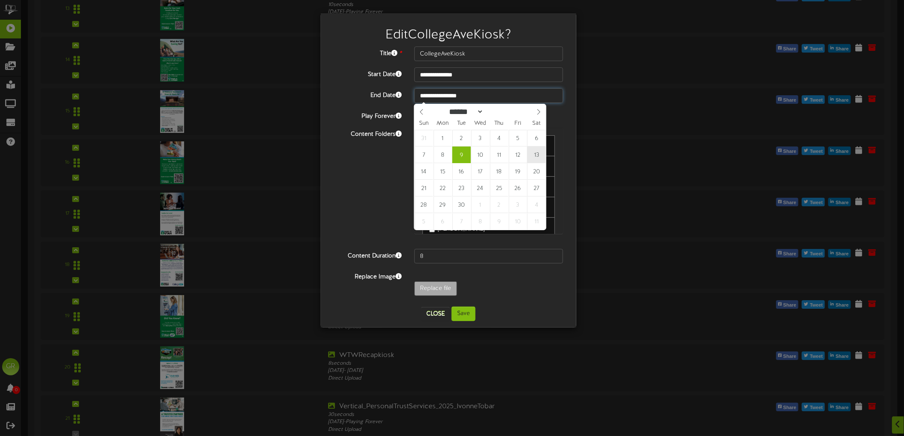
type input "**********"
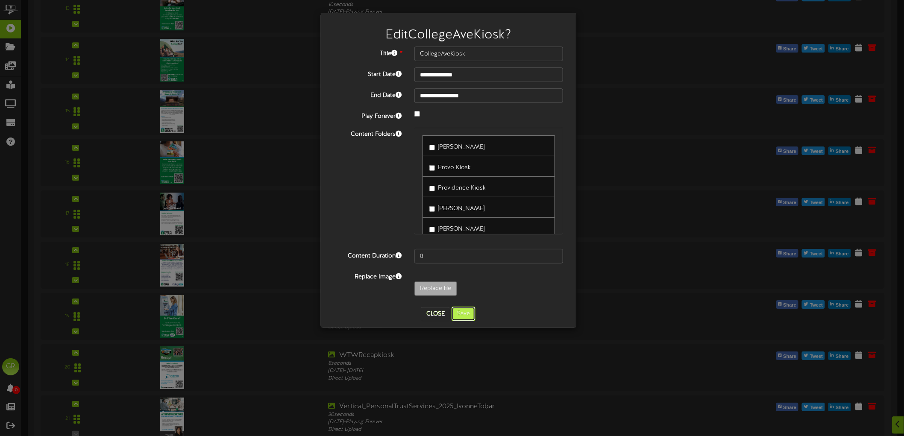
click at [470, 314] on button "Save" at bounding box center [464, 314] width 24 height 15
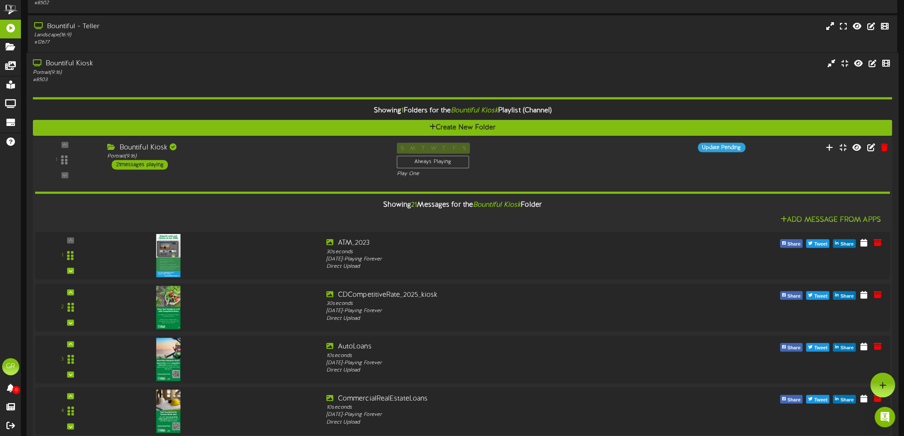
scroll to position [0, 0]
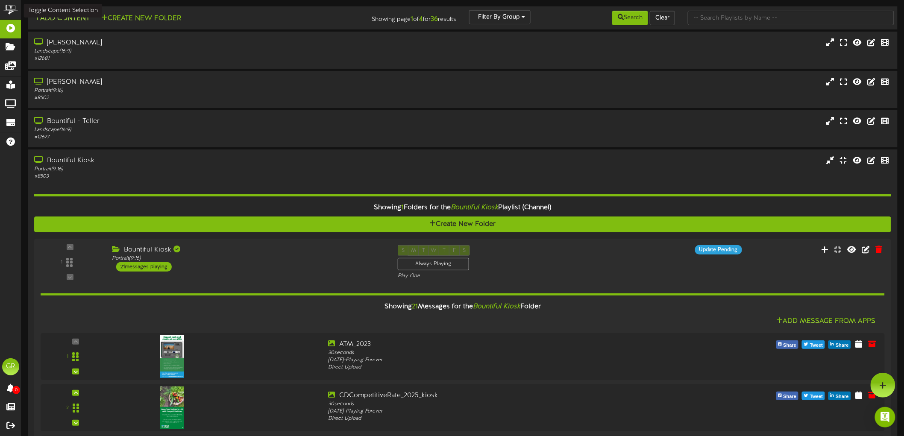
click at [60, 16] on button "Add Content" at bounding box center [61, 18] width 61 height 11
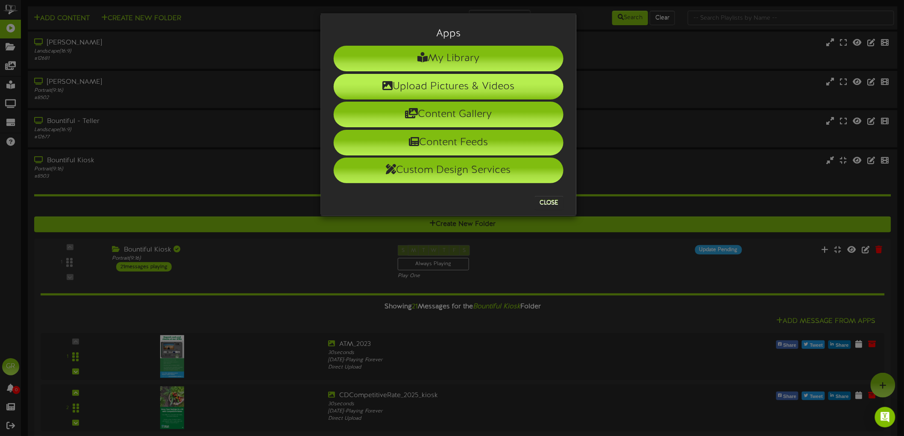
click at [467, 85] on li "Upload Pictures & Videos" at bounding box center [449, 87] width 230 height 26
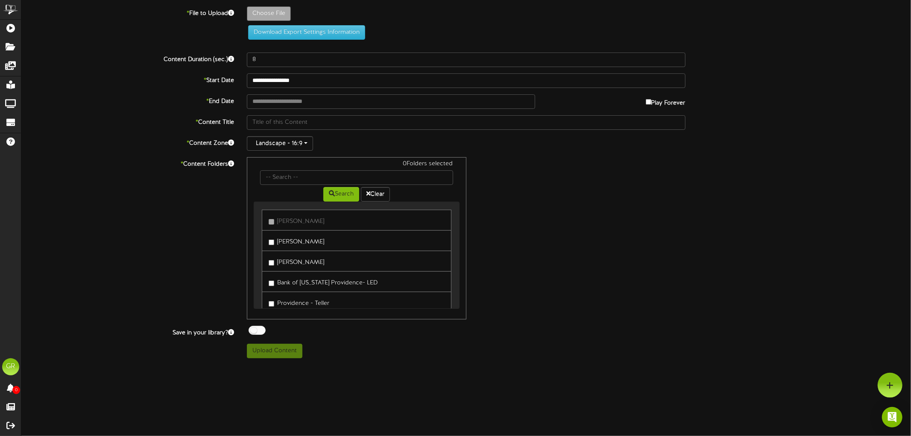
type input "**********"
type input "Vertical_PersonalTrustServices_2025_BrendaLambert"
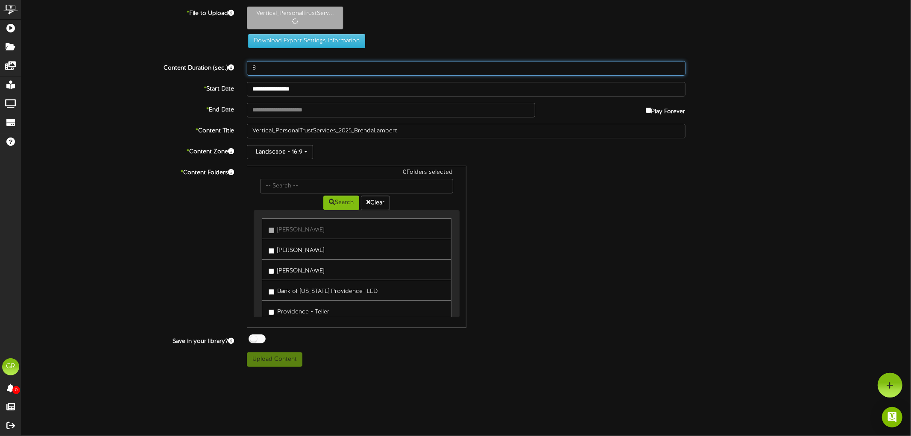
drag, startPoint x: 304, startPoint y: 67, endPoint x: 214, endPoint y: 69, distance: 90.6
click at [215, 68] on div "Content Duration (sec.) 8" at bounding box center [466, 68] width 903 height 15
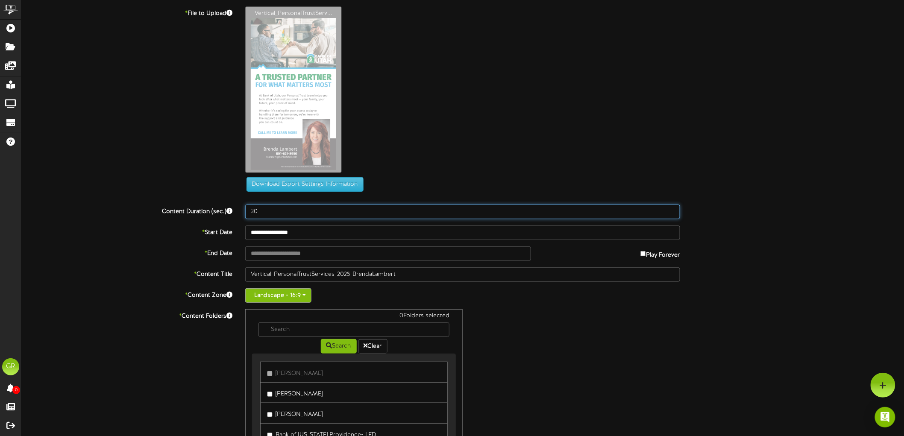
type input "30"
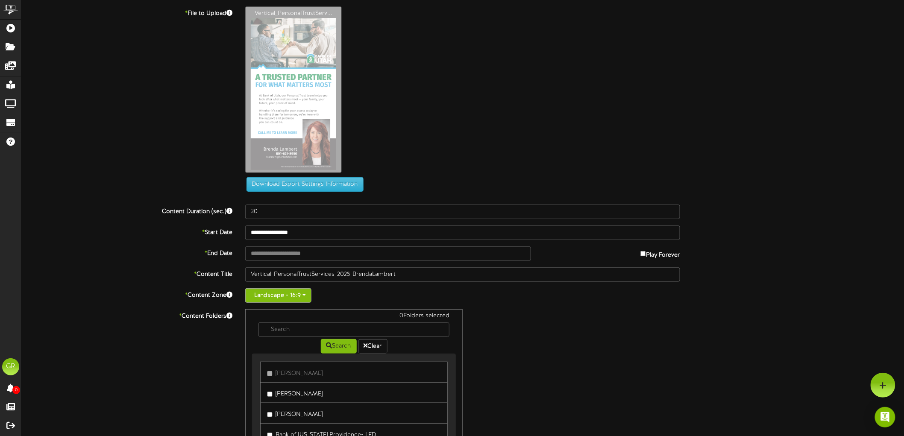
click at [298, 291] on button "Landscape - 16:9" at bounding box center [278, 295] width 66 height 15
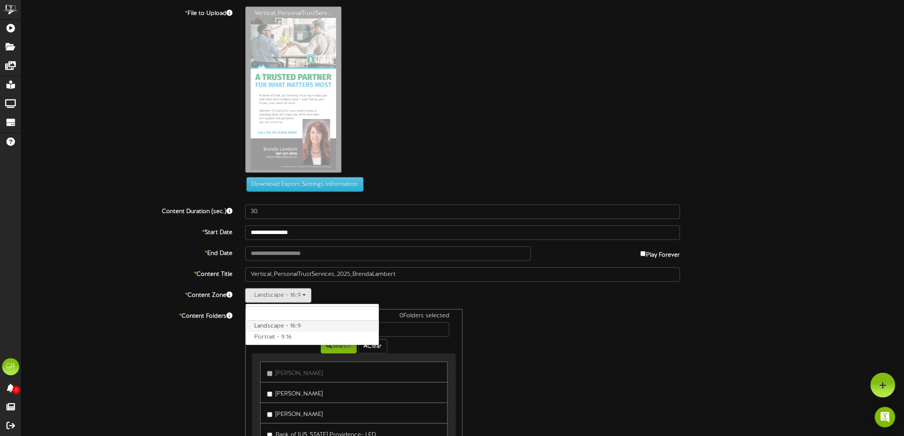
click at [291, 331] on label "Landscape - 16:9" at bounding box center [312, 326] width 133 height 11
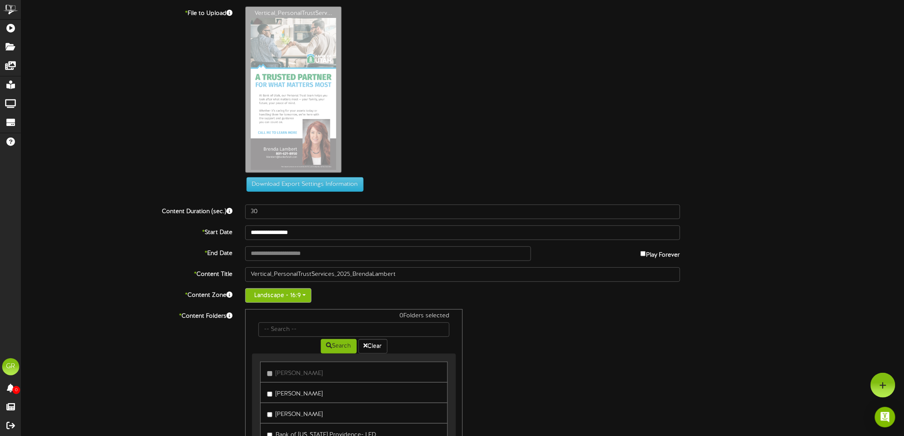
click at [295, 294] on button "Landscape - 16:9" at bounding box center [278, 295] width 66 height 15
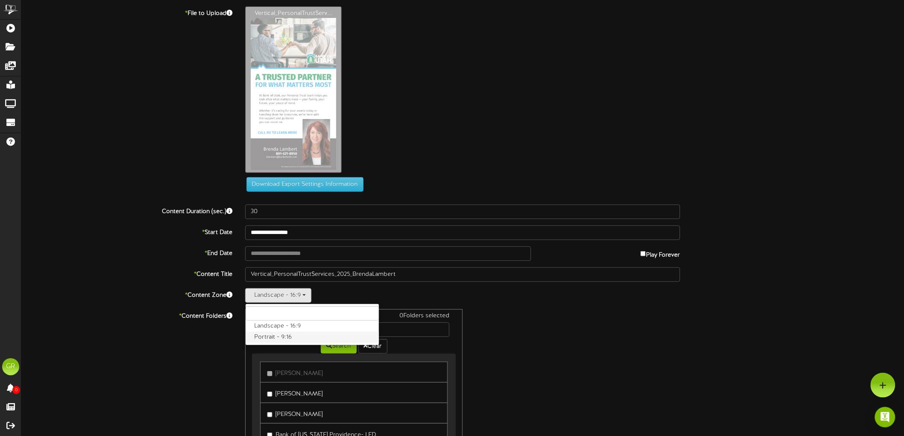
click at [283, 337] on label "Portrait - 9:16" at bounding box center [312, 337] width 133 height 11
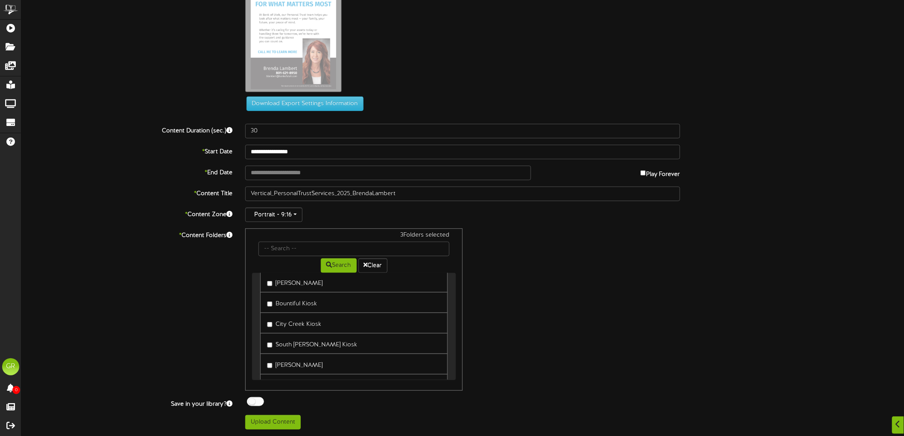
scroll to position [639, 0]
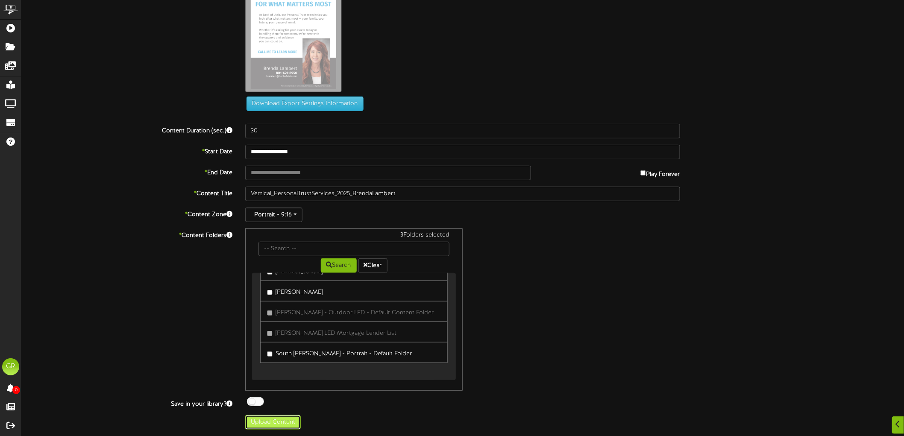
click at [279, 422] on button "Upload Content" at bounding box center [273, 422] width 56 height 15
type input "**********"
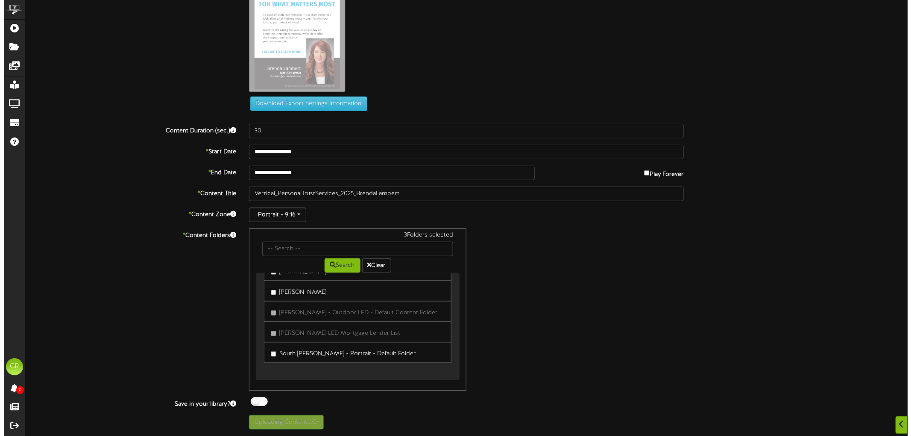
scroll to position [0, 0]
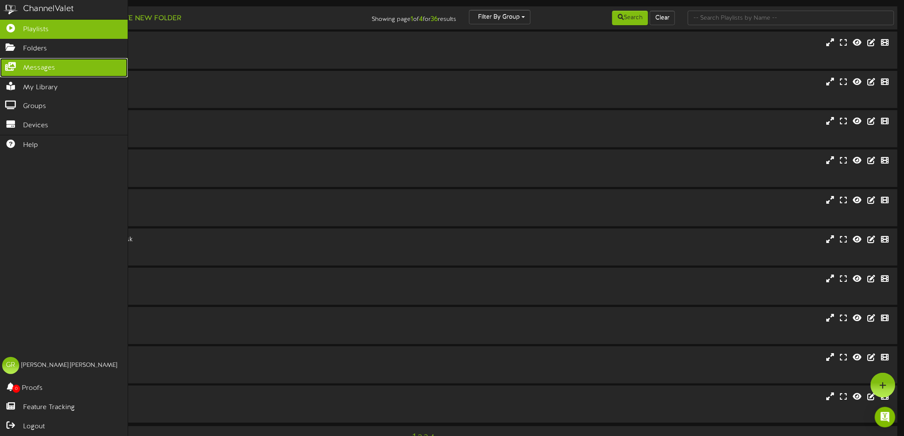
click at [45, 67] on span "Messages" at bounding box center [39, 68] width 32 height 10
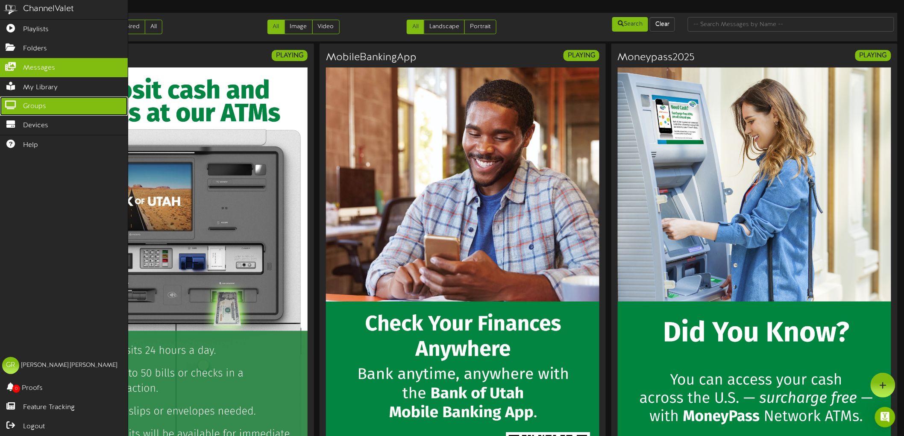
click at [33, 105] on span "Groups" at bounding box center [34, 107] width 23 height 10
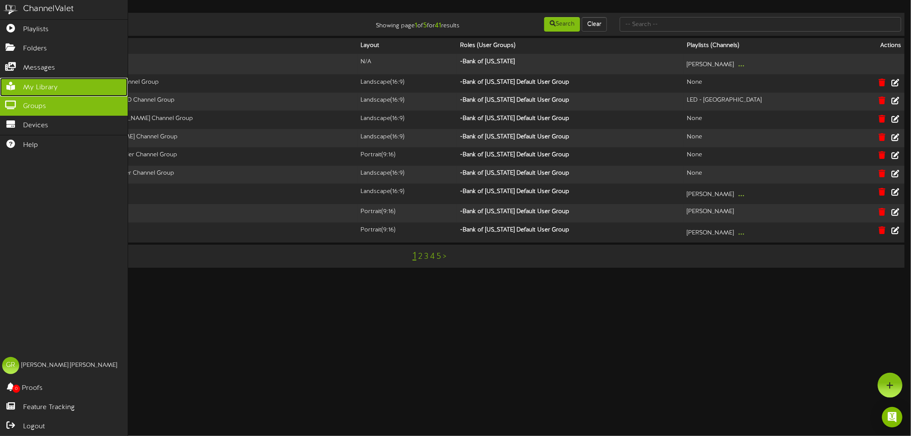
click at [37, 85] on span "My Library" at bounding box center [40, 88] width 35 height 10
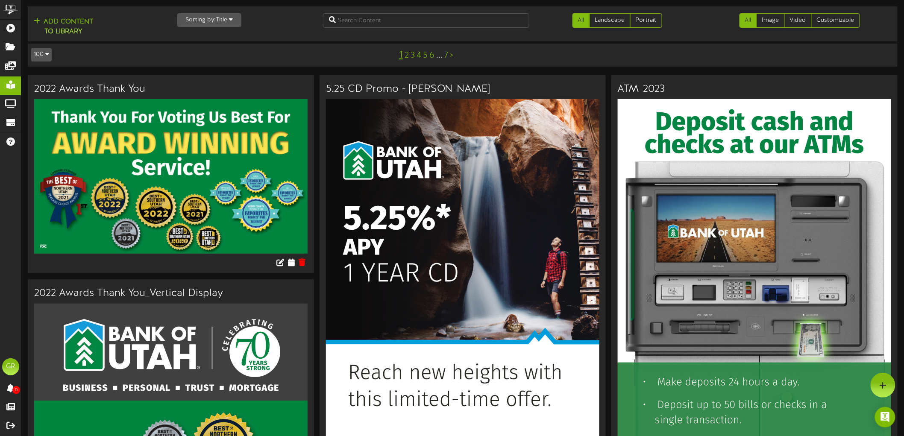
click at [283, 19] on div "Sorting by: Title Newest Oldest Title" at bounding box center [244, 20] width 146 height 14
click at [79, 21] on button "Add Content to Library" at bounding box center [63, 27] width 65 height 21
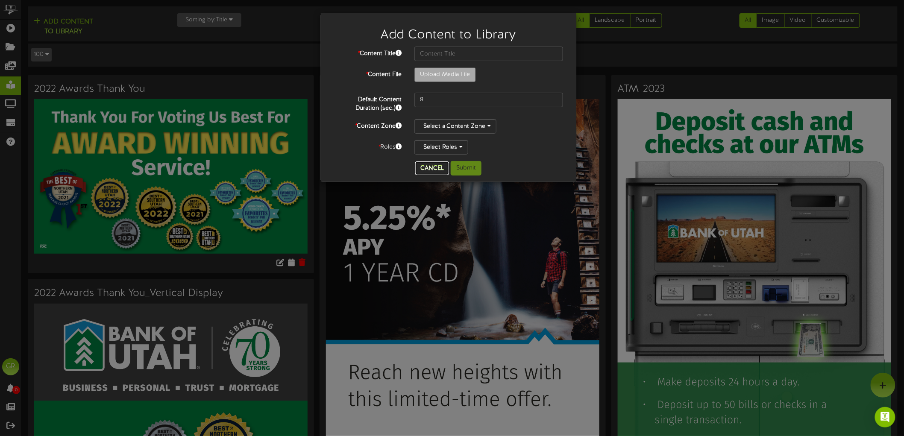
click at [425, 168] on button "Cancel" at bounding box center [432, 168] width 34 height 14
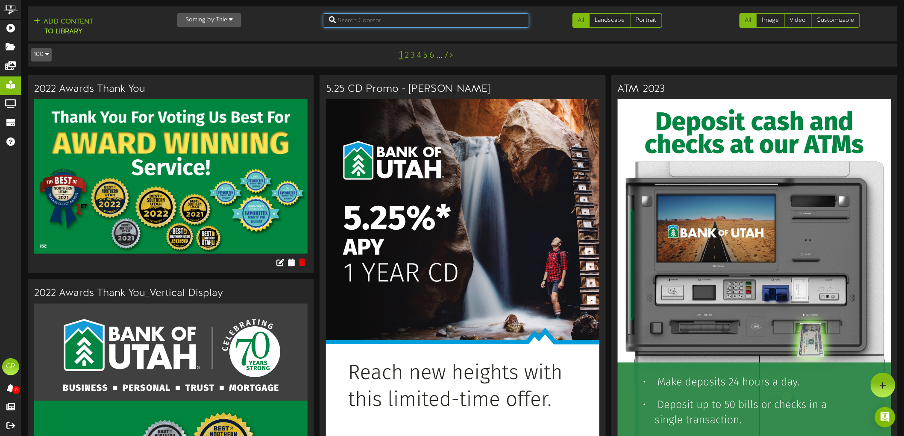
click at [390, 23] on input "text" at bounding box center [426, 20] width 206 height 15
click at [236, 21] on button "Sorting by: Title" at bounding box center [209, 20] width 64 height 14
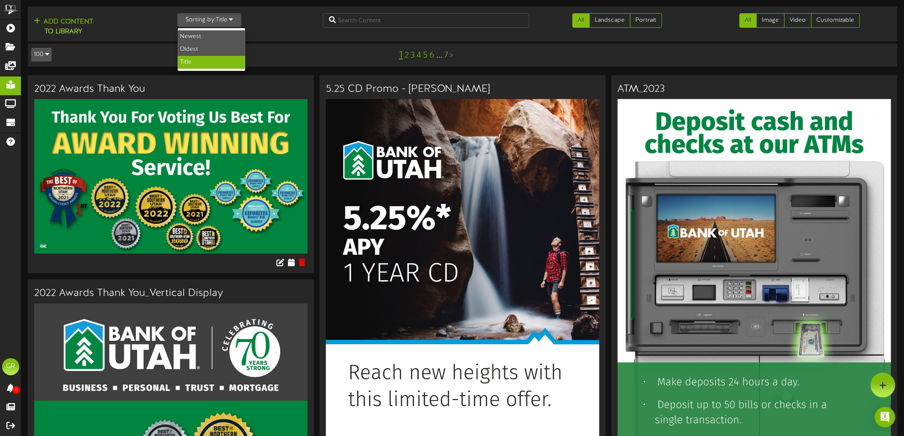
click at [236, 21] on button "Sorting by: Title" at bounding box center [209, 20] width 64 height 14
click at [121, 20] on div "Add Content to Library" at bounding box center [97, 27] width 133 height 21
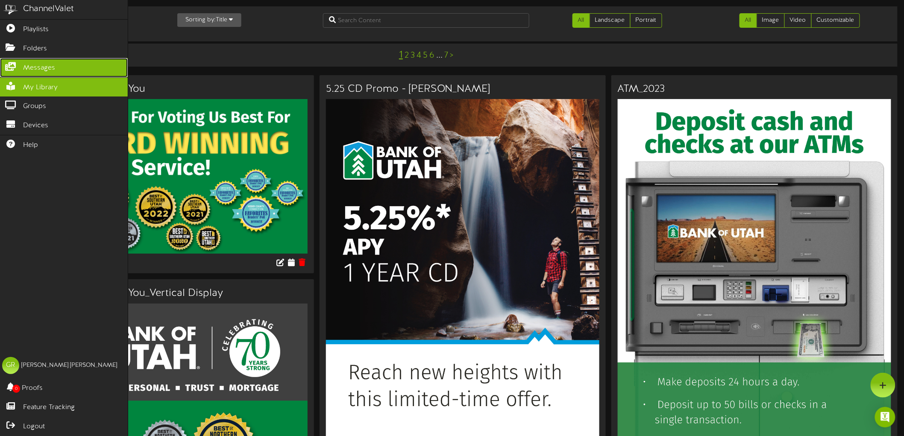
click at [33, 65] on span "Messages" at bounding box center [39, 68] width 32 height 10
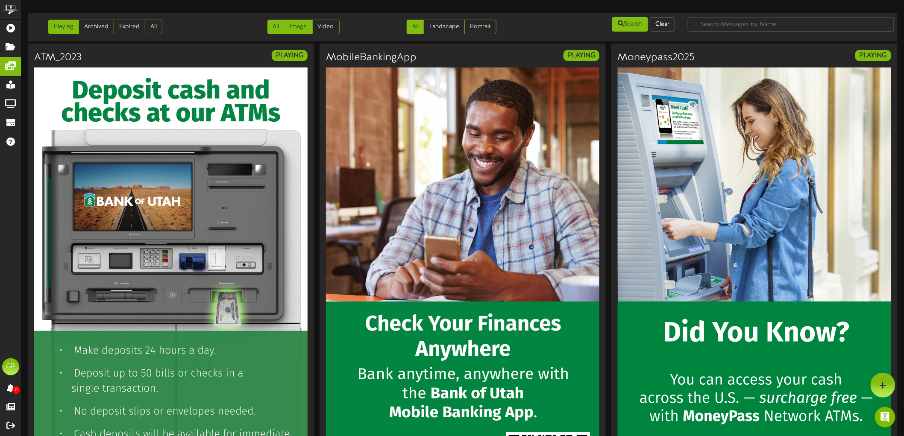
click at [307, 23] on link "Image" at bounding box center [299, 27] width 28 height 15
click at [98, 26] on link "Archived" at bounding box center [96, 27] width 35 height 15
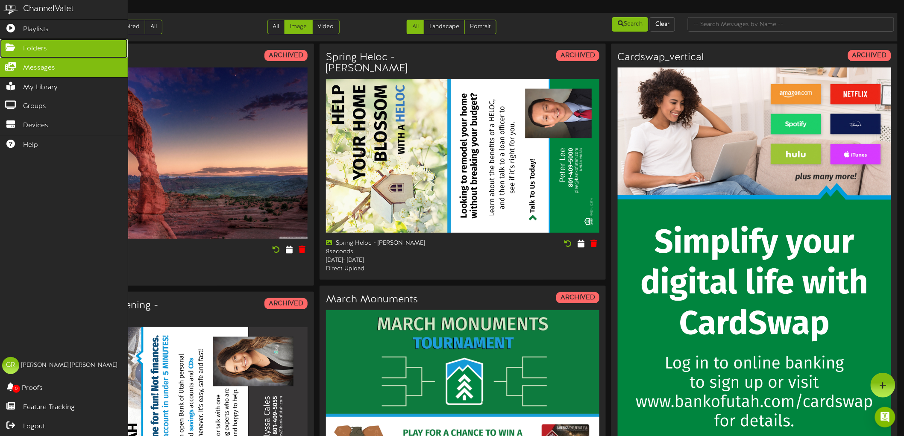
click at [24, 49] on span "Folders" at bounding box center [35, 49] width 24 height 10
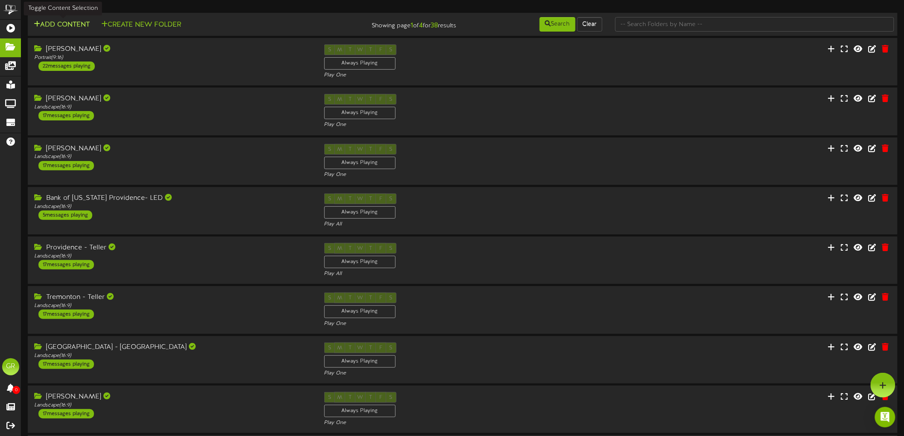
click at [82, 27] on button "Add Content" at bounding box center [61, 25] width 61 height 11
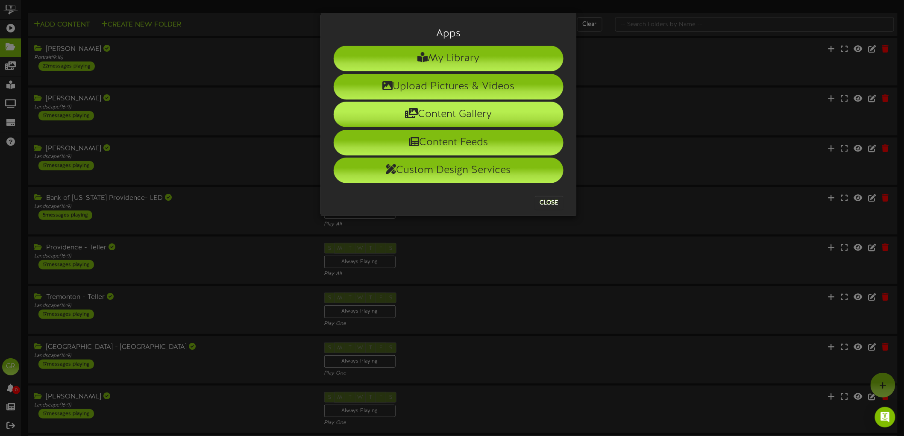
click at [455, 117] on li "Content Gallery" at bounding box center [449, 115] width 230 height 26
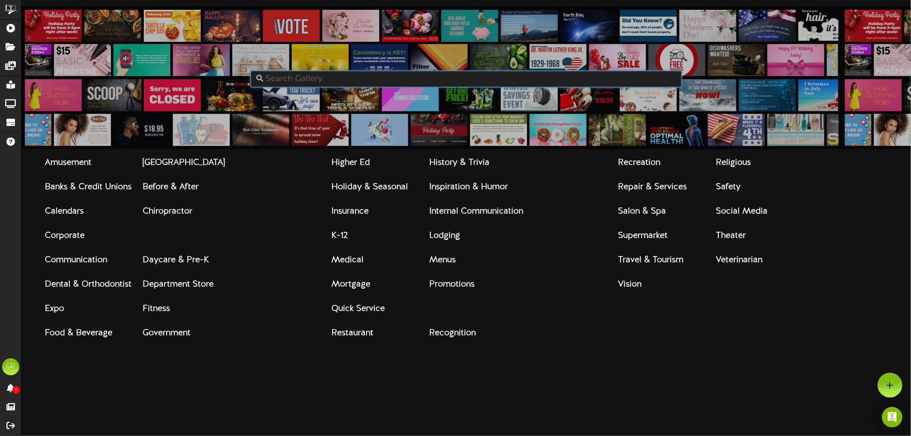
click at [392, 72] on input "text" at bounding box center [466, 78] width 432 height 17
type input "countdown"
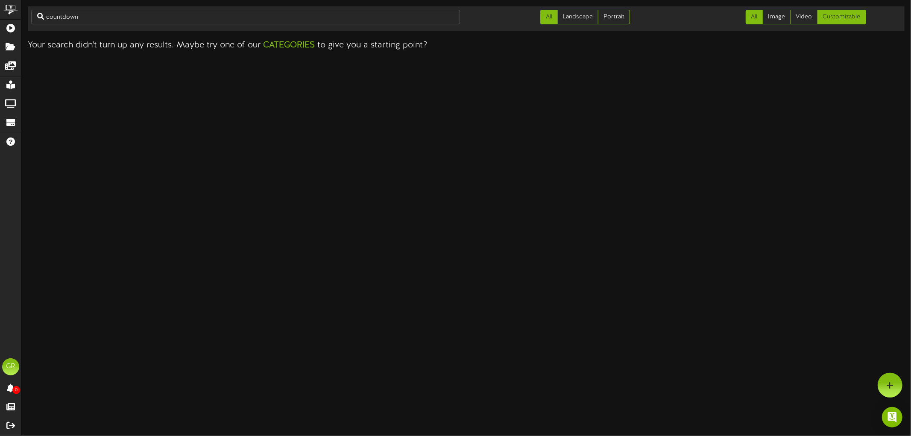
click at [838, 18] on link "Customizable" at bounding box center [842, 17] width 49 height 15
click at [283, 41] on strong "categories" at bounding box center [289, 45] width 52 height 9
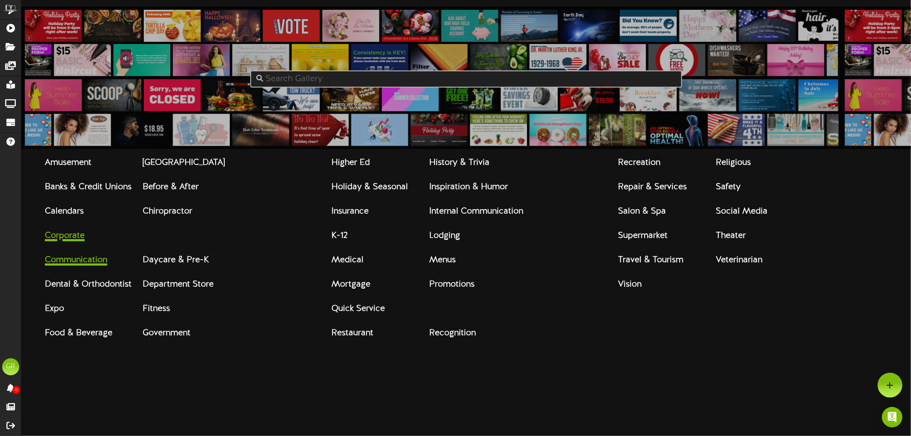
click at [83, 245] on strong "Corporate Communication" at bounding box center [76, 248] width 62 height 34
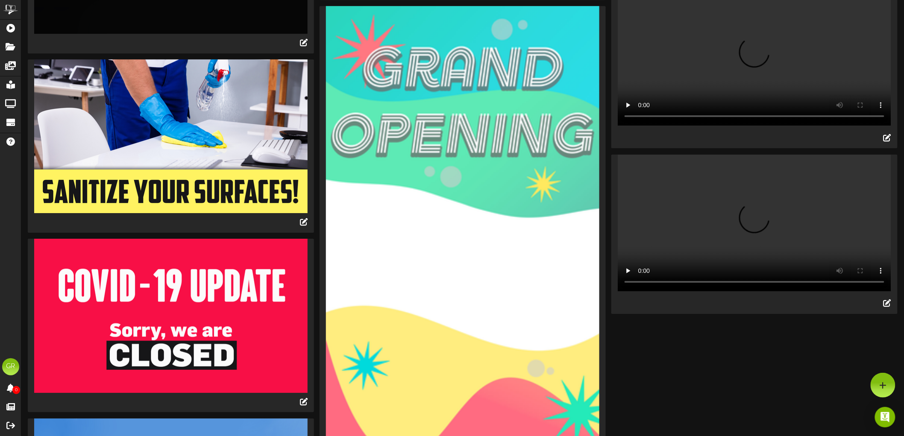
scroll to position [1272, 0]
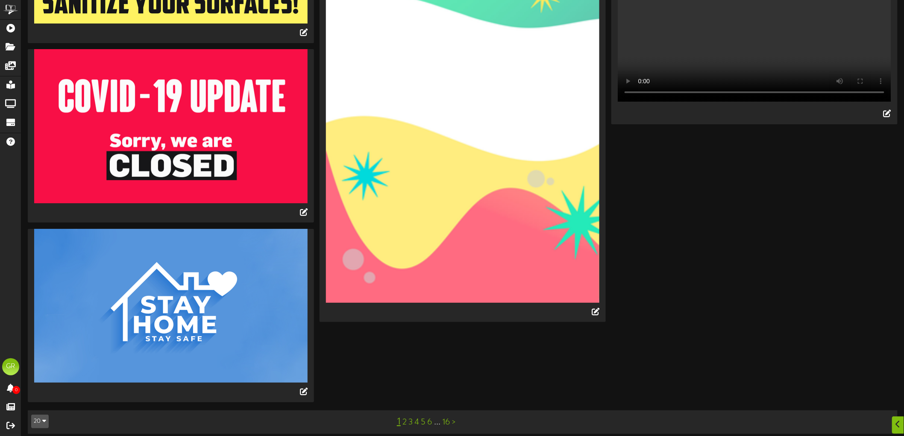
click at [405, 418] on link "2" at bounding box center [404, 422] width 4 height 9
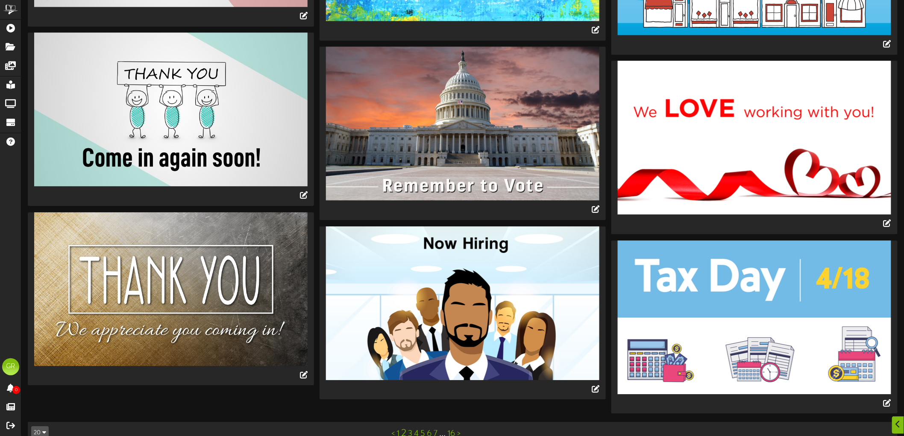
scroll to position [919, 0]
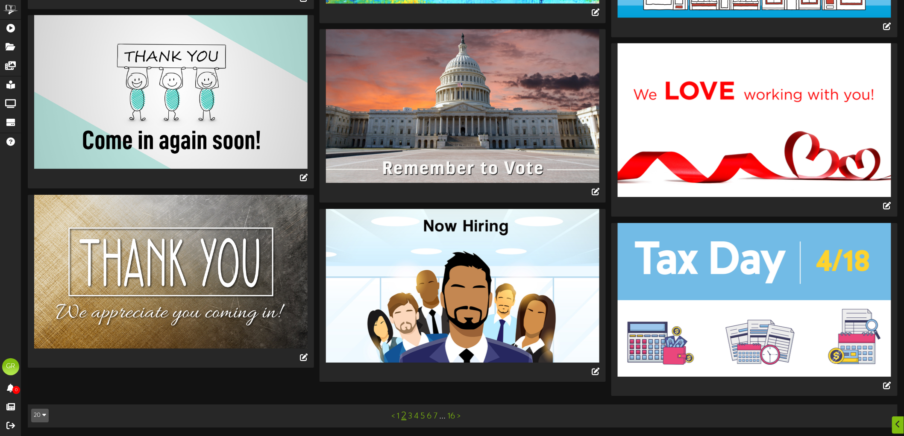
click at [409, 419] on link "3" at bounding box center [410, 416] width 4 height 9
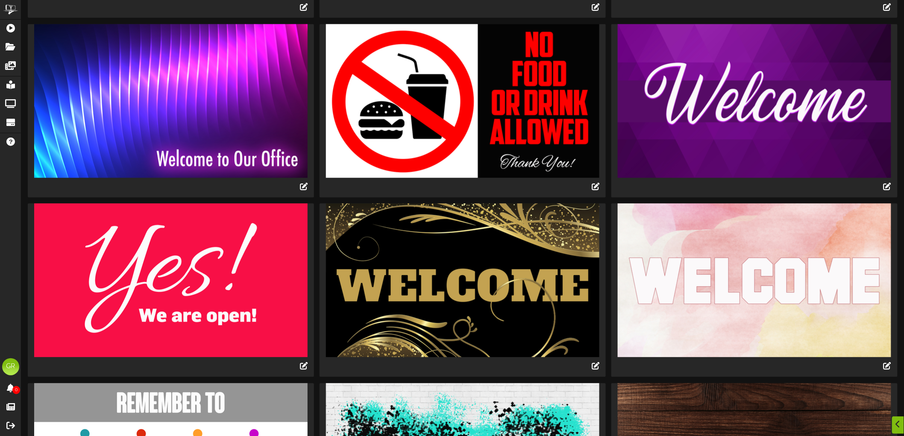
scroll to position [915, 0]
